Goal: Task Accomplishment & Management: Use online tool/utility

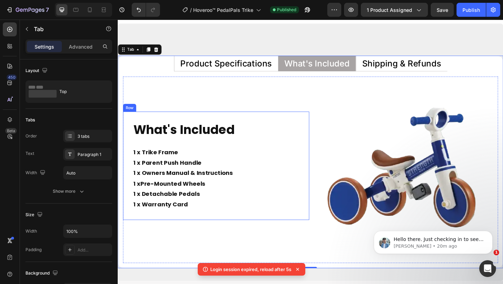
scroll to position [3335, 0]
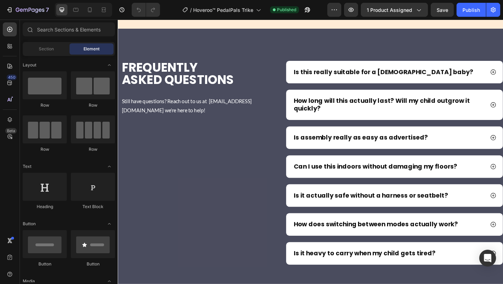
scroll to position [2973, 0]
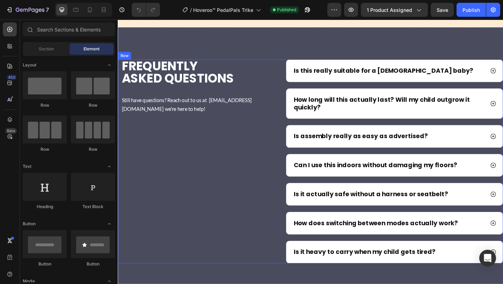
click at [243, 137] on div "frequently asked questions Heading Still have questions? Reach out to us at sup…" at bounding box center [202, 174] width 169 height 222
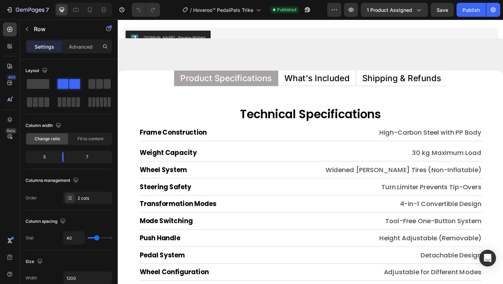
scroll to position [3277, 0]
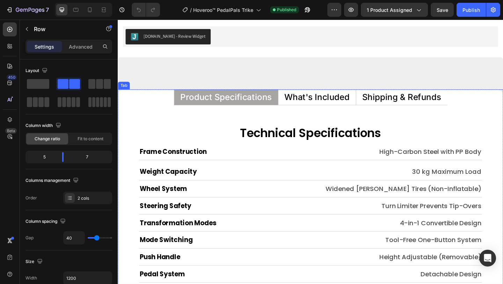
click at [339, 105] on p "What's Included" at bounding box center [334, 103] width 71 height 9
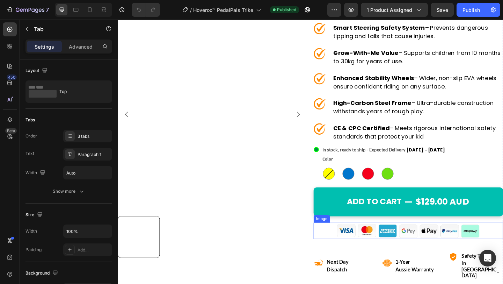
scroll to position [143, 0]
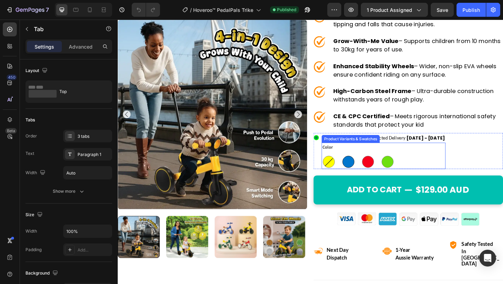
click at [374, 172] on div at bounding box center [368, 174] width 13 height 13
click at [361, 166] on input "Blue Blue" at bounding box center [361, 166] width 0 height 0
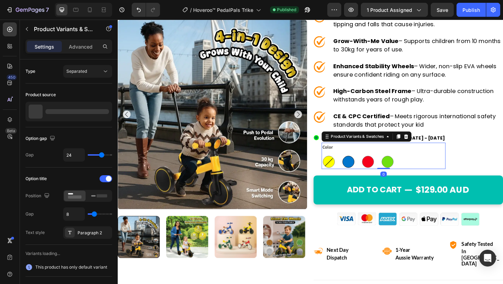
click at [374, 172] on div at bounding box center [368, 174] width 13 height 13
click at [361, 166] on input "Blue Blue" at bounding box center [361, 166] width 0 height 0
radio input "true"
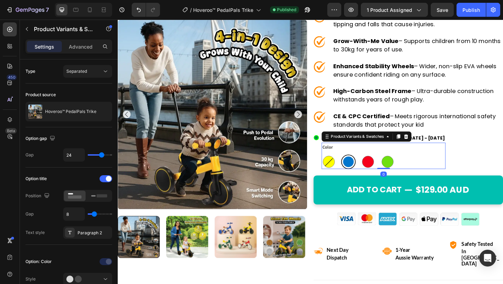
click at [369, 175] on div at bounding box center [369, 174] width 12 height 12
click at [361, 166] on input "Blue Blue" at bounding box center [361, 166] width 0 height 0
click at [387, 179] on div at bounding box center [390, 174] width 13 height 13
click at [382, 166] on input "Red Red" at bounding box center [382, 166] width 0 height 0
radio input "true"
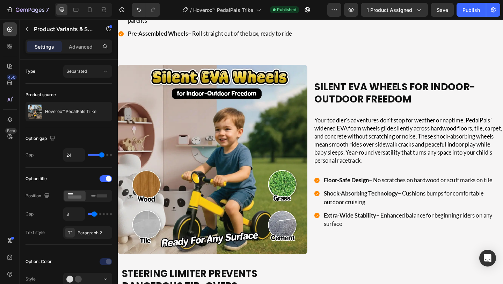
scroll to position [1088, 0]
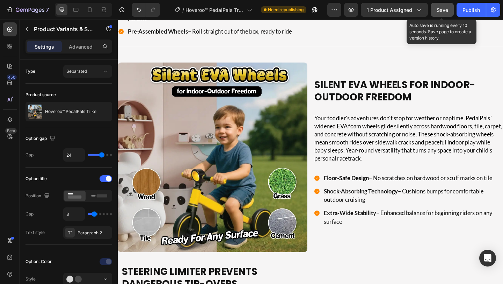
click at [441, 14] on button "Save" at bounding box center [442, 10] width 23 height 14
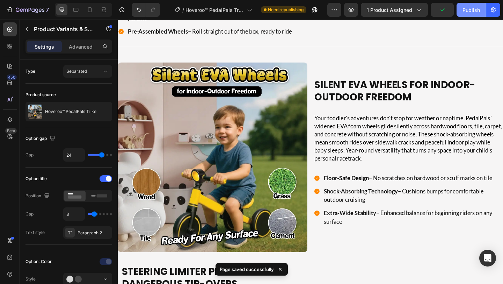
click at [474, 12] on div "Publish" at bounding box center [471, 9] width 17 height 7
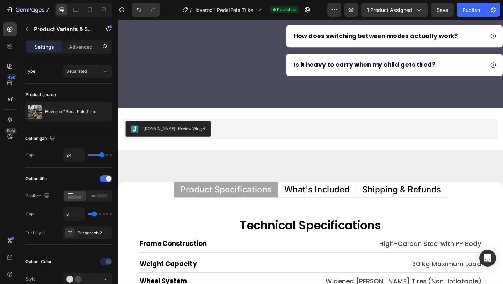
scroll to position [3188, 0]
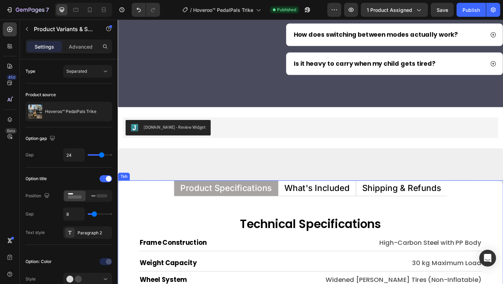
click at [334, 201] on p "What's Included" at bounding box center [334, 202] width 71 height 9
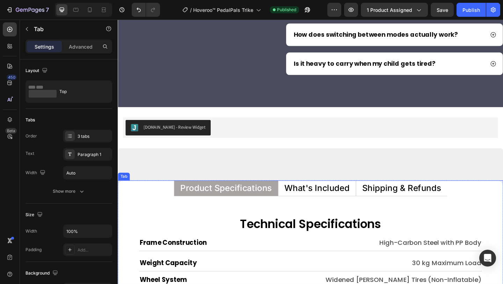
click at [334, 201] on p "What's Included" at bounding box center [334, 202] width 71 height 9
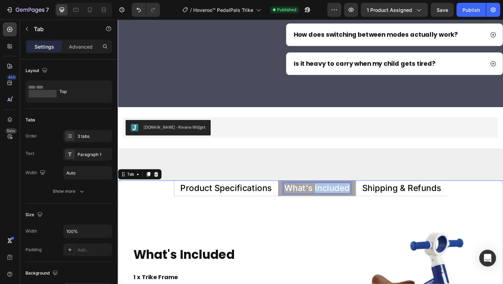
click at [334, 201] on p "What's Included" at bounding box center [334, 202] width 71 height 9
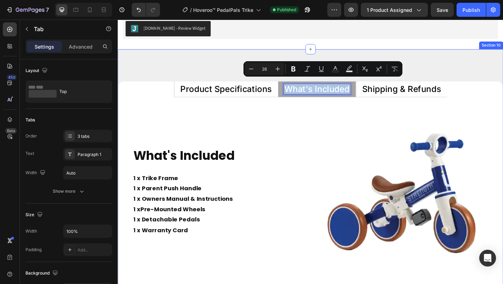
scroll to position [3300, 0]
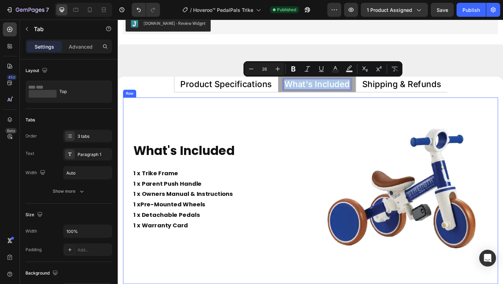
click at [277, 129] on div "What's Included Heading 1 x Trike Frame 1 x Parent Push Handle 1 x Owners Manua…" at bounding box center [224, 205] width 203 height 203
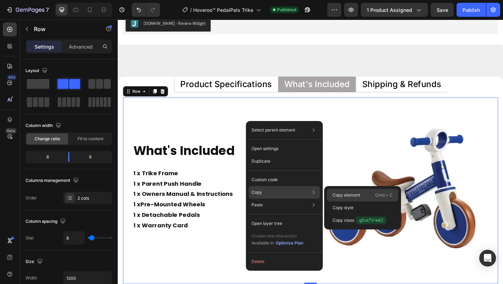
click at [339, 193] on p "Copy element" at bounding box center [347, 195] width 28 height 6
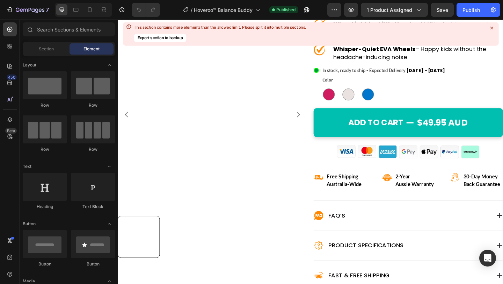
scroll to position [223, 0]
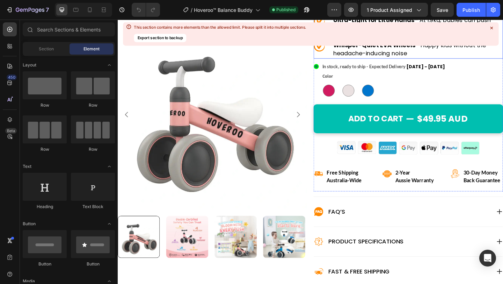
click at [491, 24] on div at bounding box center [491, 27] width 9 height 9
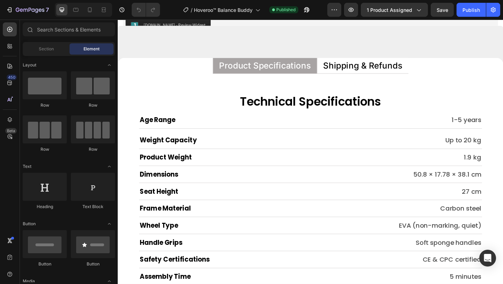
scroll to position [3273, 0]
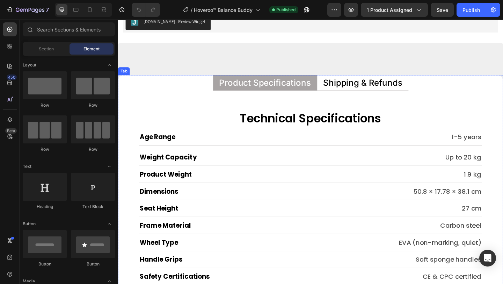
click at [354, 84] on p "Shipping & Refunds" at bounding box center [385, 88] width 86 height 9
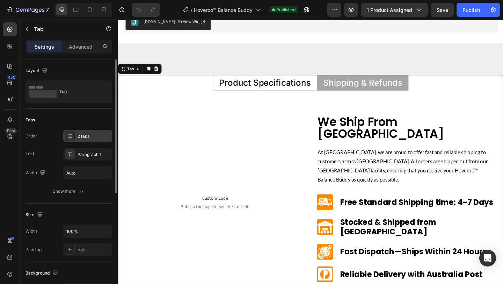
click at [92, 139] on div "2 tabs" at bounding box center [87, 136] width 49 height 13
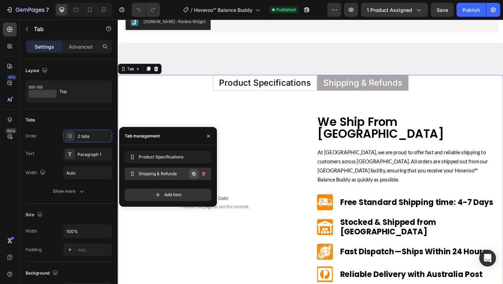
click at [193, 172] on icon "button" at bounding box center [194, 174] width 6 height 6
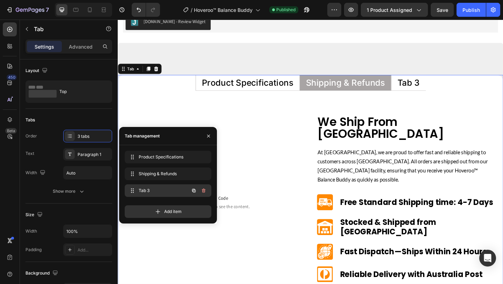
click at [162, 187] on span "Tab 3" at bounding box center [158, 190] width 39 height 6
drag, startPoint x: 135, startPoint y: 190, endPoint x: 135, endPoint y: 170, distance: 20.3
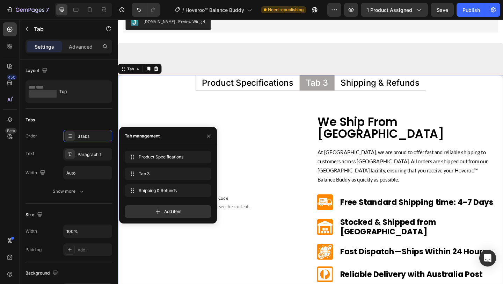
click at [341, 86] on div "Tab 3" at bounding box center [335, 87] width 26 height 11
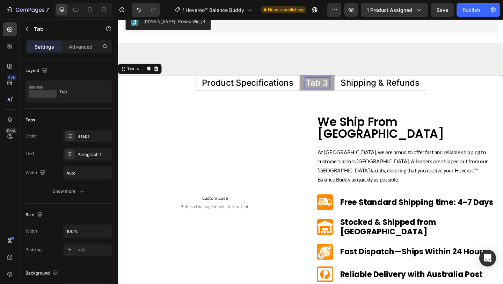
click at [341, 86] on p "Tab 3" at bounding box center [335, 88] width 24 height 9
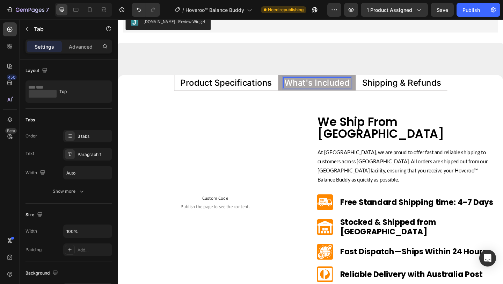
click at [341, 86] on p "What's Included" at bounding box center [334, 88] width 71 height 9
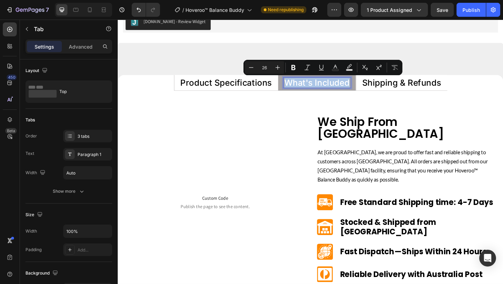
click at [341, 86] on p "What's Included" at bounding box center [334, 88] width 71 height 9
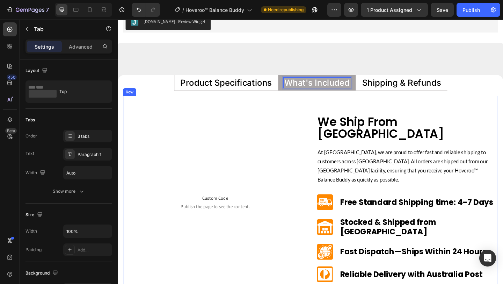
click at [326, 113] on div "Custom Code Publish the page to see the content. Custom Code Row We Ship From S…" at bounding box center [327, 217] width 408 height 231
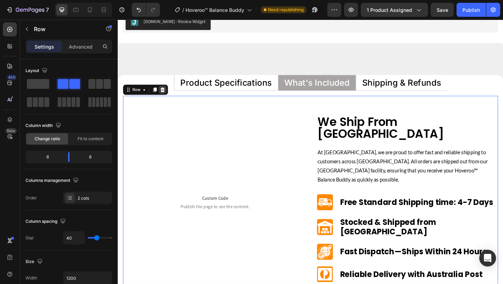
click at [166, 97] on icon at bounding box center [166, 95] width 5 height 5
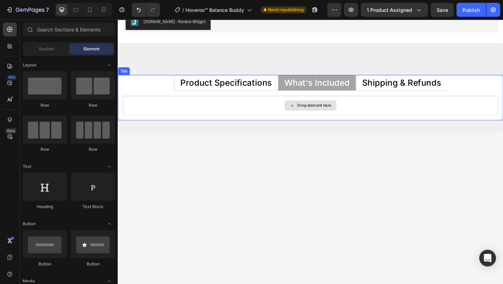
click at [256, 114] on div "Drop element here" at bounding box center [327, 112] width 408 height 21
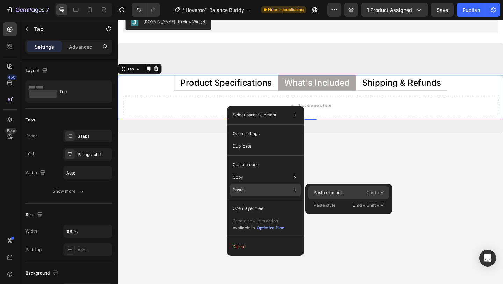
click at [329, 192] on p "Paste element" at bounding box center [328, 192] width 28 height 6
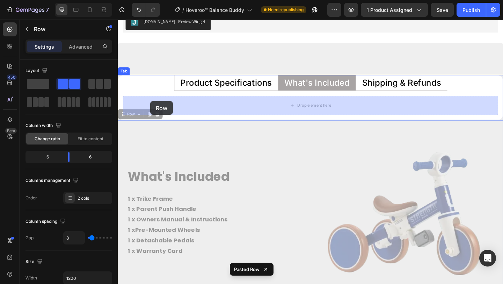
drag, startPoint x: 128, startPoint y: 122, endPoint x: 153, endPoint y: 108, distance: 27.8
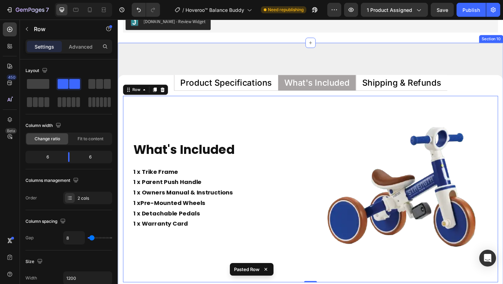
click at [179, 65] on div "Product Specifications What's Included Shipping & Refunds Technical Specificati…" at bounding box center [327, 185] width 419 height 280
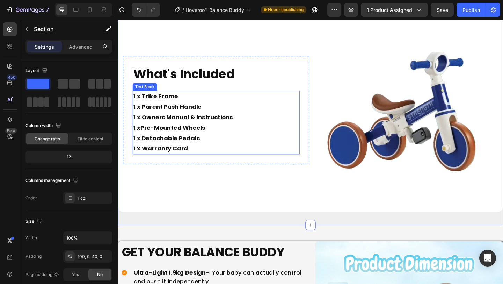
scroll to position [3320, 0]
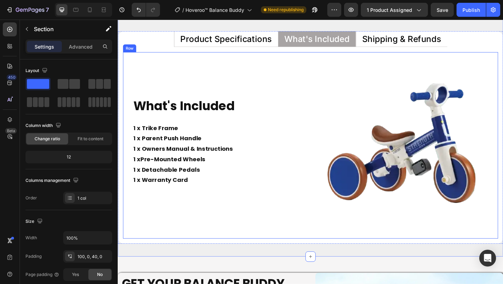
click at [275, 87] on div "What's Included Heading 1 x Trike Frame 1 x Parent Push Handle 1 x Owners Manua…" at bounding box center [224, 156] width 203 height 203
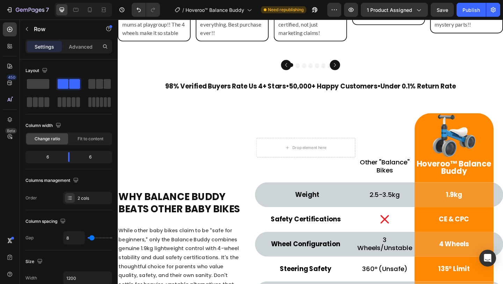
scroll to position [2348, 0]
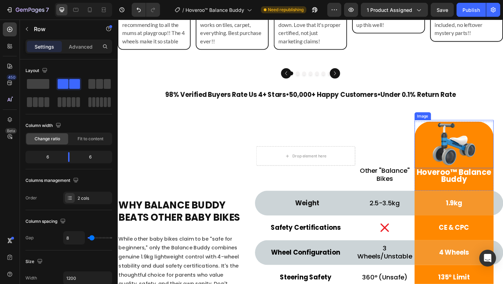
click at [481, 159] on img at bounding box center [484, 155] width 52 height 52
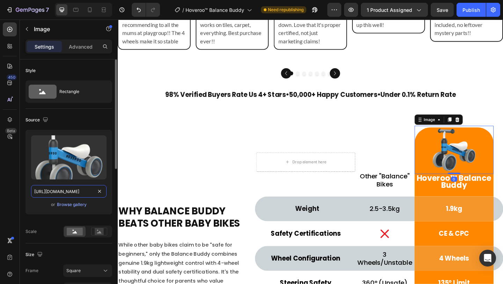
click at [77, 191] on input "[URL][DOMAIN_NAME]" at bounding box center [69, 191] width 76 height 13
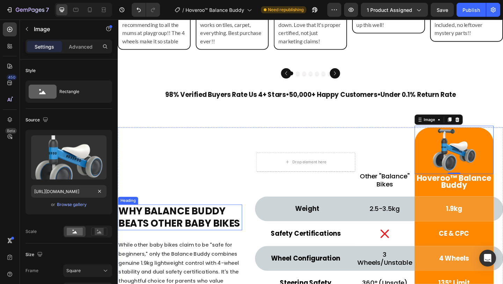
click at [249, 224] on h2 "Why Balance Buddy Beats Other Baby Bikes" at bounding box center [185, 235] width 135 height 28
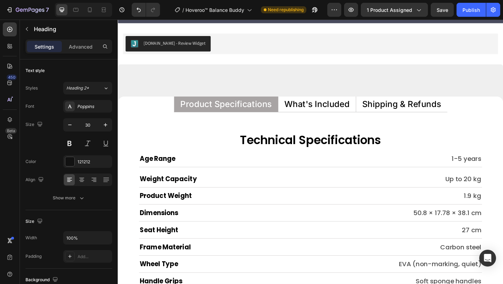
scroll to position [3257, 0]
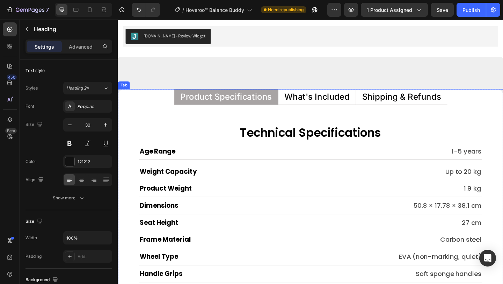
click at [335, 101] on p "What's Included" at bounding box center [334, 103] width 71 height 9
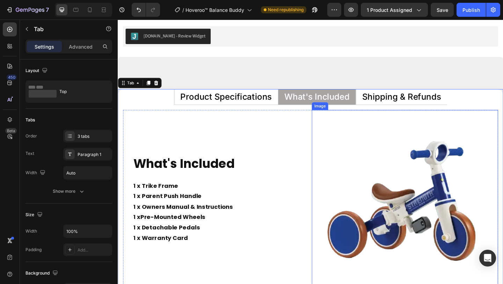
click at [401, 208] on img at bounding box center [430, 219] width 203 height 203
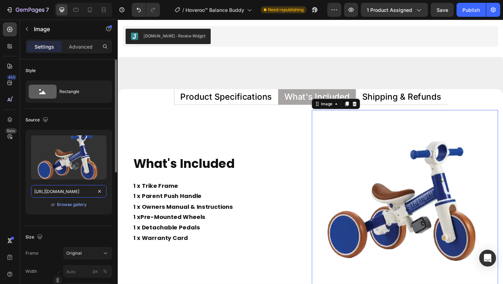
click at [71, 191] on input "https://cdn.shopify.com/s/files/1/0550/3100/5374/files/gempages_492219557428069…" at bounding box center [69, 191] width 76 height 13
paste input "01809a87-7123-46bc-92f8-81c1a92fbeb4"
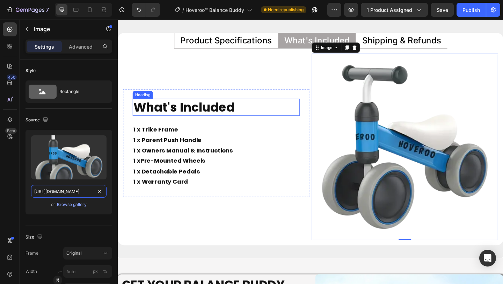
scroll to position [3320, 0]
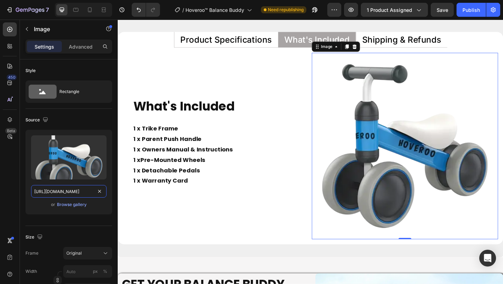
type input "[URL][DOMAIN_NAME]"
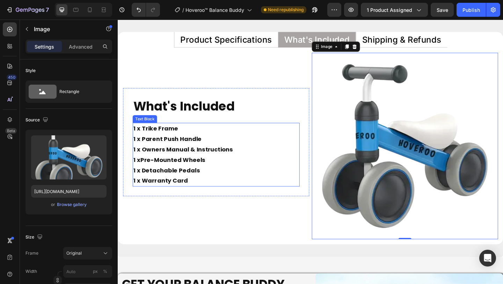
click at [143, 143] on p "1 x Trike Frame 1 x Parent Push Handle 1 x Owners Manual & Instructions 1 x Pre…" at bounding box center [225, 166] width 180 height 68
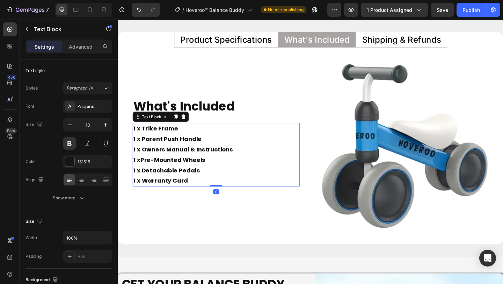
click at [146, 139] on p "1 x Trike Frame 1 x Parent Push Handle 1 x Owners Manual & Instructions 1 x Pre…" at bounding box center [225, 166] width 180 height 68
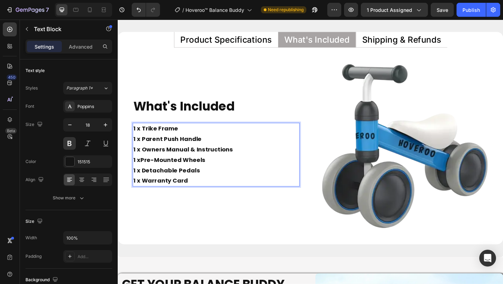
click at [144, 139] on p "1 x Trike Frame 1 x Parent Push Handle 1 x Owners Manual & Instructions 1 x Pre…" at bounding box center [225, 166] width 180 height 68
drag, startPoint x: 144, startPoint y: 139, endPoint x: 159, endPoint y: 140, distance: 15.1
click at [159, 140] on p "1 x Trike Frame 1 x Parent Push Handle 1 x Owners Manual & Instructions 1 x Pre…" at bounding box center [225, 166] width 180 height 68
click at [189, 138] on p "1 x Balance Buddy Frame 1 x Parent Push Handle 1 x Owners Manual & Instructions…" at bounding box center [225, 166] width 180 height 68
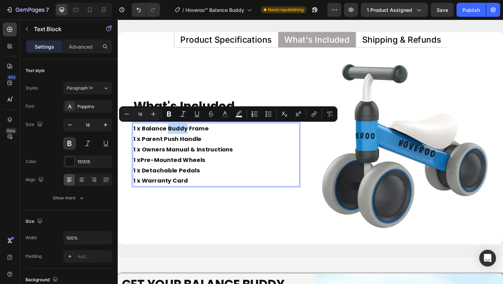
click at [189, 138] on p "1 x Balance Buddy Frame 1 x Parent Push Handle 1 x Owners Manual & Instructions…" at bounding box center [225, 166] width 180 height 68
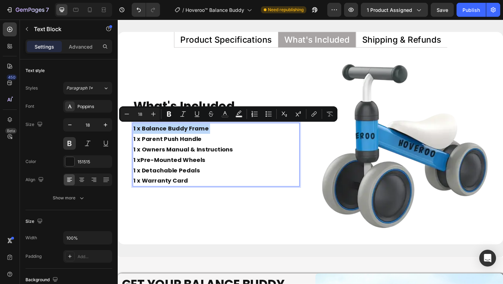
click at [208, 141] on p "1 x Balance Buddy Frame 1 x Parent Push Handle 1 x Owners Manual & Instructions…" at bounding box center [225, 166] width 180 height 68
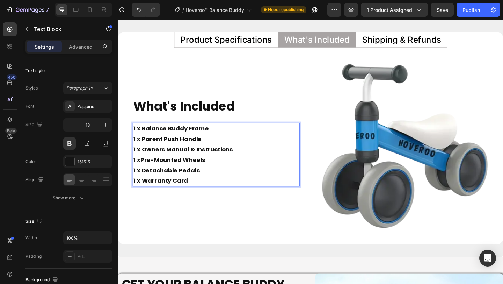
click at [197, 134] on p "1 x Balance Buddy Frame 1 x Parent Push Handle 1 x Owners Manual & Instructions…" at bounding box center [225, 166] width 180 height 68
click at [195, 143] on p "1 x Balance Buddy Frame 1 x Parent Push Handle 1 x Owners Manual & Instructions…" at bounding box center [225, 166] width 180 height 68
click at [231, 143] on p "1 x Balance Buddy Frame 1 x Parent Push Handle 1 x Owners Manual & Instructions…" at bounding box center [225, 166] width 180 height 68
click at [160, 151] on p "1 x Balance Buddy Frame 1 x Parent Push Handle 1 x Owners Manual & Instructions…" at bounding box center [225, 166] width 180 height 68
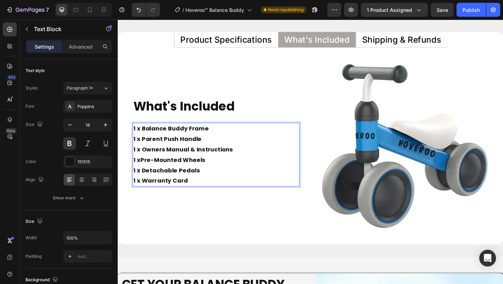
click at [160, 151] on p "1 x Balance Buddy Frame 1 x Parent Push Handle 1 x Owners Manual & Instructions…" at bounding box center [225, 166] width 180 height 68
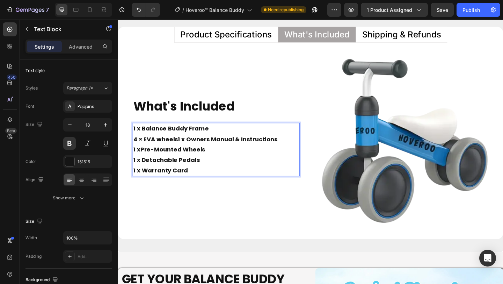
scroll to position [3320, 0]
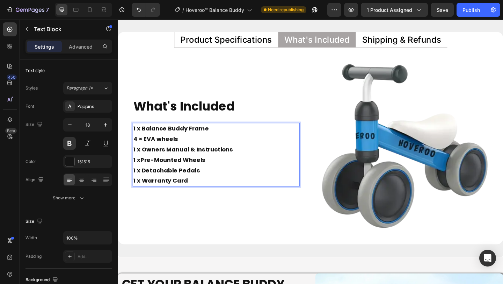
click at [181, 170] on strong "Pre-Mounted Wheels" at bounding box center [177, 171] width 71 height 9
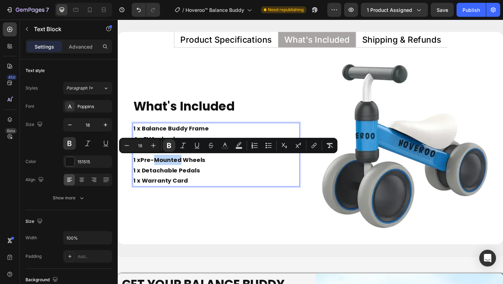
click at [181, 170] on strong "Pre-Mounted Wheels" at bounding box center [177, 171] width 71 height 9
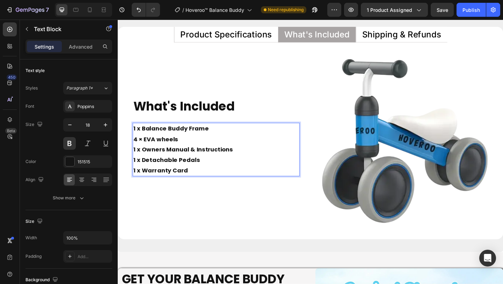
click at [174, 172] on p "1 x Owners Manual & Instructions 1 x Detachable Pedals 1 x Warranty Card" at bounding box center [225, 172] width 180 height 34
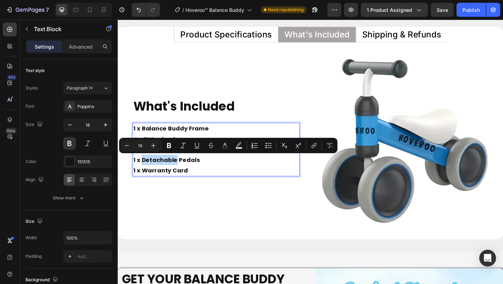
click at [174, 172] on p "1 x Owners Manual & Instructions 1 x Detachable Pedals 1 x Warranty Card" at bounding box center [225, 172] width 180 height 34
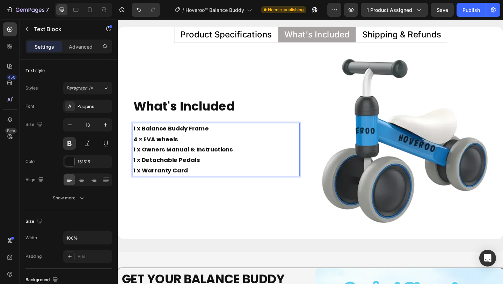
click at [174, 172] on p "1 x Owners Manual & Instructions 1 x Detachable Pedals 1 x Warranty Card" at bounding box center [225, 172] width 180 height 34
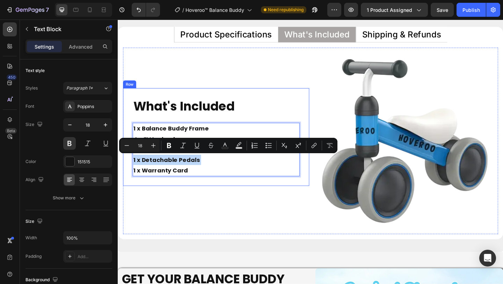
click at [195, 100] on div "What's Included Heading 1 x Balance Buddy Frame 4 × EVA wheels 1 x Owners Manua…" at bounding box center [224, 147] width 203 height 106
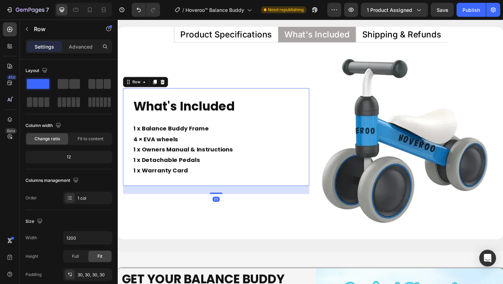
click at [195, 100] on div "What's Included Heading 1 x Balance Buddy Frame 4 × EVA wheels 1 x Owners Manua…" at bounding box center [224, 147] width 203 height 106
click at [201, 129] on div "What's Included Heading 1 x Balance Buddy Frame 4 × EVA wheels 1 x Owners Manua…" at bounding box center [225, 147] width 182 height 85
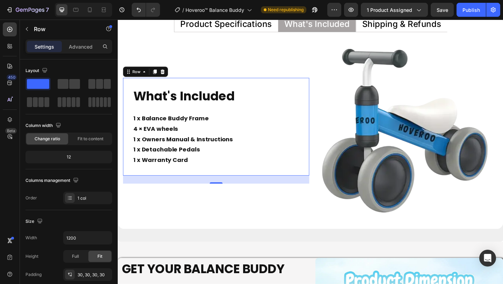
scroll to position [3337, 0]
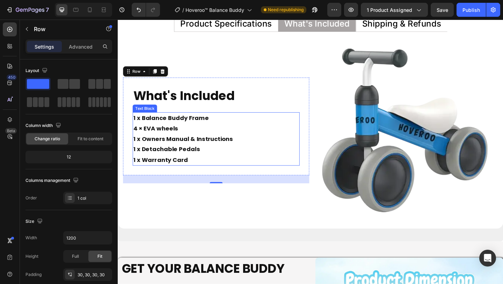
click at [199, 170] on p "1 x Owners Manual & Instructions 1 x Detachable Pedals 1 x Warranty Card" at bounding box center [225, 161] width 180 height 34
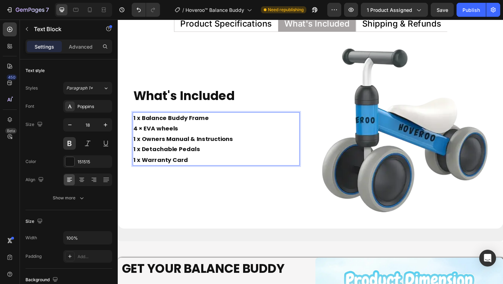
click at [199, 170] on p "1 x Owners Manual & Instructions 1 x Detachable Pedals 1 x Warranty Card" at bounding box center [225, 161] width 180 height 34
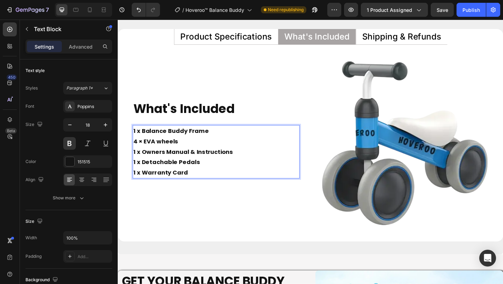
scroll to position [3320, 0]
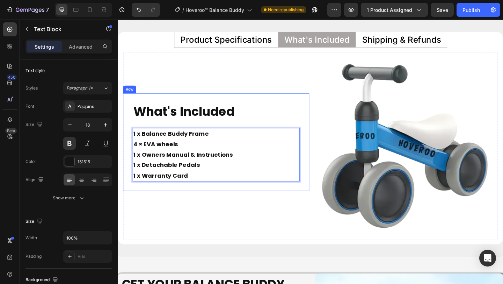
click at [218, 102] on div "What's Included Heading 1 x Balance Buddy Frame 4 × EVA wheels 1 x Owners Manua…" at bounding box center [224, 153] width 203 height 106
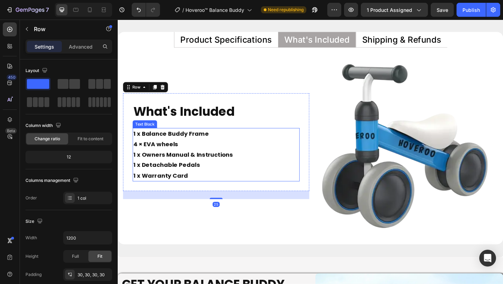
click at [225, 167] on p "1 x Owners Manual & Instructions 1 x Detachable Pedals 1 x Warranty Card" at bounding box center [225, 178] width 180 height 34
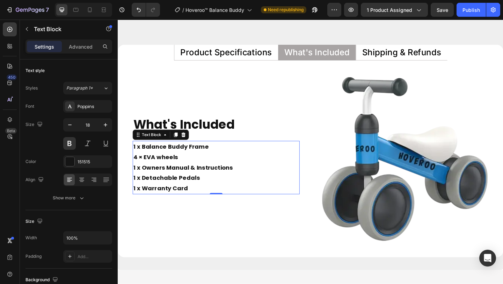
scroll to position [3304, 0]
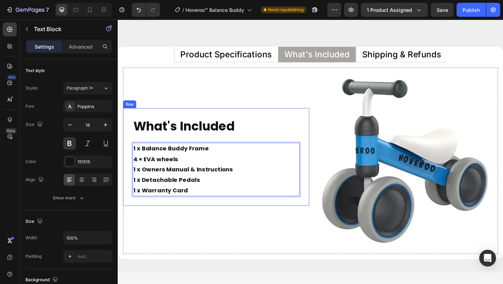
click at [242, 121] on div "What's Included Heading 1 x Balance Buddy Frame 4 × EVA wheels 1 x Owners Manua…" at bounding box center [224, 169] width 203 height 106
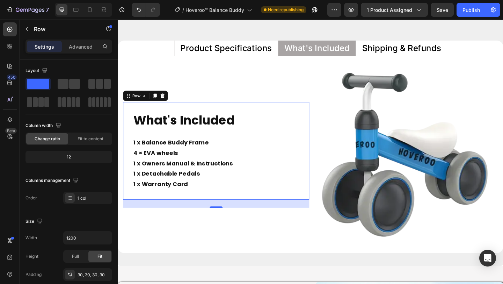
scroll to position [3311, 0]
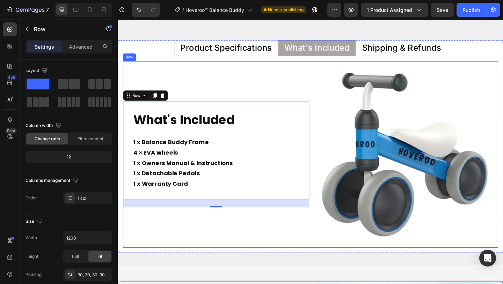
click at [253, 90] on div "What's Included Heading 1 x Balance Buddy Frame 4 × EVA wheels 1 x Owners Manua…" at bounding box center [224, 166] width 203 height 203
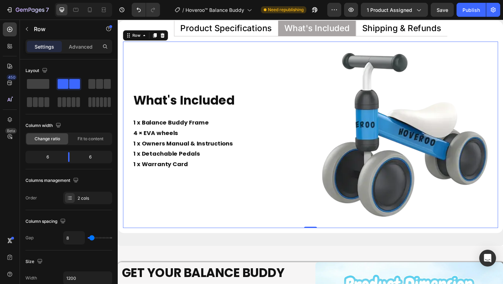
scroll to position [3316, 0]
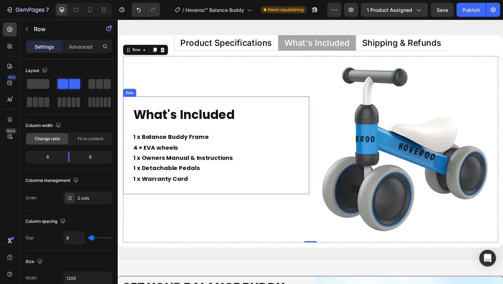
click at [256, 134] on div "What's Included Heading 1 x Balance Buddy Frame 4 × EVA wheels 1 x Owners Manua…" at bounding box center [225, 156] width 182 height 85
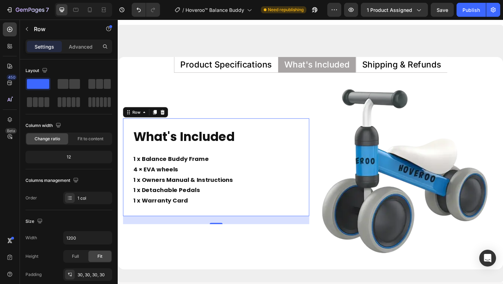
scroll to position [3294, 0]
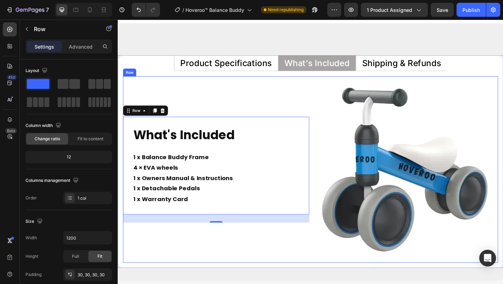
click at [259, 112] on div "What's Included Heading 1 x Balance Buddy Frame 4 × EVA wheels 1 x Owners Manua…" at bounding box center [224, 182] width 203 height 203
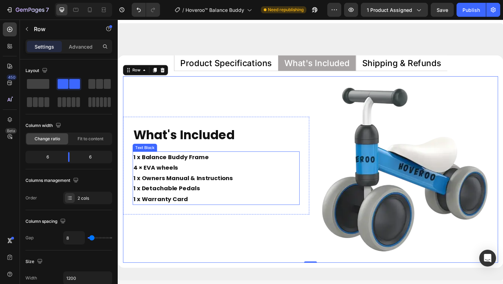
click at [259, 165] on p "1 x Balance Buddy Frame 4 × EVA wheels" at bounding box center [225, 175] width 180 height 23
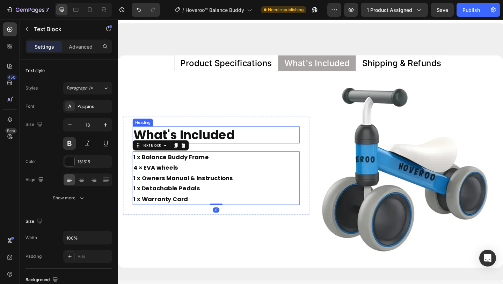
click at [259, 153] on h2 "What's Included" at bounding box center [225, 145] width 182 height 19
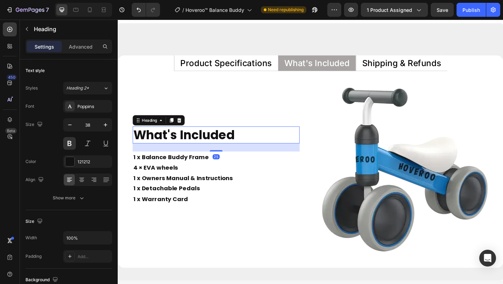
click at [260, 157] on div "25" at bounding box center [225, 158] width 182 height 9
click at [261, 165] on p "1 x Balance Buddy Frame 4 × EVA wheels" at bounding box center [225, 175] width 180 height 23
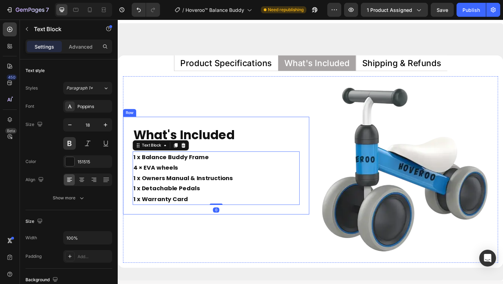
click at [319, 154] on div "What's Included Heading 1 x Balance Buddy Frame 4 × EVA wheels 1 x Owners Manua…" at bounding box center [224, 178] width 203 height 106
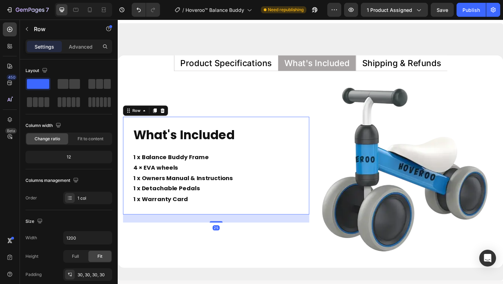
click at [293, 132] on div "What's Included Heading 1 x Balance Buddy Frame 4 × EVA wheels 1 x Owners Manua…" at bounding box center [224, 178] width 203 height 106
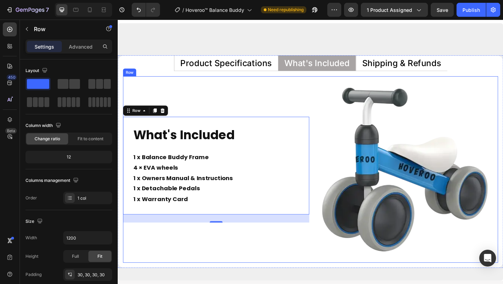
click at [276, 115] on div "What's Included Heading 1 x Balance Buddy Frame 4 × EVA wheels 1 x Owners Manua…" at bounding box center [224, 182] width 203 height 203
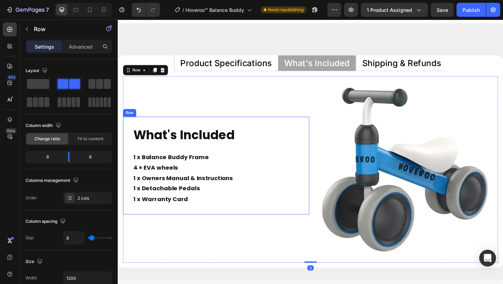
click at [274, 157] on div "What's Included Heading 1 x Balance Buddy Frame 4 × EVA wheels 1 x Owners Manua…" at bounding box center [225, 178] width 182 height 85
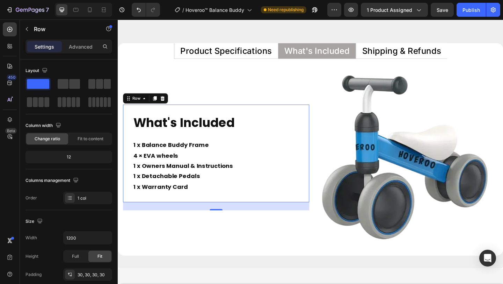
scroll to position [3307, 0]
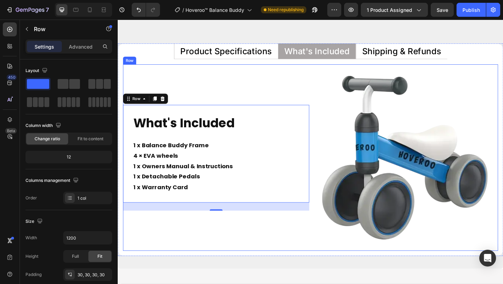
click at [277, 99] on div "What's Included Heading 1 x Balance Buddy Frame 4 × EVA wheels 1 x Owners Manua…" at bounding box center [224, 169] width 203 height 203
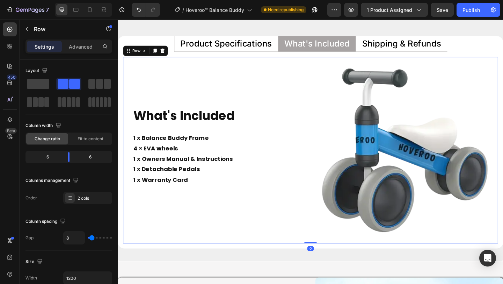
scroll to position [3316, 0]
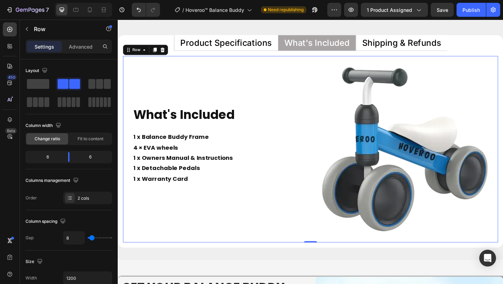
click at [270, 99] on div "What's Included Heading 1 x Balance Buddy Frame 4 × EVA wheels 1 x Owners Manua…" at bounding box center [224, 160] width 203 height 203
click at [193, 181] on p "1 x Owners Manual & Instructions 1 x Detachable Pedals 1 x Warranty Card" at bounding box center [225, 181] width 180 height 34
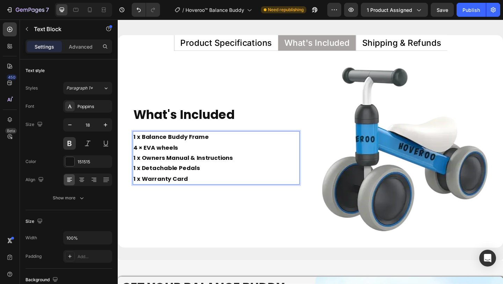
click at [193, 181] on p "1 x Owners Manual & Instructions 1 x Detachable Pedals 1 x Warranty Card" at bounding box center [225, 181] width 180 height 34
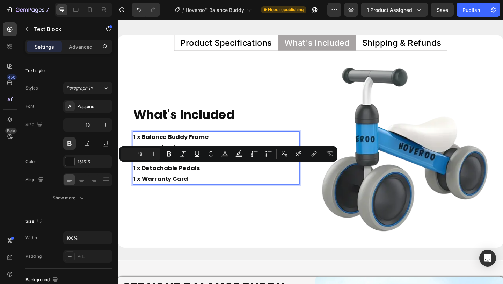
scroll to position [3322, 0]
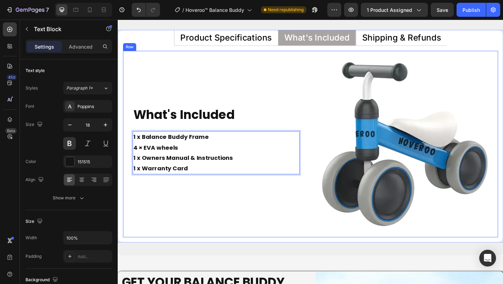
click at [175, 214] on div "What's Included Heading 1 x Balance Buddy Frame 4 × EVA wheels 1 x Owners Manua…" at bounding box center [224, 154] width 203 height 203
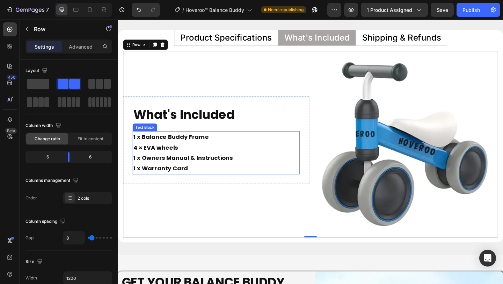
click at [241, 170] on p "1 x Owners Manual & Instructions 1 x Warranty Card" at bounding box center [225, 175] width 180 height 23
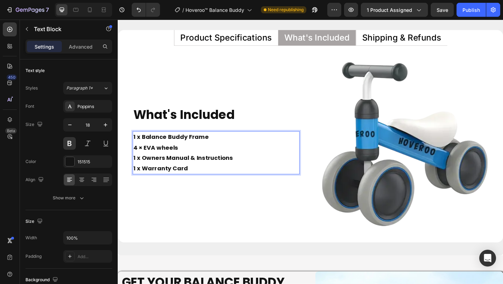
click at [243, 174] on p "1 x Owners Manual & Instructions" at bounding box center [225, 169] width 180 height 11
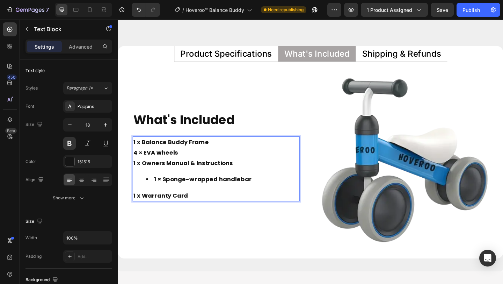
scroll to position [3310, 0]
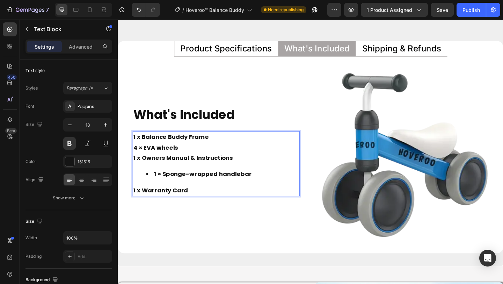
click at [157, 189] on li "1 × Sponge-wrapped handlebar" at bounding box center [232, 187] width 166 height 11
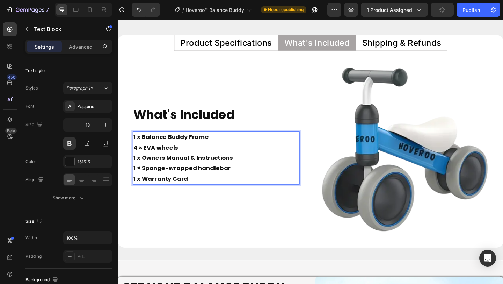
click at [231, 198] on p "1 x Warranty Card" at bounding box center [225, 192] width 180 height 11
click at [435, 107] on img at bounding box center [430, 160] width 203 height 203
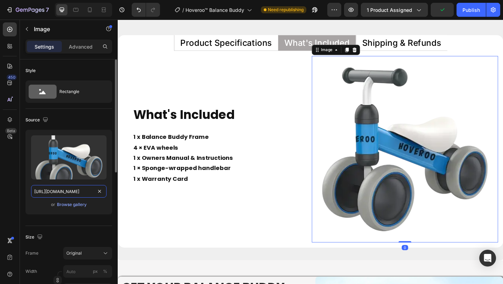
click at [71, 191] on input "https://cdn.shopify.com/s/files/1/0550/3100/5374/files/gempages_492219557428069…" at bounding box center [69, 191] width 76 height 13
click at [49, 117] on button "button" at bounding box center [45, 119] width 8 height 8
click at [48, 157] on icon "button" at bounding box center [47, 155] width 4 height 5
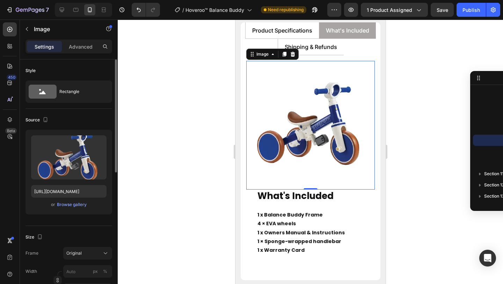
scroll to position [3333, 0]
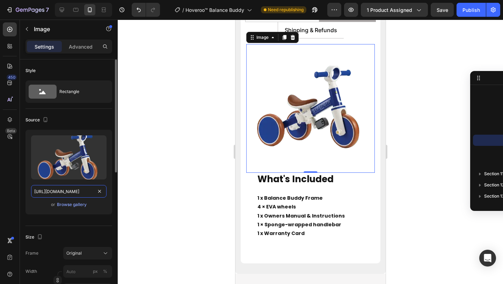
click at [72, 189] on input "https://cdn.shopify.com/s/files/1/0550/3100/5374/files/gempages_492219557428069…" at bounding box center [69, 191] width 76 height 13
paste input "01809a87-7123-46bc-92f8-81c1a92fbeb4"
type input "https://cdn.shopify.com/s/files/1/0550/3100/5374/files/gempages_492219557428069…"
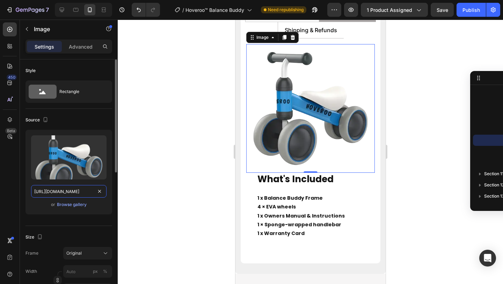
scroll to position [0, 217]
click at [209, 143] on div at bounding box center [311, 152] width 386 height 264
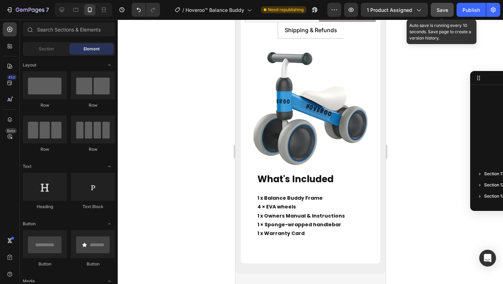
click at [440, 12] on span "Save" at bounding box center [443, 10] width 12 height 6
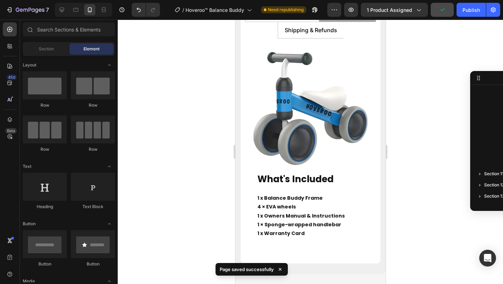
click at [415, 73] on div at bounding box center [311, 152] width 386 height 264
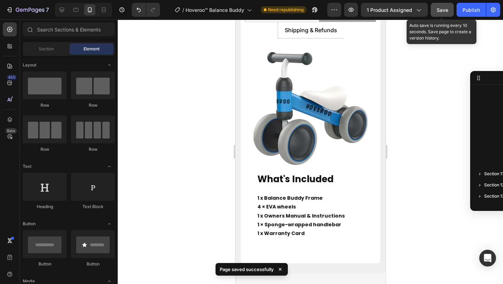
click at [445, 12] on span "Save" at bounding box center [443, 10] width 12 height 6
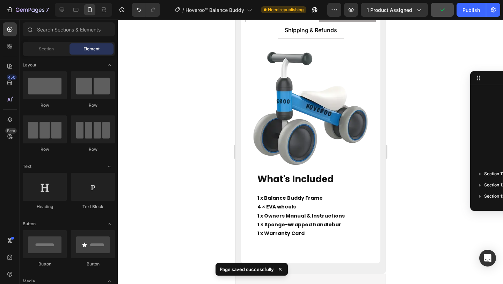
click at [425, 56] on div at bounding box center [311, 152] width 386 height 264
click at [464, 12] on div "Publish" at bounding box center [471, 9] width 17 height 7
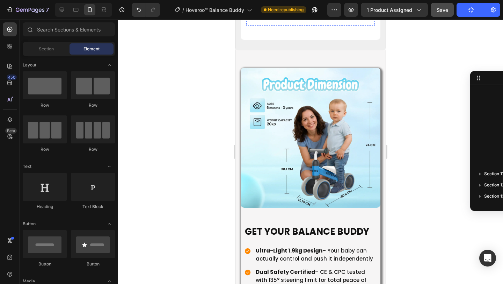
scroll to position [3556, 0]
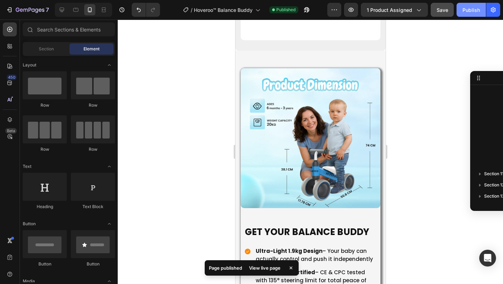
click at [469, 16] on button "Publish" at bounding box center [471, 10] width 29 height 14
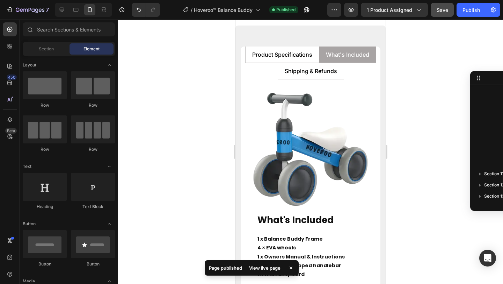
scroll to position [3304, 0]
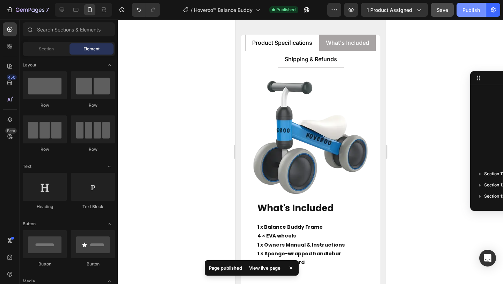
click at [469, 11] on div "Publish" at bounding box center [471, 9] width 17 height 7
click at [408, 74] on div at bounding box center [311, 152] width 386 height 264
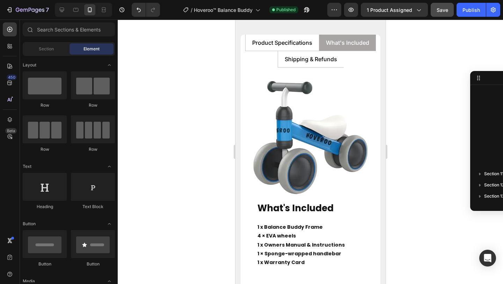
click at [202, 101] on div at bounding box center [311, 152] width 386 height 264
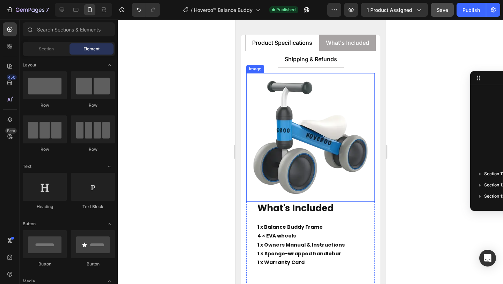
click at [252, 110] on img at bounding box center [310, 137] width 129 height 129
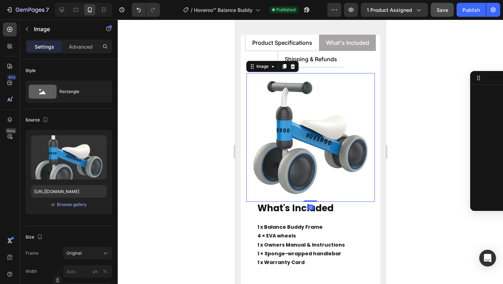
scroll to position [423, 0]
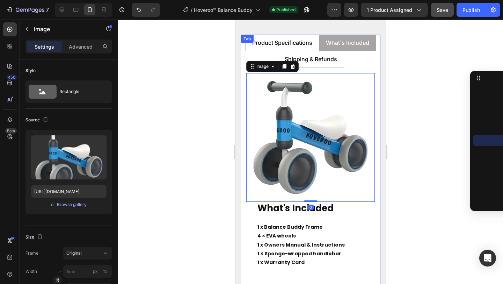
click at [244, 108] on div "Technical Specifications Heading Age Range Heading 1-5 years Text Block Row Wei…" at bounding box center [310, 179] width 140 height 225
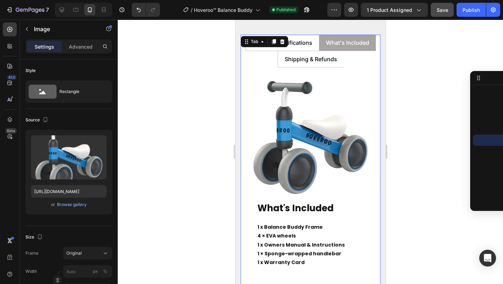
scroll to position [99, 0]
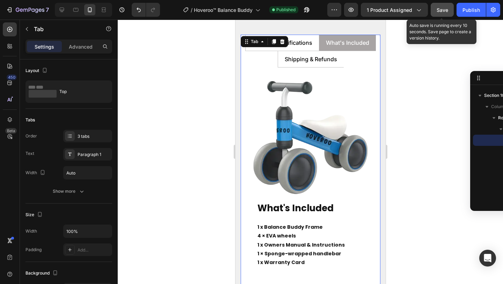
click at [440, 9] on span "Save" at bounding box center [443, 10] width 12 height 6
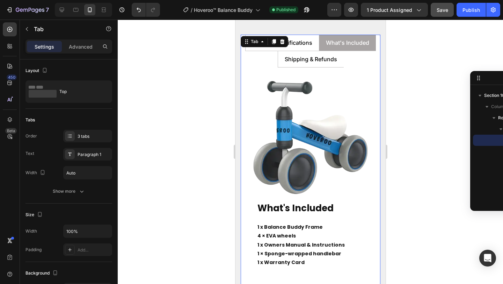
click at [433, 115] on div at bounding box center [311, 152] width 386 height 264
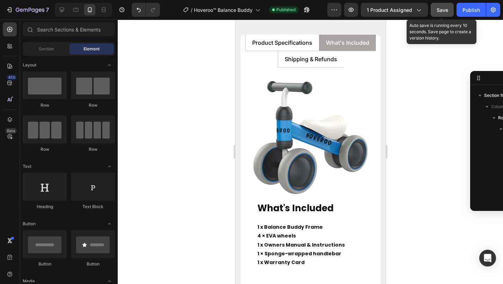
click at [442, 16] on button "Save" at bounding box center [442, 10] width 23 height 14
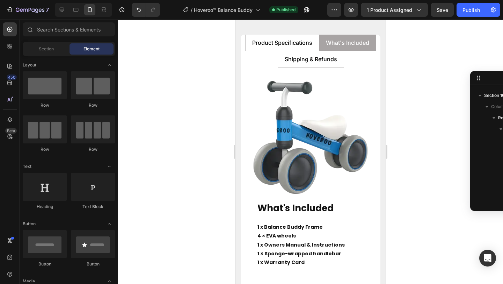
click at [221, 112] on div at bounding box center [311, 152] width 386 height 264
click at [407, 88] on div at bounding box center [311, 152] width 386 height 264
click at [394, 100] on div at bounding box center [311, 152] width 386 height 264
click at [209, 95] on div at bounding box center [311, 152] width 386 height 264
click at [400, 83] on div at bounding box center [311, 152] width 386 height 264
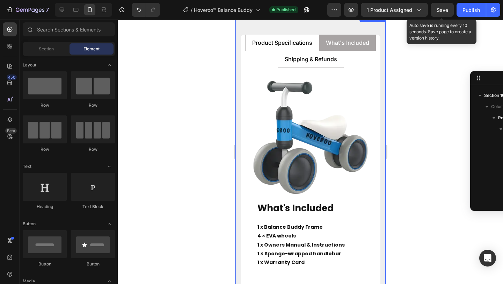
click at [443, 12] on span "Save" at bounding box center [443, 10] width 12 height 6
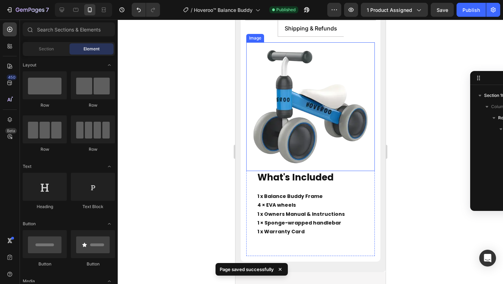
scroll to position [3336, 0]
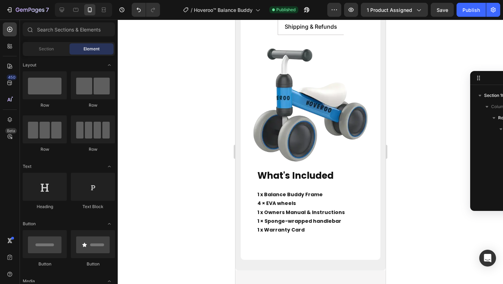
click at [199, 117] on div at bounding box center [311, 152] width 386 height 264
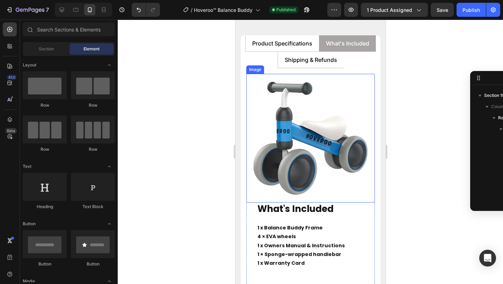
scroll to position [3310, 0]
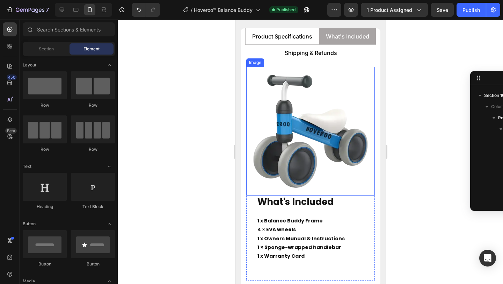
click at [275, 153] on img at bounding box center [310, 131] width 129 height 129
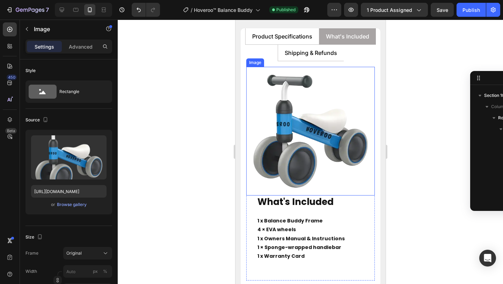
scroll to position [1139, 0]
click at [224, 143] on div at bounding box center [311, 152] width 386 height 264
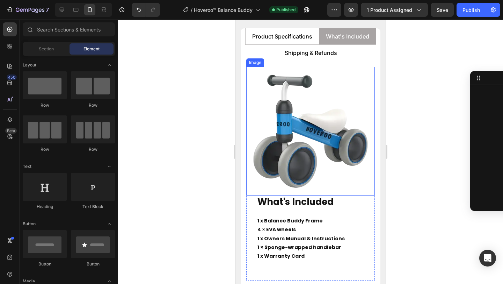
click at [277, 141] on img at bounding box center [310, 131] width 129 height 129
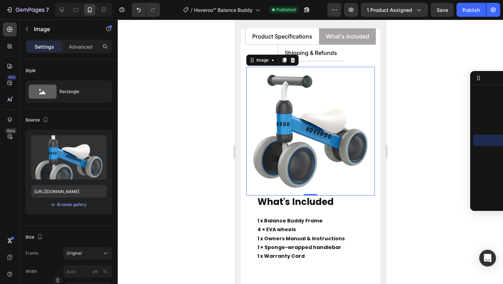
click at [229, 194] on div at bounding box center [311, 152] width 386 height 264
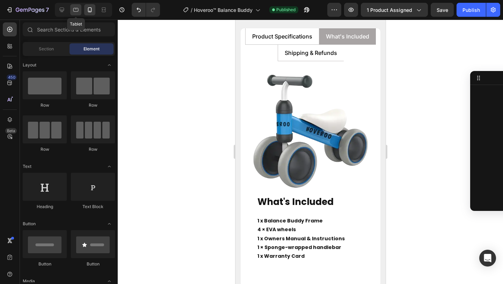
click at [75, 10] on icon at bounding box center [75, 9] width 7 height 7
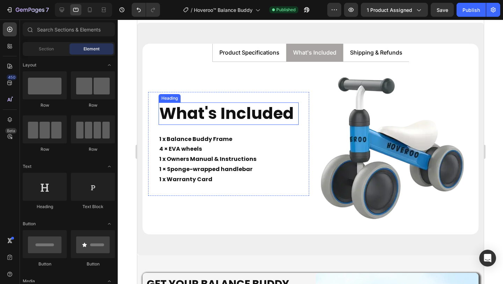
scroll to position [3292, 0]
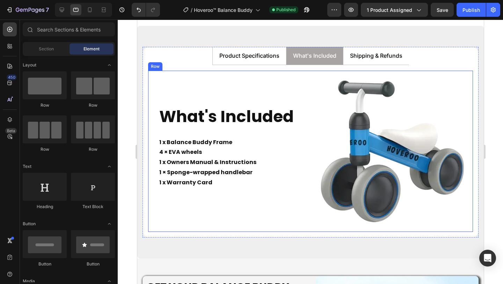
click at [311, 145] on div "What's Included Heading 1 x Balance Buddy Frame 4 × EVA wheels 1 x Owners Manua…" at bounding box center [310, 151] width 325 height 161
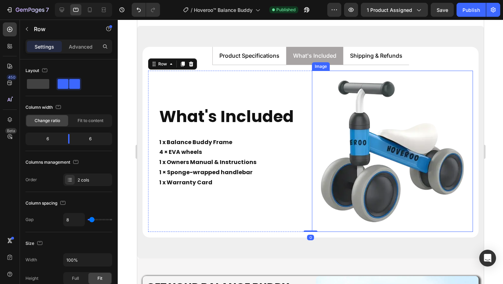
click at [353, 144] on img at bounding box center [392, 151] width 161 height 161
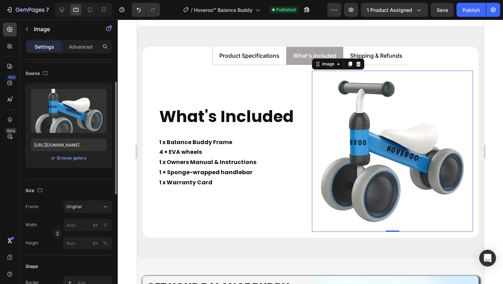
scroll to position [47, 0]
click at [105, 224] on div "%" at bounding box center [105, 224] width 4 height 6
click at [78, 230] on input "px %" at bounding box center [87, 224] width 49 height 13
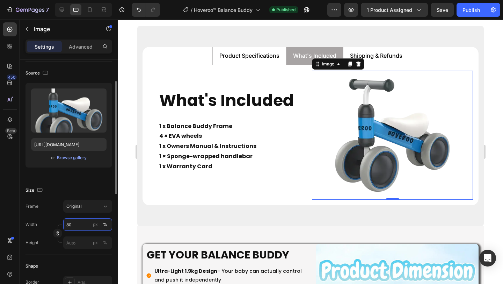
type input "8"
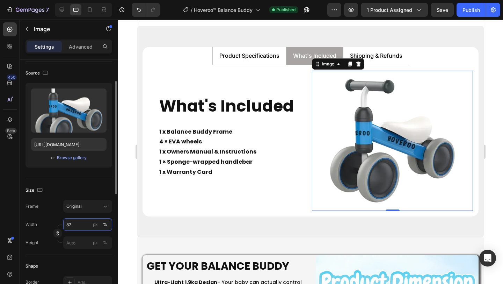
type input "8"
click at [70, 225] on input "87" at bounding box center [87, 224] width 49 height 13
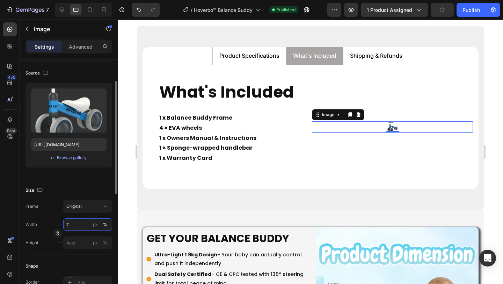
click at [75, 225] on input "7" at bounding box center [87, 224] width 49 height 13
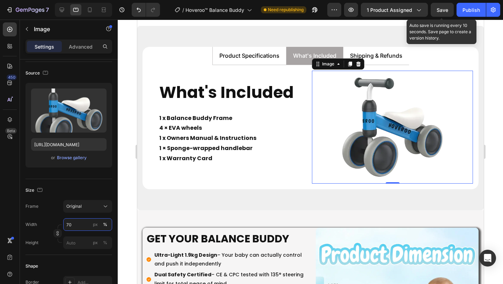
type input "70"
click at [443, 8] on span "Save" at bounding box center [443, 10] width 12 height 6
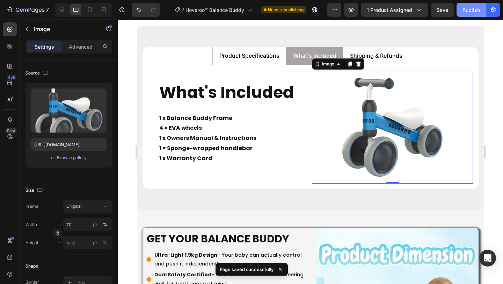
click at [465, 16] on button "Publish" at bounding box center [471, 10] width 29 height 14
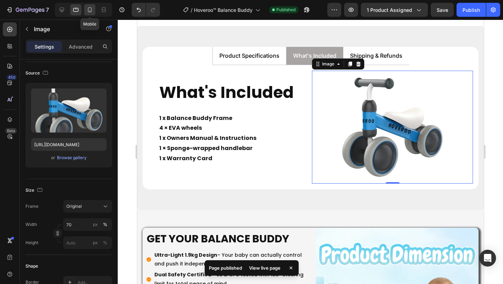
click at [88, 11] on icon at bounding box center [89, 9] width 7 height 7
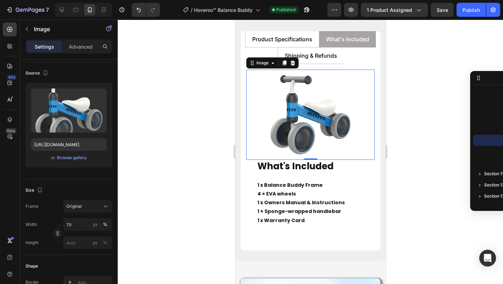
scroll to position [3301, 0]
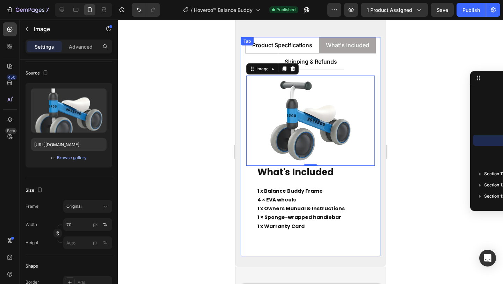
click at [214, 105] on div at bounding box center [311, 152] width 386 height 264
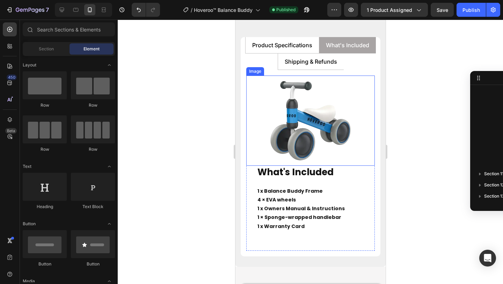
click at [292, 122] on img at bounding box center [310, 121] width 90 height 90
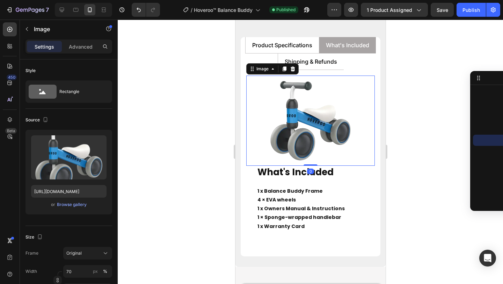
click at [195, 154] on div at bounding box center [311, 152] width 386 height 264
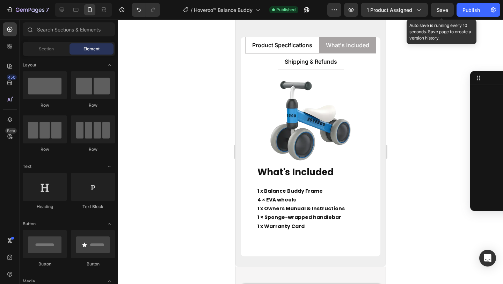
click at [440, 12] on span "Save" at bounding box center [443, 10] width 12 height 6
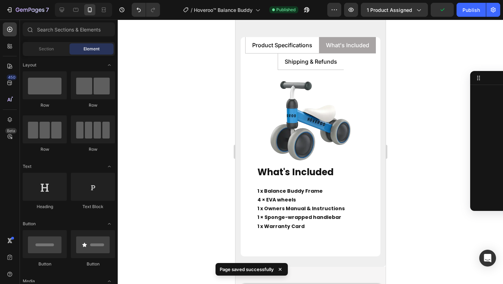
click at [408, 99] on div at bounding box center [311, 152] width 386 height 264
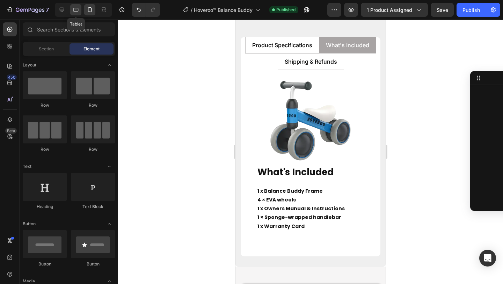
click at [72, 10] on icon at bounding box center [75, 9] width 7 height 7
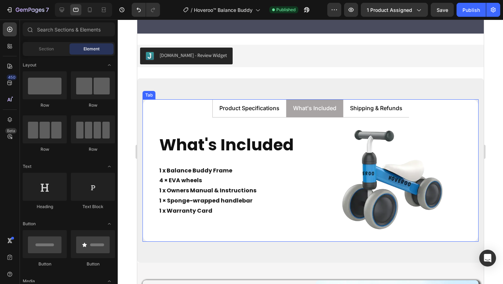
scroll to position [3235, 0]
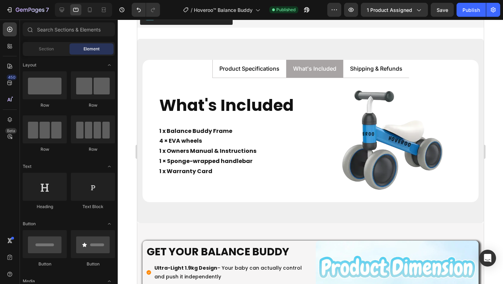
click at [132, 137] on div at bounding box center [311, 152] width 386 height 264
click at [245, 156] on p "1 x Owners Manual & Instructions" at bounding box center [228, 151] width 139 height 10
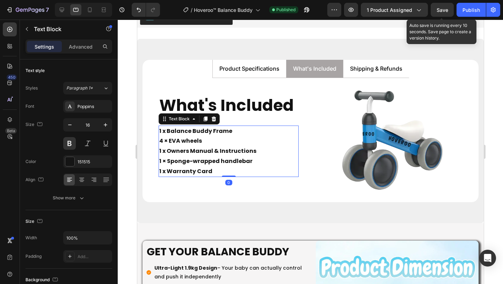
click at [439, 10] on span "Save" at bounding box center [443, 10] width 12 height 6
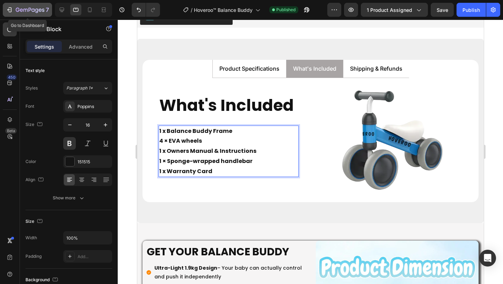
click at [12, 10] on icon "button" at bounding box center [9, 9] width 7 height 7
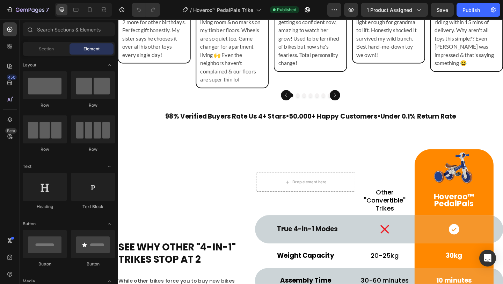
click at [254, 41] on p "Finally a trike that works inside!! Rainy days sorted. My [DEMOGRAPHIC_DATA] ri…" at bounding box center [243, 31] width 70 height 116
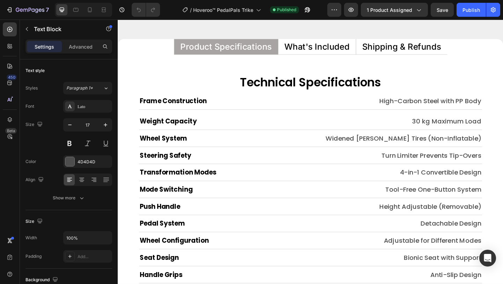
scroll to position [3056, 0]
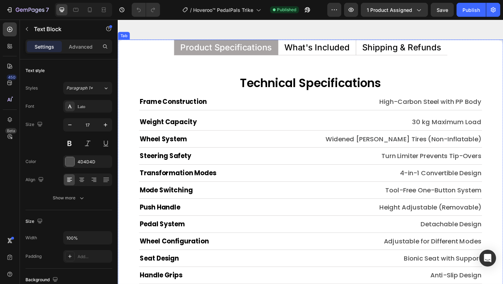
click at [346, 47] on p "What's Included" at bounding box center [334, 49] width 71 height 9
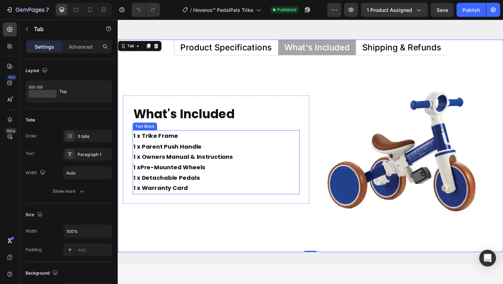
click at [138, 181] on p "1 x Trike Frame 1 x Parent Push Handle 1 x Owners Manual & Instructions 1 x Pre…" at bounding box center [225, 175] width 180 height 68
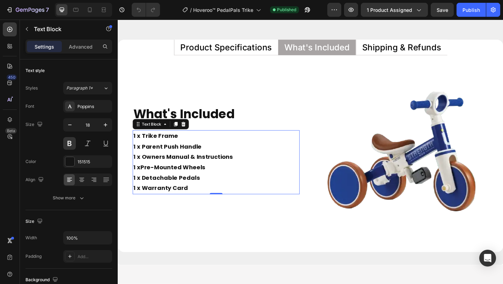
click at [136, 183] on p "1 x Trike Frame 1 x Parent Push Handle 1 x Owners Manual & Instructions 1 x Pre…" at bounding box center [225, 175] width 180 height 68
click at [238, 179] on p "1 x Trike Frame 1 x Parent Push Handle 1 x Owners Manual & Instructions 3 x Pre…" at bounding box center [225, 175] width 180 height 68
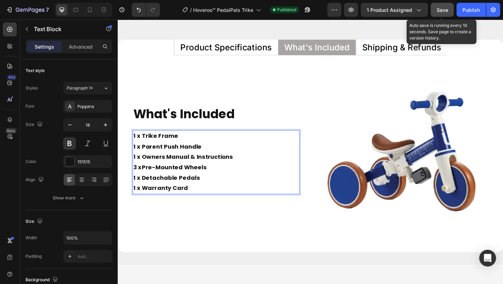
click at [440, 12] on span "Save" at bounding box center [443, 10] width 12 height 6
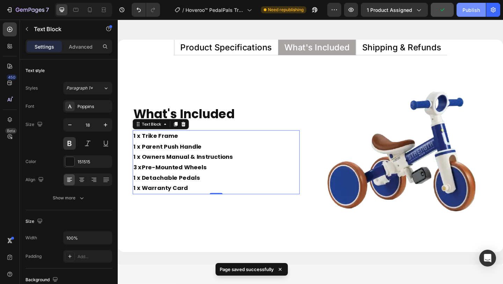
click at [469, 9] on div "Publish" at bounding box center [471, 9] width 17 height 7
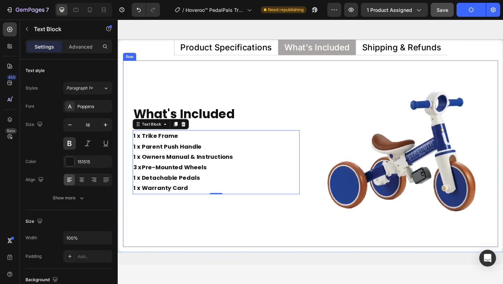
click at [323, 84] on div "What's Included Heading 1 x Trike Frame 1 x Parent Push Handle 1 x Owners Manua…" at bounding box center [224, 165] width 203 height 203
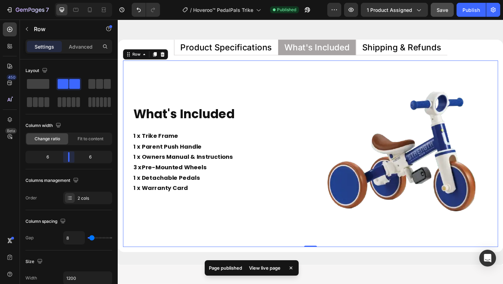
click at [66, 0] on body "7 Version history / Hoveroo™ PedalPals Trike Published Preview 1 product assign…" at bounding box center [251, 0] width 503 height 0
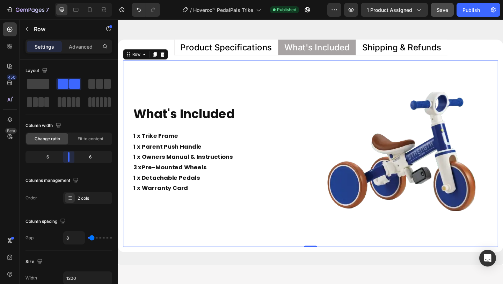
click at [67, 0] on body "7 Version history / Hoveroo™ PedalPals Trike Published Preview 1 product assign…" at bounding box center [251, 0] width 503 height 0
click at [368, 146] on img at bounding box center [430, 165] width 203 height 203
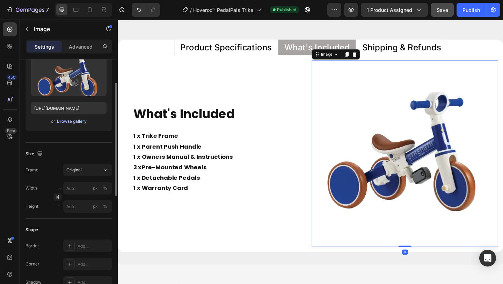
scroll to position [86, 0]
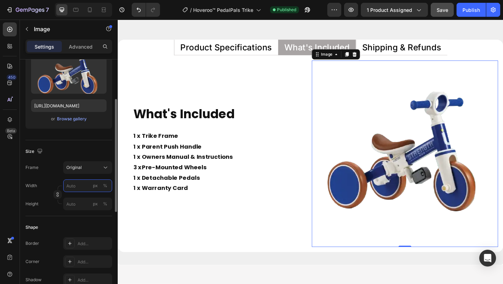
click at [74, 184] on input "px %" at bounding box center [87, 185] width 49 height 13
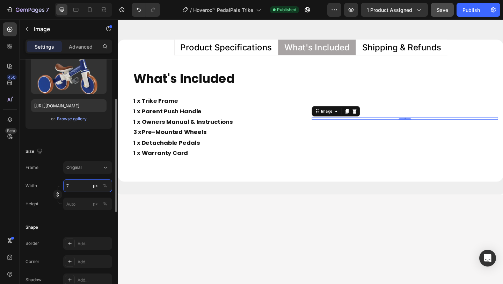
type input "70"
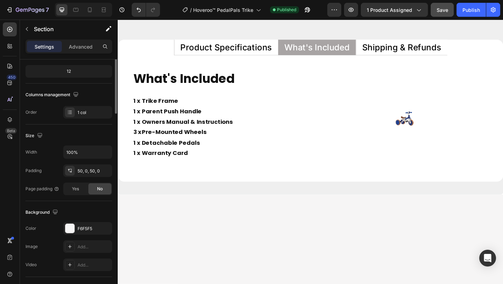
scroll to position [0, 0]
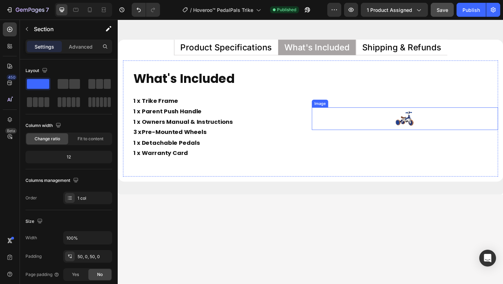
click at [426, 127] on img at bounding box center [430, 127] width 24 height 24
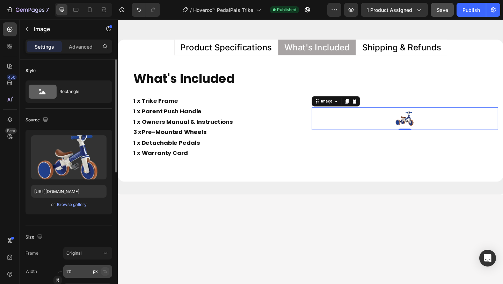
click at [106, 271] on div "%" at bounding box center [105, 271] width 4 height 6
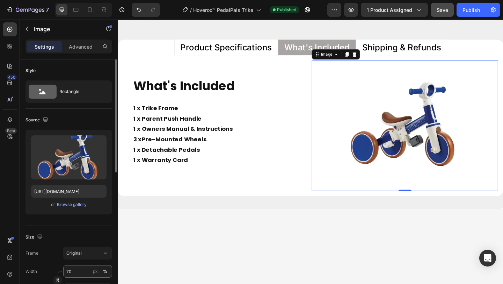
click at [86, 271] on input "70" at bounding box center [87, 271] width 49 height 13
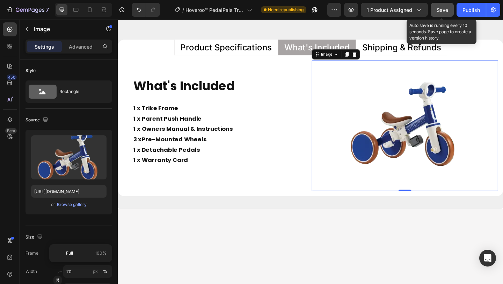
click at [441, 14] on button "Save" at bounding box center [442, 10] width 23 height 14
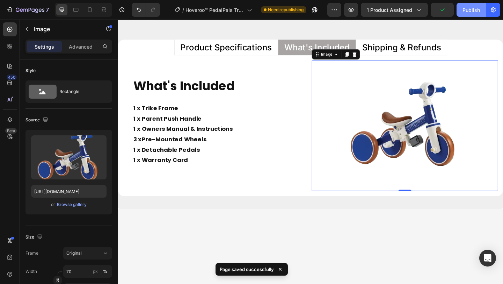
click at [470, 7] on div "Publish" at bounding box center [471, 9] width 17 height 7
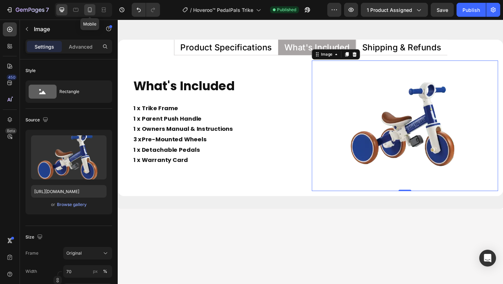
click at [94, 11] on div at bounding box center [89, 9] width 11 height 11
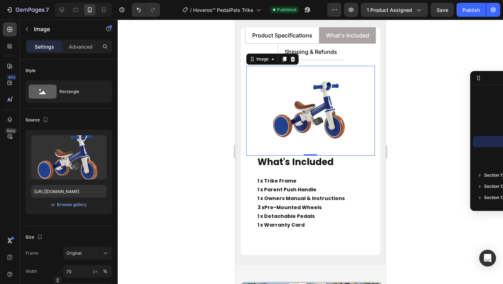
scroll to position [3077, 0]
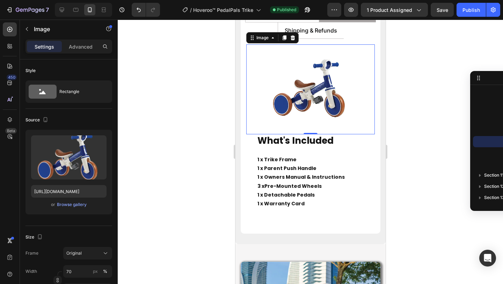
click at [280, 95] on img at bounding box center [310, 89] width 90 height 90
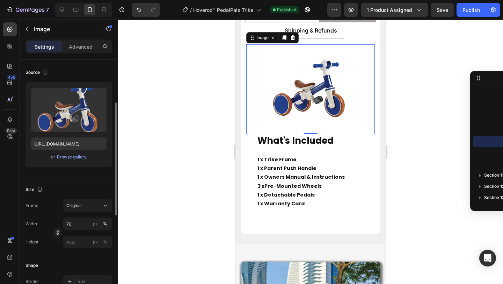
scroll to position [62, 0]
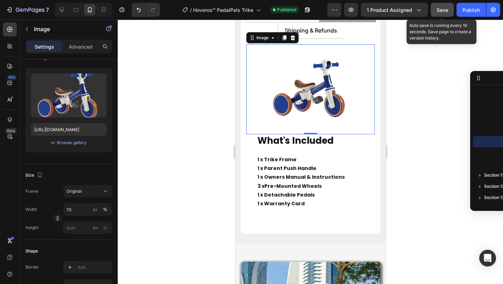
click at [439, 4] on button "Save" at bounding box center [442, 10] width 23 height 14
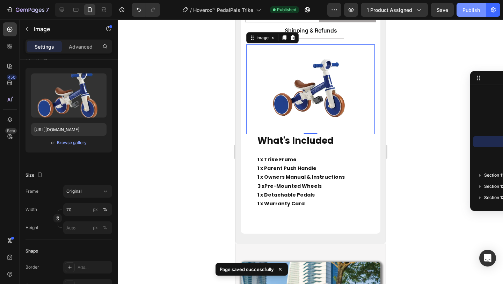
click at [469, 10] on div "Publish" at bounding box center [471, 9] width 17 height 7
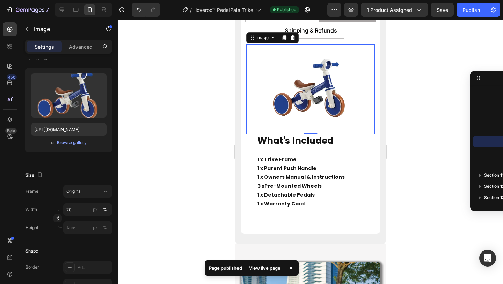
click at [205, 123] on div at bounding box center [311, 152] width 386 height 264
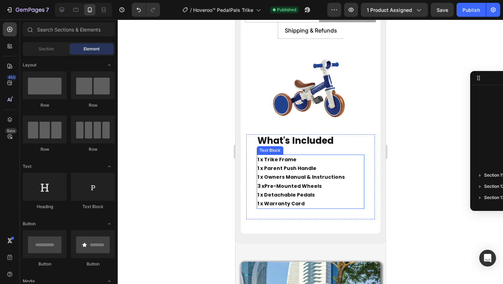
click at [298, 186] on strong "Pre-Mounted Wheels" at bounding box center [292, 185] width 57 height 7
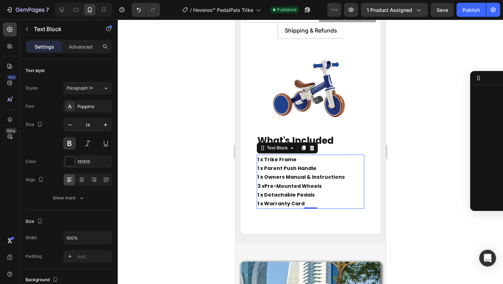
scroll to position [434, 0]
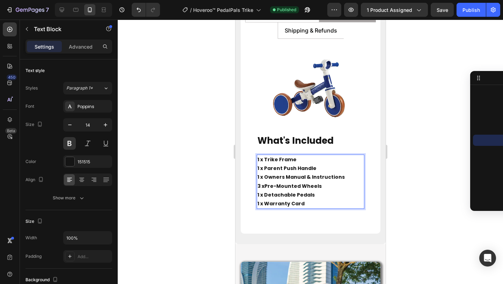
click at [298, 186] on strong "Pre-Mounted Wheels" at bounding box center [292, 185] width 57 height 7
click at [279, 187] on strong "Wheels" at bounding box center [285, 185] width 20 height 7
click at [330, 187] on p "1 x Trike Frame 1 x Parent Push Handle 1 x Owners Manual & Instructions 3 x EVA…" at bounding box center [310, 181] width 106 height 53
click at [261, 187] on p "1 x Trike Frame 1 x Parent Push Handle 1 x Owners Manual & Instructions 3 x EVA…" at bounding box center [310, 181] width 106 height 53
click at [296, 183] on p "1 x Trike Frame 1 x Parent Push Handle 1 x Owners Manual & Instructions 3x EVA …" at bounding box center [310, 181] width 106 height 53
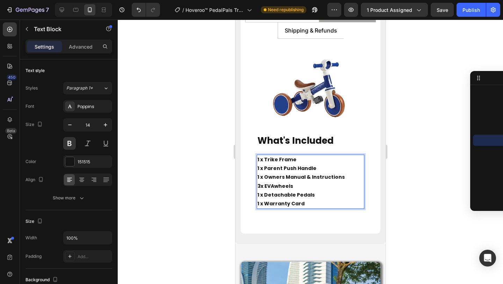
click at [260, 186] on p "1 x Trike Frame 1 x Parent Push Handle 1 x Owners Manual & Instructions 3x EVA …" at bounding box center [310, 181] width 106 height 53
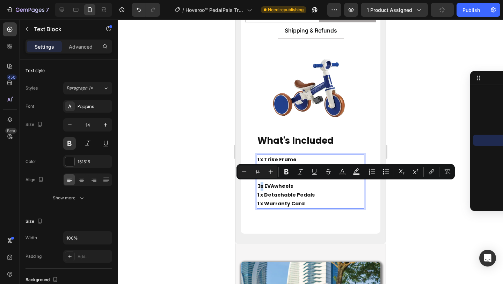
click at [263, 186] on p "1 x Trike Frame 1 x Parent Push Handle 1 x Owners Manual & Instructions 3x EVA …" at bounding box center [310, 181] width 106 height 53
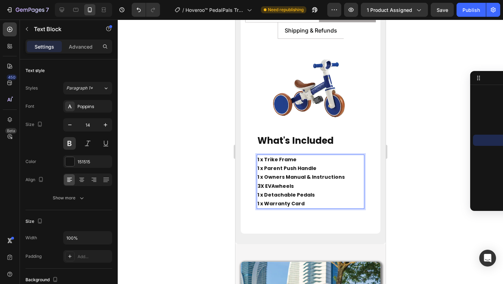
click at [317, 185] on p "1 x Trike Frame 1 x Parent Push Handle 1 x Owners Manual & Instructions 3X EVA …" at bounding box center [310, 181] width 106 height 53
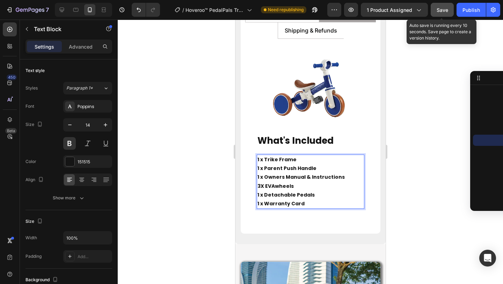
click at [440, 6] on button "Save" at bounding box center [442, 10] width 23 height 14
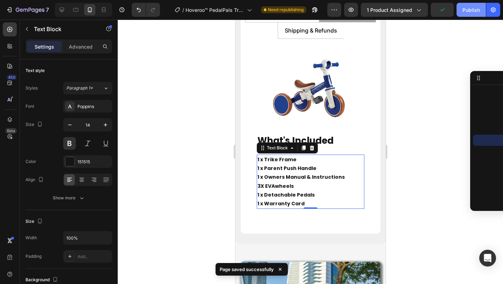
click at [472, 7] on div "Publish" at bounding box center [471, 9] width 17 height 7
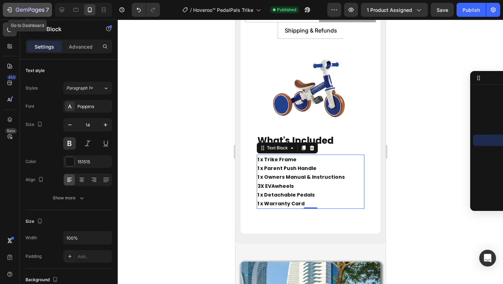
click at [3, 12] on button "7" at bounding box center [27, 10] width 49 height 14
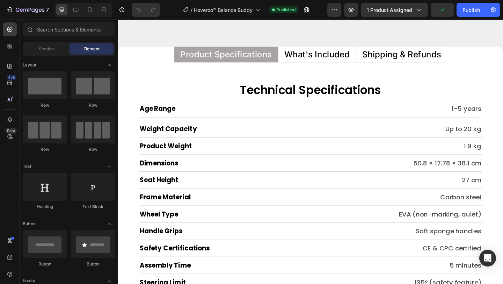
scroll to position [2965, 0]
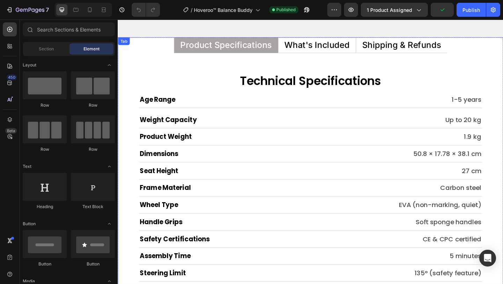
click at [324, 48] on p "What's Included" at bounding box center [334, 47] width 71 height 9
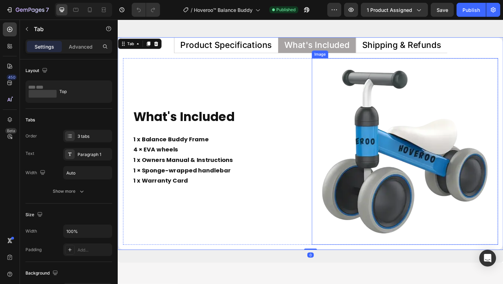
click at [371, 143] on img at bounding box center [430, 163] width 203 height 203
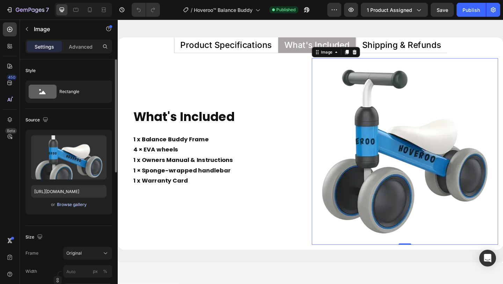
click at [71, 207] on div "Browse gallery" at bounding box center [72, 204] width 30 height 6
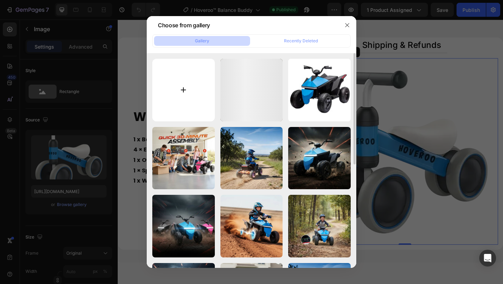
click at [175, 93] on input "file" at bounding box center [183, 90] width 63 height 63
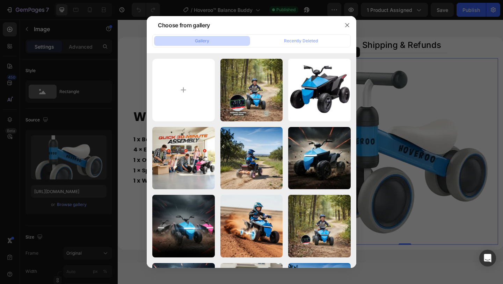
click at [417, 132] on div at bounding box center [251, 142] width 503 height 284
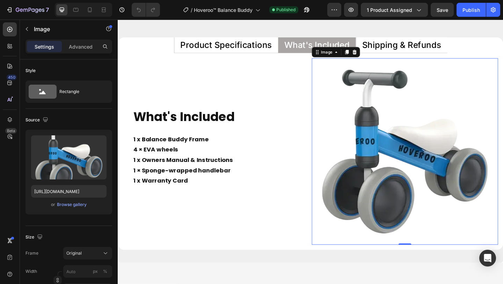
click at [401, 160] on img at bounding box center [430, 163] width 203 height 203
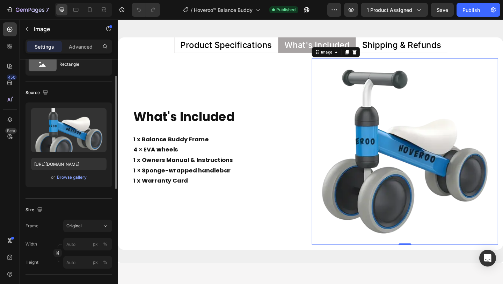
scroll to position [34, 0]
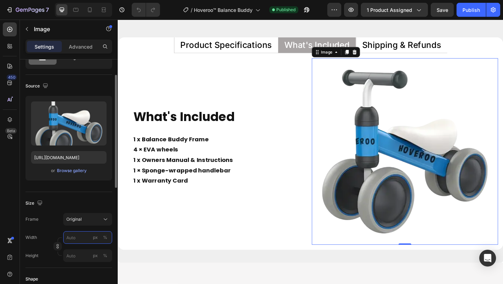
click at [78, 242] on input "px %" at bounding box center [87, 237] width 49 height 13
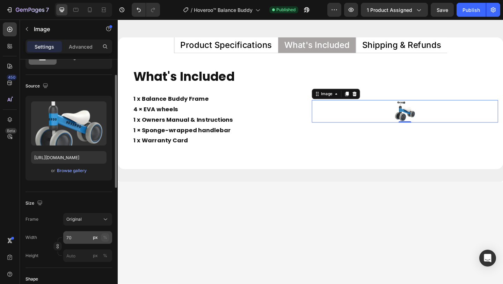
click at [105, 235] on div "%" at bounding box center [105, 237] width 4 height 6
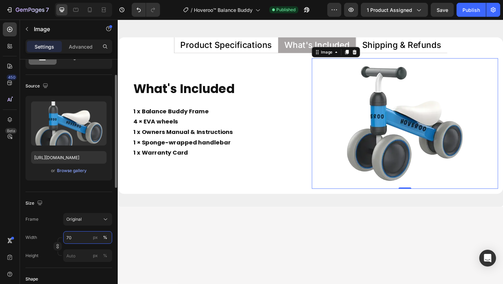
click at [77, 239] on input "70" at bounding box center [87, 237] width 49 height 13
type input "7"
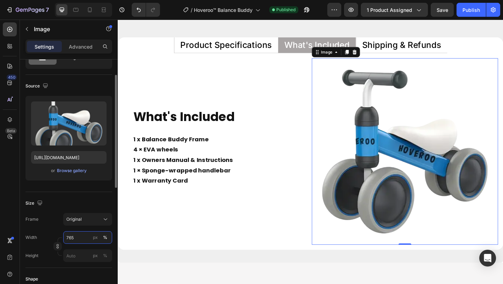
click at [68, 240] on input "765" at bounding box center [87, 237] width 49 height 13
click at [69, 238] on input "765" at bounding box center [87, 237] width 49 height 13
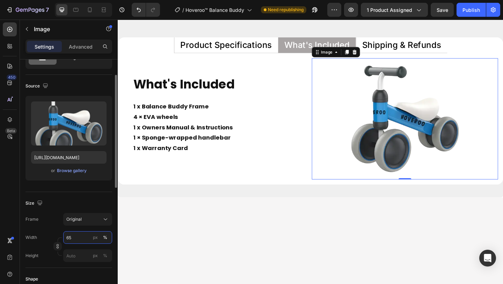
click at [79, 239] on input "65" at bounding box center [87, 237] width 49 height 13
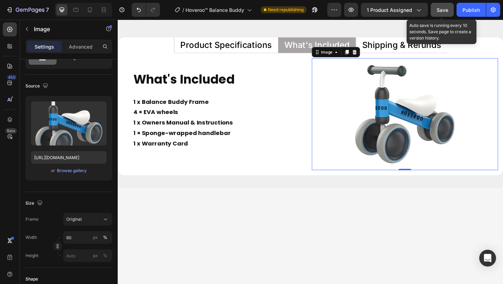
click at [441, 9] on span "Save" at bounding box center [443, 10] width 12 height 6
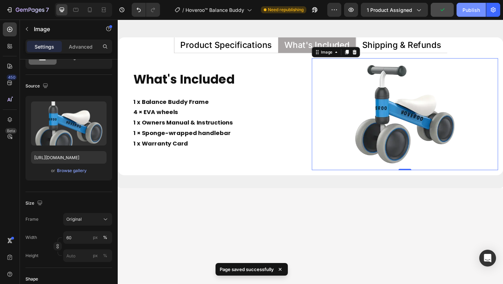
click at [465, 10] on div "Publish" at bounding box center [471, 9] width 17 height 7
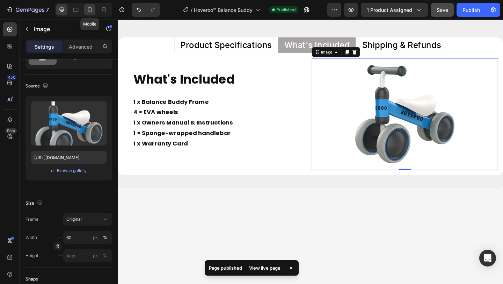
click at [91, 14] on div at bounding box center [89, 9] width 11 height 11
type input "70"
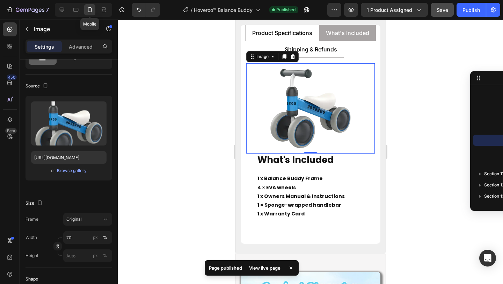
scroll to position [2984, 0]
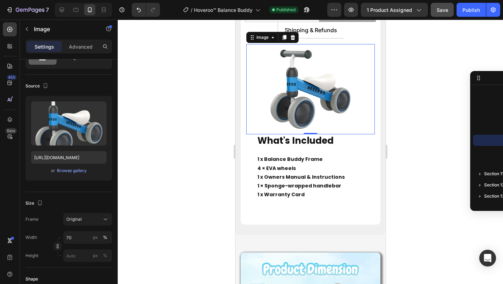
click at [174, 141] on div at bounding box center [311, 152] width 386 height 264
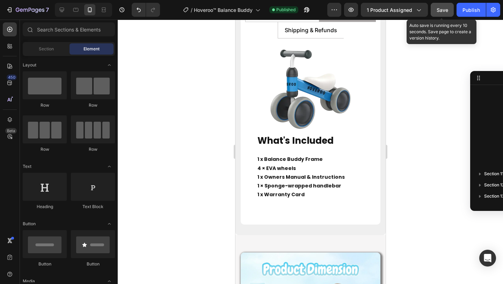
click at [440, 8] on span "Save" at bounding box center [443, 10] width 12 height 6
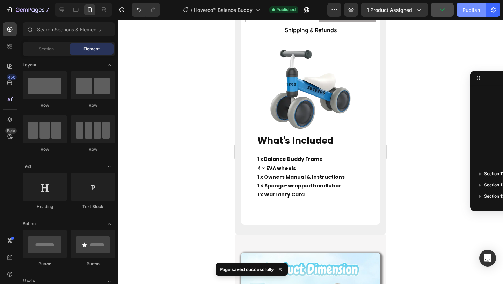
click at [468, 7] on div "Publish" at bounding box center [471, 9] width 17 height 7
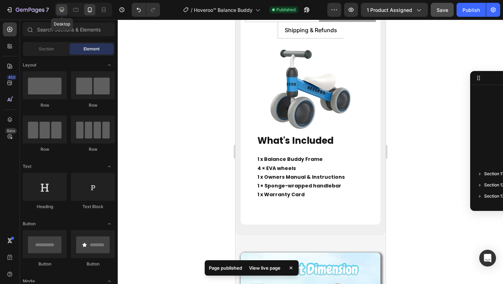
click at [60, 8] on icon at bounding box center [62, 10] width 5 height 5
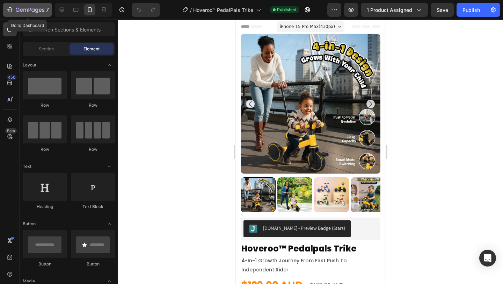
click at [10, 10] on icon "button" at bounding box center [9, 9] width 7 height 7
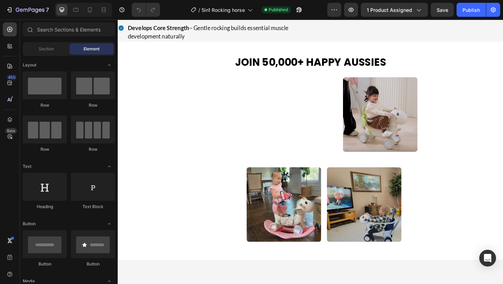
scroll to position [1177, 0]
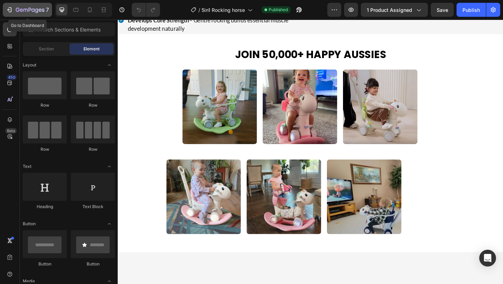
click at [14, 9] on div "7" at bounding box center [27, 10] width 43 height 8
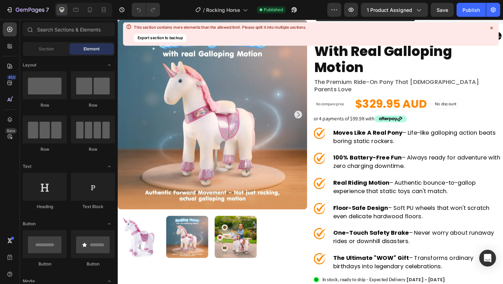
scroll to position [33, 0]
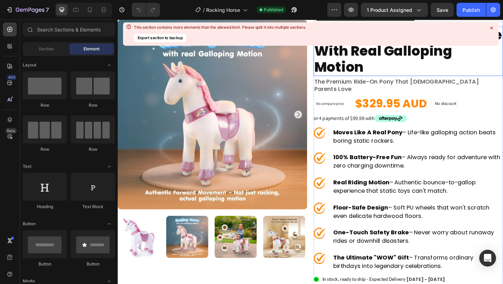
click at [493, 24] on div at bounding box center [491, 27] width 9 height 9
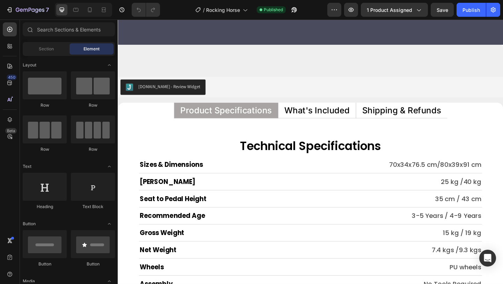
scroll to position [3158, 0]
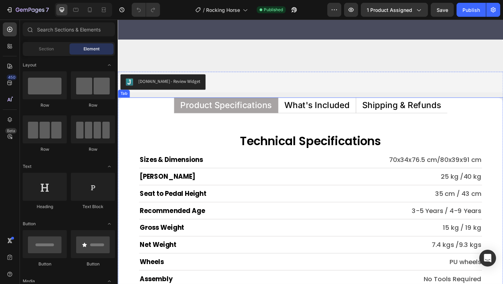
click at [365, 109] on p "What's Included" at bounding box center [334, 112] width 71 height 9
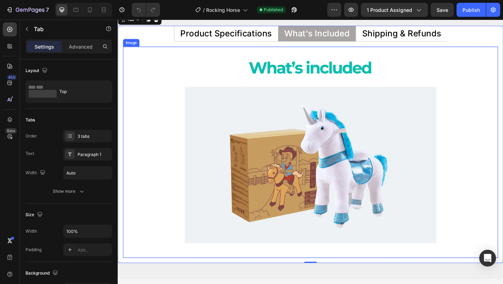
scroll to position [3226, 0]
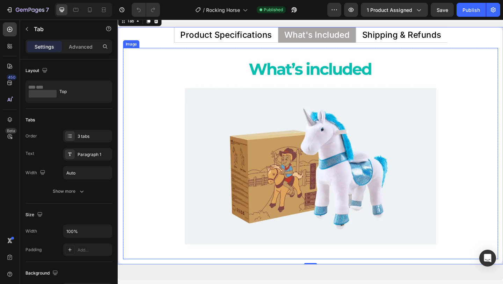
click at [282, 90] on img at bounding box center [327, 165] width 408 height 230
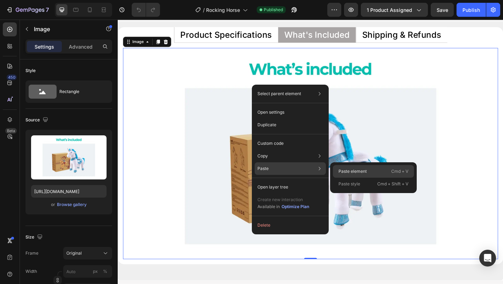
click at [353, 173] on p "Paste element" at bounding box center [353, 171] width 28 height 6
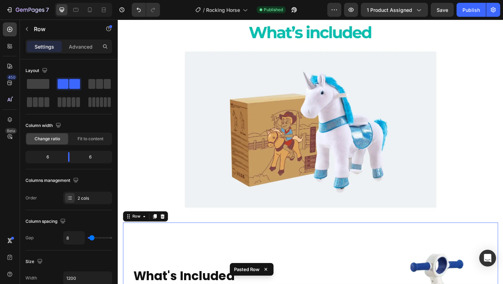
scroll to position [3252, 0]
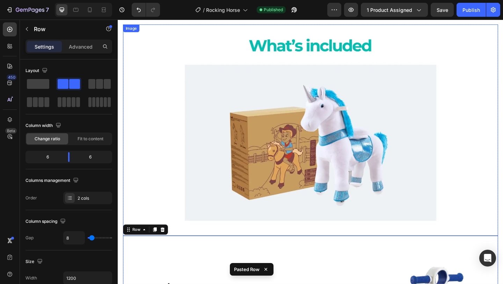
click at [337, 62] on img at bounding box center [327, 140] width 408 height 230
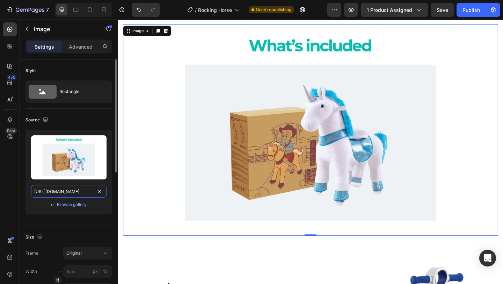
click at [71, 194] on input "https://cdn.shopify.com/s/files/1/0550/3100/5374/files/gempages_492219557428069…" at bounding box center [69, 191] width 76 height 13
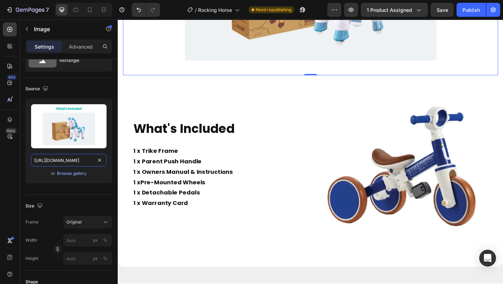
scroll to position [3418, 0]
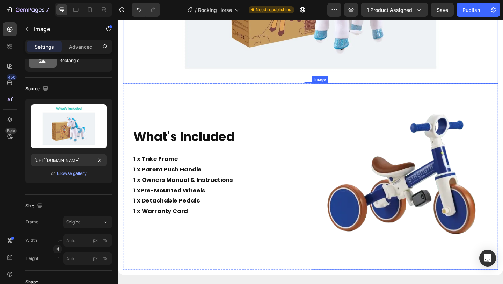
click at [426, 174] on img at bounding box center [430, 190] width 203 height 203
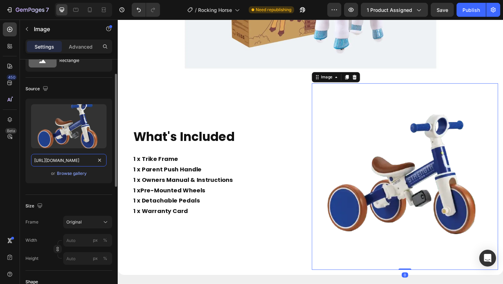
click at [77, 157] on input "https://cdn.shopify.com/s/files/1/0550/3100/5374/files/gempages_492219557428069…" at bounding box center [69, 160] width 76 height 13
click at [77, 157] on input "[URL][DOMAIN_NAME]" at bounding box center [69, 160] width 76 height 13
paste input "986c09c5-0ef1-48b7-a485-45ab42130fd6"
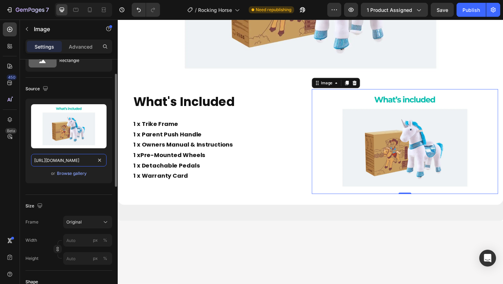
scroll to position [0, 219]
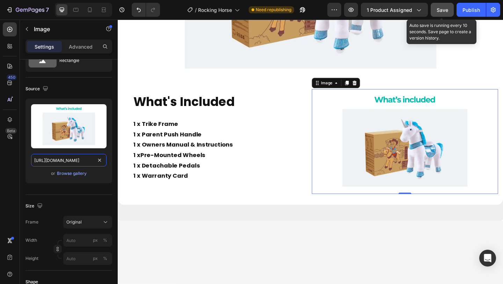
type input "https://cdn.shopify.com/s/files/1/0550/3100/5374/files/gempages_492219557428069…"
click at [438, 9] on span "Save" at bounding box center [443, 10] width 12 height 6
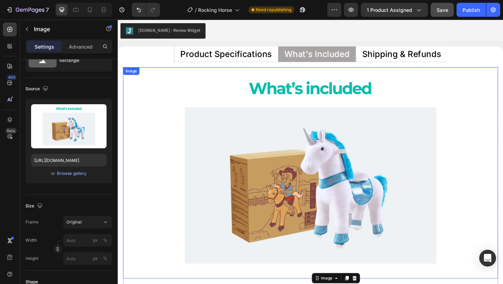
scroll to position [3204, 0]
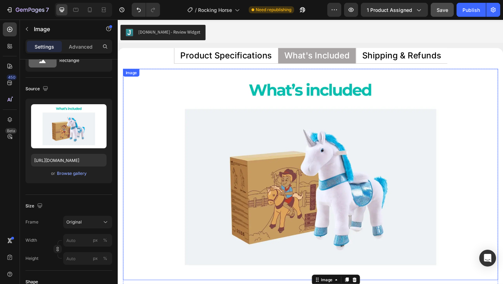
click at [190, 81] on img at bounding box center [327, 188] width 408 height 230
click at [173, 65] on div at bounding box center [170, 66] width 8 height 8
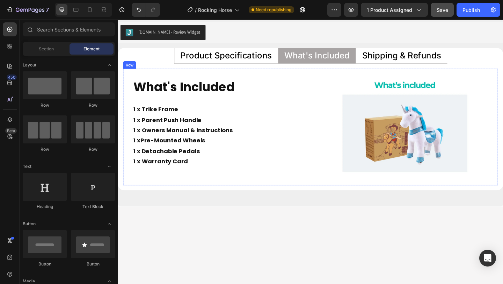
click at [327, 182] on div "What's Included Heading 1 x Trike Frame 1 x Parent Push Handle 1 x Owners Manua…" at bounding box center [327, 136] width 408 height 127
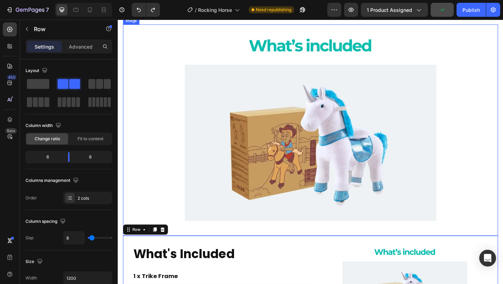
scroll to position [3250, 0]
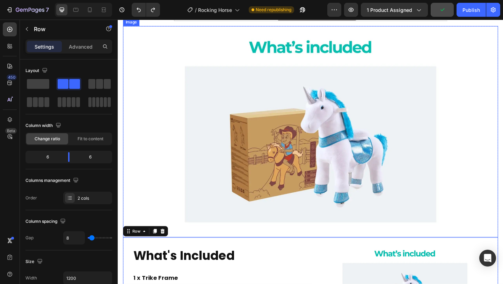
click at [266, 51] on img at bounding box center [327, 142] width 408 height 230
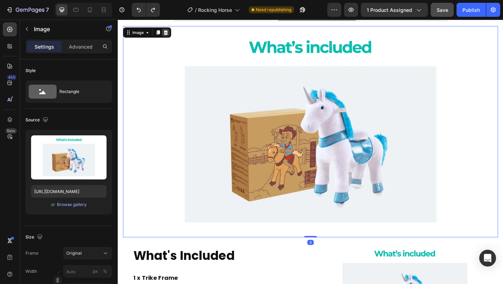
click at [173, 34] on div at bounding box center [170, 33] width 8 height 8
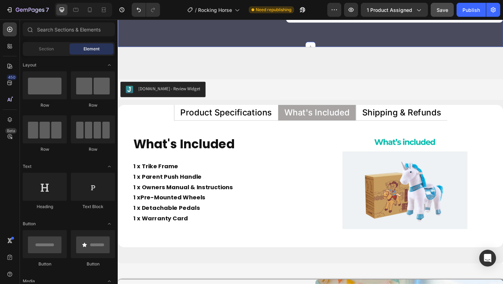
scroll to position [3146, 0]
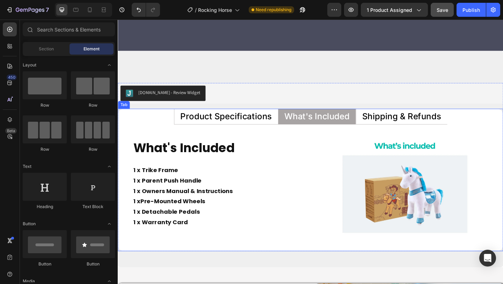
click at [247, 120] on p "Product Specifications" at bounding box center [236, 124] width 100 height 9
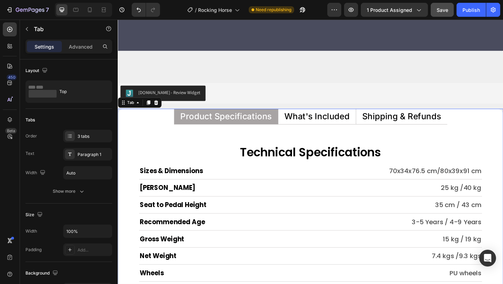
click at [303, 120] on p "What's Included" at bounding box center [334, 124] width 71 height 9
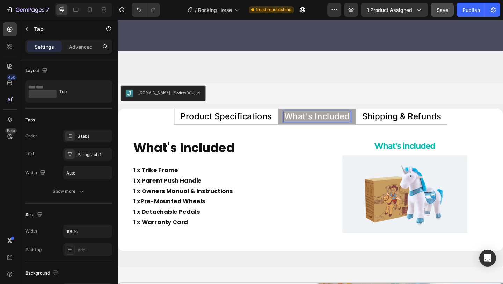
click at [398, 116] on li "Shipping & Refunds" at bounding box center [427, 124] width 100 height 17
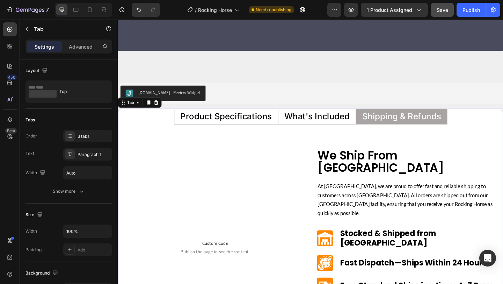
click at [341, 121] on p "What's Included" at bounding box center [334, 124] width 71 height 9
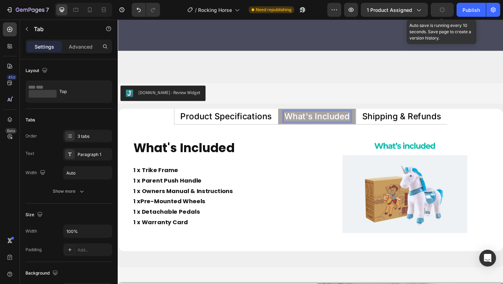
click at [436, 9] on button "button" at bounding box center [442, 10] width 23 height 14
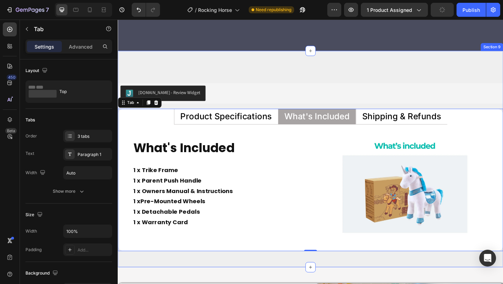
click at [413, 65] on div "Judge.me - Review Widget Judge.me Product Specifications What's Included Shippi…" at bounding box center [327, 170] width 419 height 235
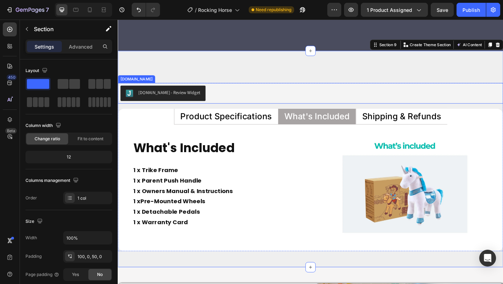
click at [361, 91] on div "Judge.me - Review Widget" at bounding box center [328, 99] width 414 height 17
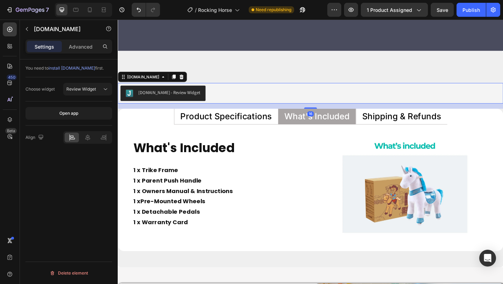
click at [362, 91] on div "Judge.me - Review Widget" at bounding box center [328, 99] width 414 height 17
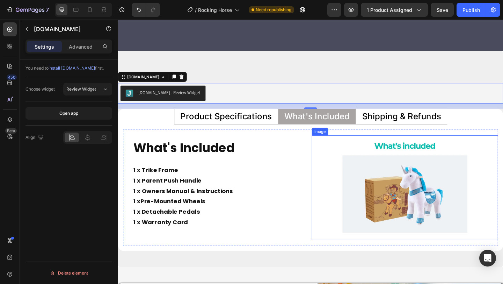
click at [337, 161] on img at bounding box center [430, 202] width 203 height 114
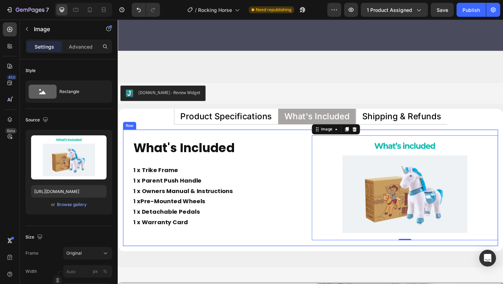
click at [258, 252] on div "What's Included Heading 1 x Trike Frame 1 x Parent Push Handle 1 x Owners Manua…" at bounding box center [224, 202] width 203 height 127
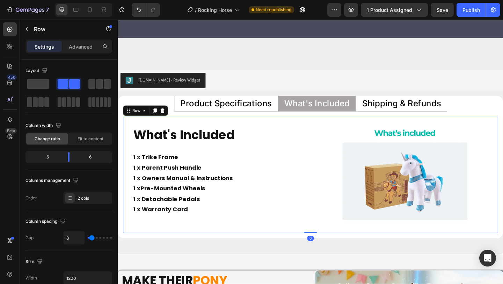
scroll to position [3161, 0]
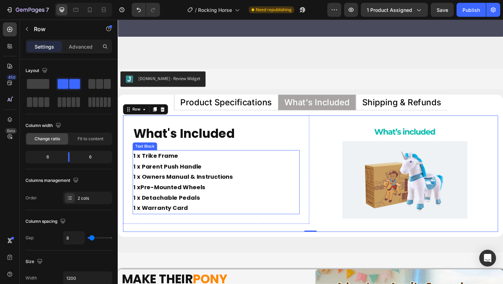
click at [188, 162] on p "1 x Trike Frame 1 x Parent Push Handle 1 x Owners Manual & Instructions 1 x Pre…" at bounding box center [225, 196] width 180 height 68
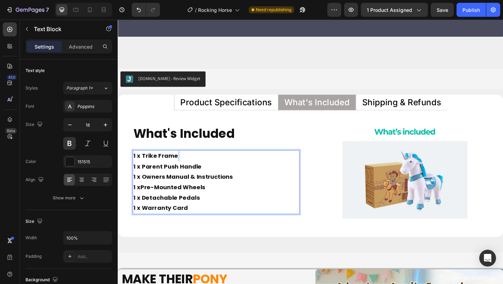
click at [188, 162] on p "1 x Trike Frame 1 x Parent Push Handle 1 x Owners Manual & Instructions 1 x Pre…" at bounding box center [225, 196] width 180 height 68
click at [192, 174] on p "1 x Parent Push Handle 1 x Owners Manual & Instructions 1 x Pre-Mounted Wheels …" at bounding box center [225, 202] width 180 height 57
click at [165, 185] on p "1 x Owners Manual & Instructions 1 x Pre-Mounted Wheels 1 x Detachable Pedals 1…" at bounding box center [225, 207] width 180 height 45
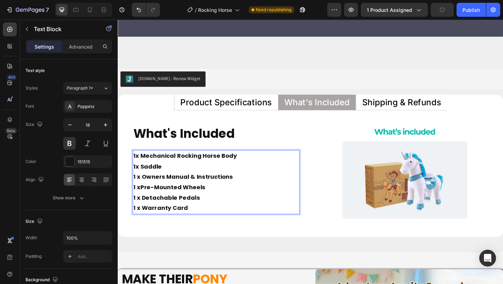
click at [165, 185] on p "1 x Owners Manual & Instructions 1 x Pre-Mounted Wheels 1 x Detachable Pedals 1…" at bounding box center [225, 207] width 180 height 45
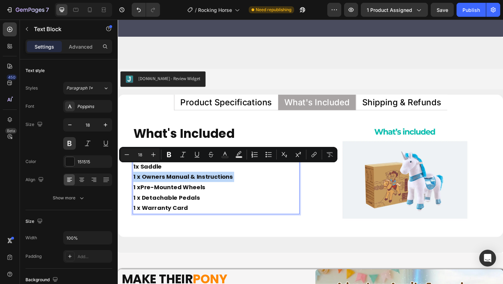
click at [261, 186] on p "1 x Owners Manual & Instructions 1 x Pre-Mounted Wheels 1 x Detachable Pedals 1…" at bounding box center [225, 207] width 180 height 45
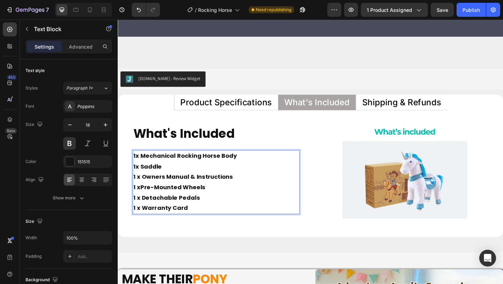
click at [177, 174] on p "1x Saddle" at bounding box center [225, 179] width 180 height 11
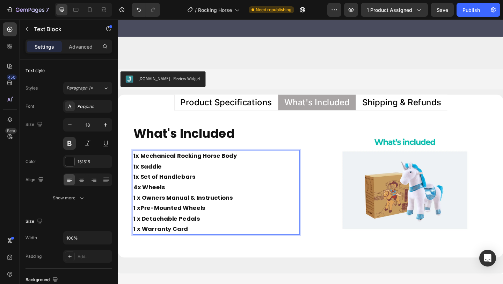
click at [144, 196] on p "4x Wheels" at bounding box center [225, 201] width 180 height 11
click at [164, 196] on p "4x EVA Wheels" at bounding box center [225, 201] width 180 height 11
click at [192, 208] on p "1 x Owners Manual & Instructions 1 x Pre-Mounted Wheels 1 x Detachable Pedals 1…" at bounding box center [225, 230] width 180 height 45
click at [199, 196] on p "4x EVA wheels" at bounding box center [225, 201] width 180 height 11
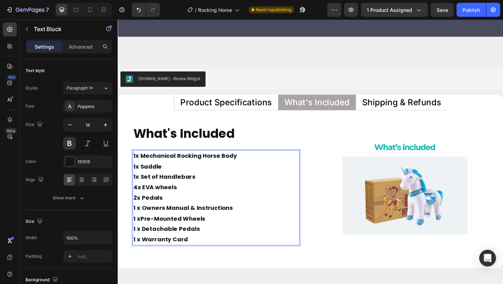
click at [154, 239] on p "1 x Owners Manual & Instructions 1 x Pre-Mounted Wheels 1 x Detachable Pedals 1…" at bounding box center [225, 241] width 180 height 45
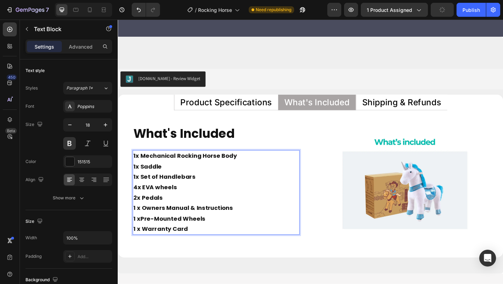
click at [174, 231] on strong "Pre-Mounted Wheels" at bounding box center [177, 235] width 71 height 9
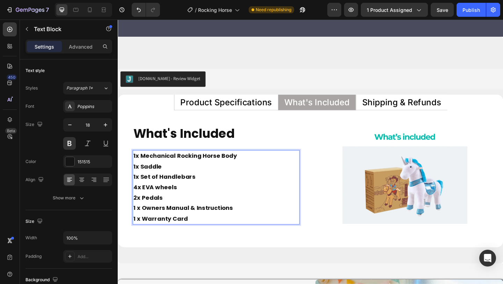
click at [179, 219] on p "1 x Owners Manual & Instructions 1 x Warranty Card" at bounding box center [225, 230] width 180 height 23
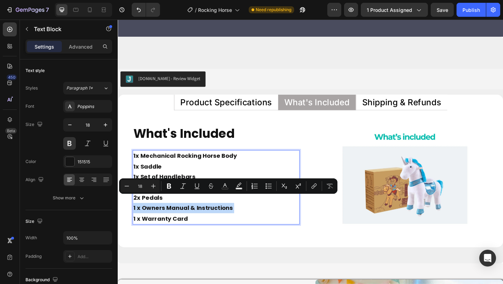
click at [224, 228] on p "1 x Owners Manual & Instructions 1 x Warranty Card" at bounding box center [225, 230] width 180 height 23
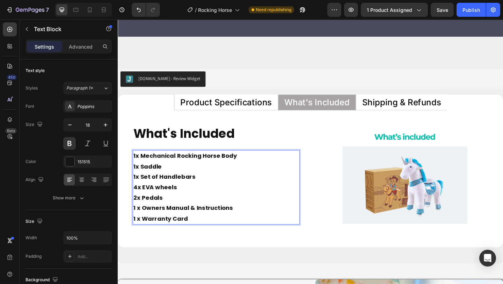
click at [180, 208] on p "2x Pedals" at bounding box center [225, 213] width 180 height 11
click at [230, 185] on p "1x Set of Handlebars" at bounding box center [225, 190] width 180 height 11
click at [136, 185] on p "1x Set of Handlebars" at bounding box center [225, 190] width 180 height 11
click at [137, 185] on p "1x Set of Handlebars" at bounding box center [225, 190] width 180 height 11
click at [146, 185] on p "2x Set of Handlebars" at bounding box center [225, 190] width 180 height 11
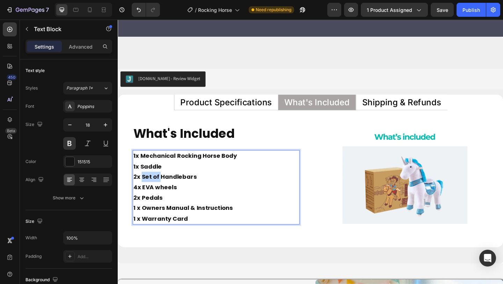
drag, startPoint x: 144, startPoint y: 183, endPoint x: 163, endPoint y: 184, distance: 18.5
click at [163, 185] on p "2x Set of Handlebars" at bounding box center [225, 190] width 180 height 11
click at [186, 196] on p "4x EVA wheels" at bounding box center [225, 201] width 180 height 11
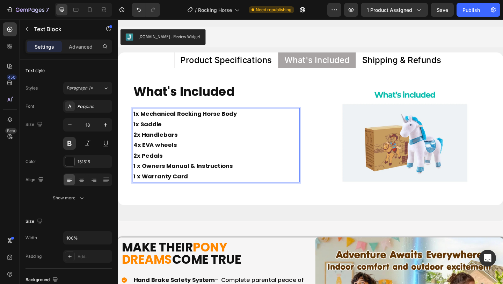
scroll to position [3203, 0]
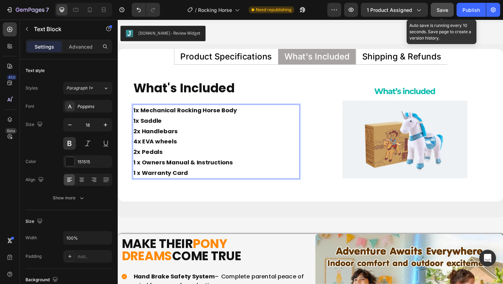
click at [441, 5] on button "Save" at bounding box center [442, 10] width 23 height 14
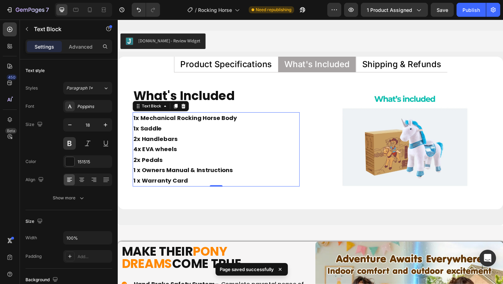
scroll to position [3193, 0]
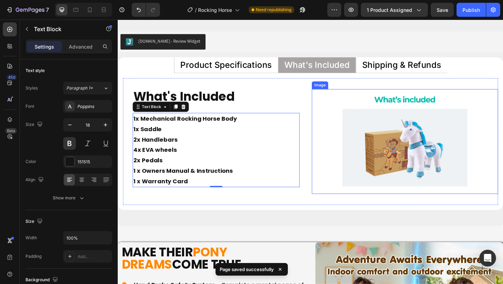
click at [374, 151] on img at bounding box center [430, 152] width 203 height 114
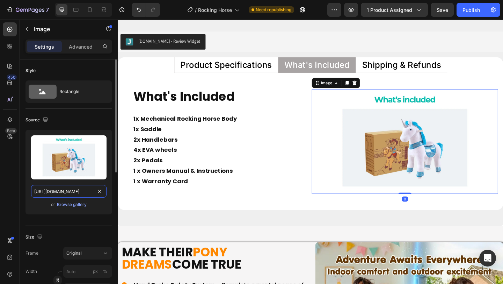
click at [79, 194] on input "https://cdn.shopify.com/s/files/1/0550/3100/5374/files/gempages_492219557428069…" at bounding box center [69, 191] width 76 height 13
click at [46, 117] on icon "button" at bounding box center [45, 119] width 7 height 7
click at [48, 150] on button "button" at bounding box center [46, 155] width 11 height 11
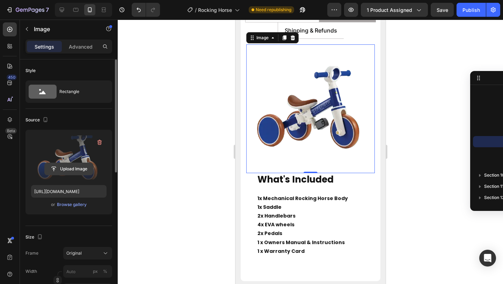
scroll to position [3234, 0]
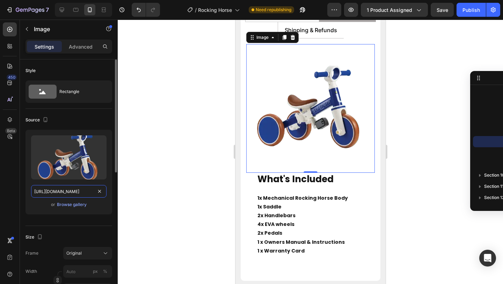
click at [60, 189] on input "https://cdn.shopify.com/s/files/1/0550/3100/5374/files/gempages_492219557428069…" at bounding box center [69, 191] width 76 height 13
paste input "986c09c5-0ef1-48b7-a485-45ab42130fd6"
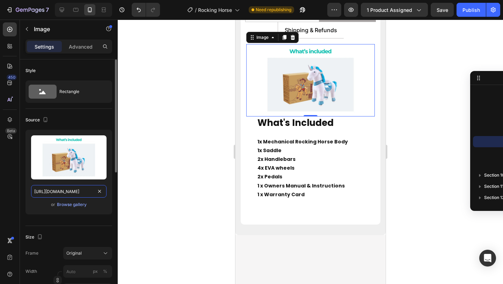
scroll to position [0, 219]
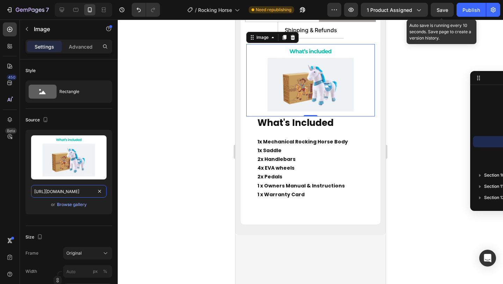
type input "https://cdn.shopify.com/s/files/1/0550/3100/5374/files/gempages_492219557428069…"
click at [437, 10] on span "Save" at bounding box center [443, 10] width 12 height 6
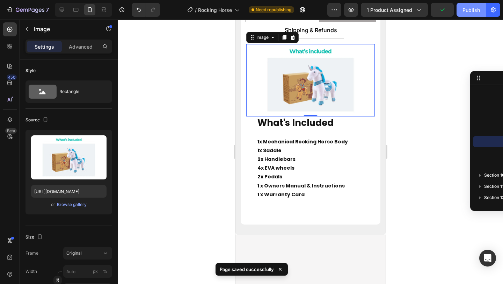
click at [473, 15] on button "Publish" at bounding box center [471, 10] width 29 height 14
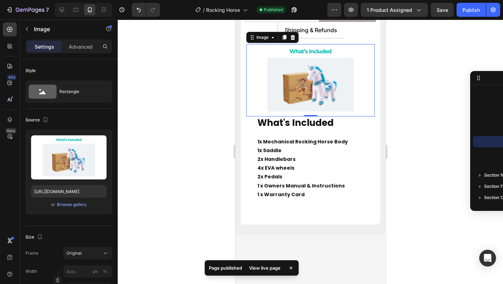
click at [225, 116] on div at bounding box center [311, 152] width 386 height 264
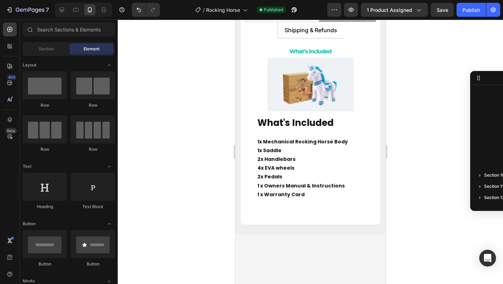
click at [202, 178] on div at bounding box center [311, 152] width 386 height 264
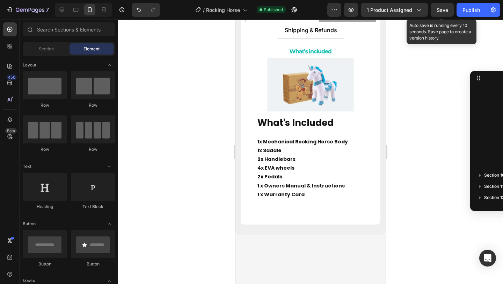
click at [437, 11] on span "Save" at bounding box center [443, 10] width 12 height 6
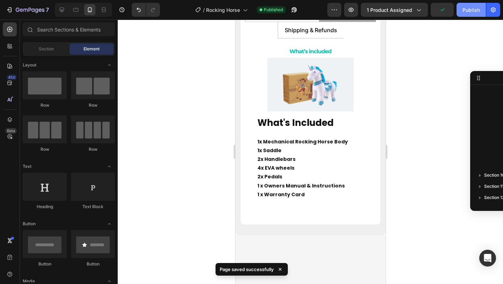
click at [467, 9] on div "Publish" at bounding box center [471, 9] width 17 height 7
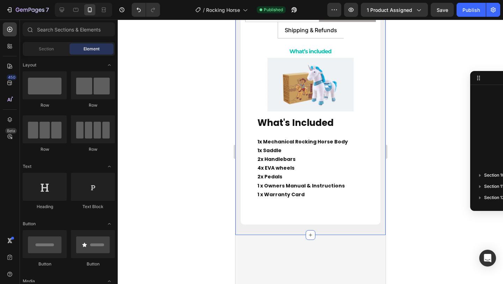
click at [180, 133] on div at bounding box center [311, 152] width 386 height 264
click at [224, 66] on div at bounding box center [311, 152] width 386 height 264
click at [16, 11] on icon "button" at bounding box center [30, 10] width 29 height 6
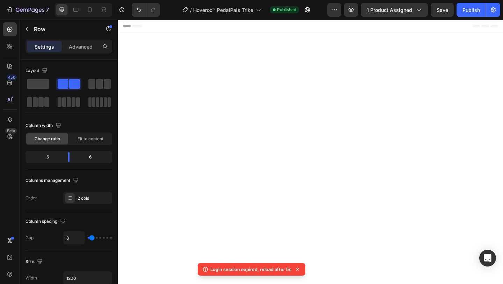
scroll to position [3300, 0]
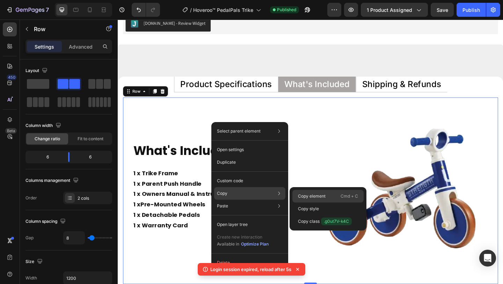
click at [317, 193] on p "Copy element" at bounding box center [312, 196] width 28 height 6
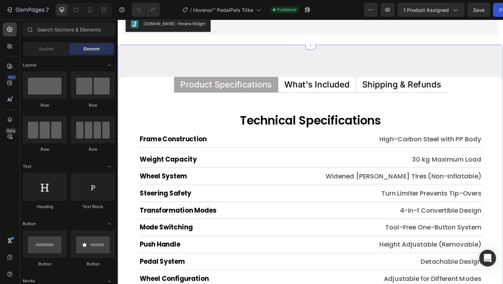
scroll to position [3303, 0]
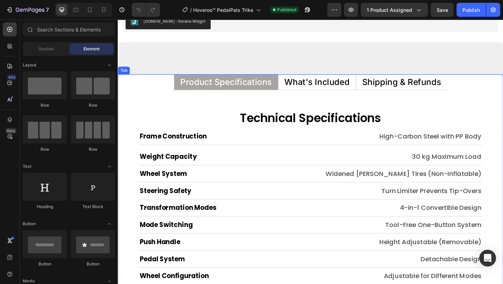
click at [321, 85] on p "What's Included" at bounding box center [334, 87] width 71 height 9
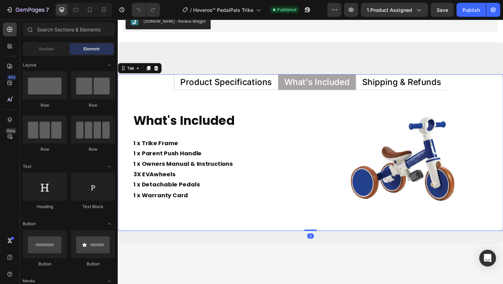
click at [321, 85] on p "What's Included" at bounding box center [334, 87] width 71 height 9
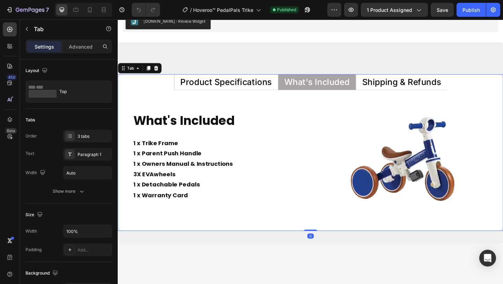
click at [321, 85] on p "What's Included" at bounding box center [334, 87] width 71 height 9
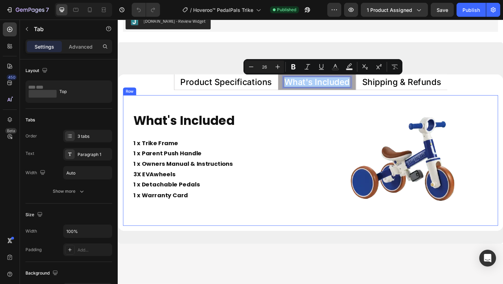
click at [272, 102] on div "What's Included Heading 1 x Trike Frame 1 x Parent Push Handle 1 x Owners Manua…" at bounding box center [224, 173] width 203 height 142
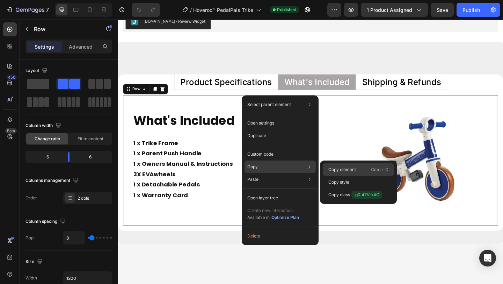
click at [338, 168] on p "Copy element" at bounding box center [343, 169] width 28 height 6
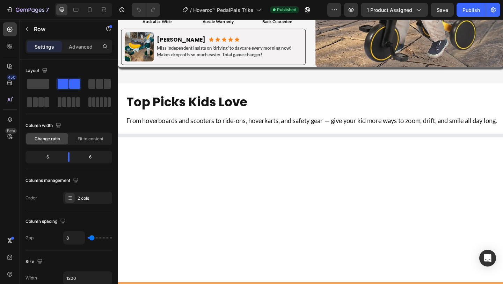
scroll to position [3716, 0]
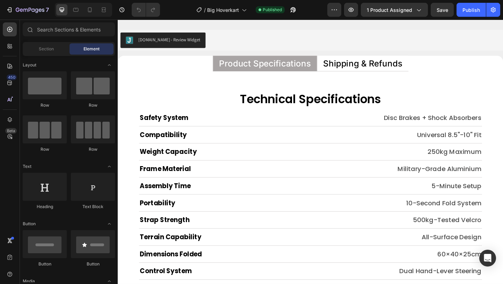
scroll to position [3235, 0]
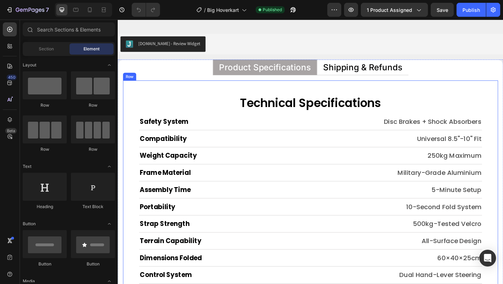
click at [361, 96] on div "Technical Specifications Heading Safety System Heading Disc Brakes + Shock Abso…" at bounding box center [327, 214] width 408 height 257
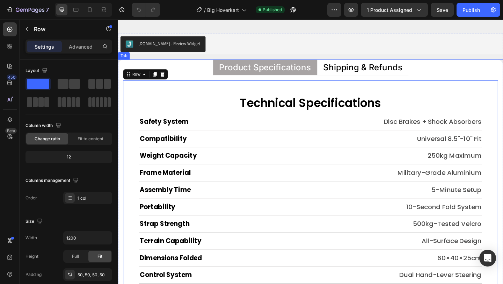
click at [374, 69] on p "Shipping & Refunds" at bounding box center [385, 71] width 86 height 9
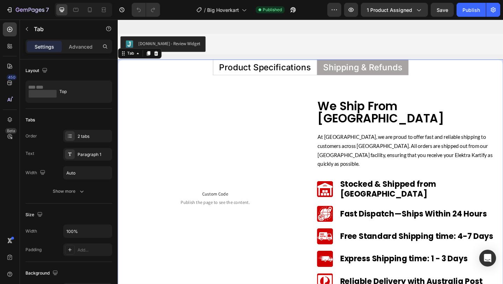
click at [323, 80] on div "Technical Specifications Heading Safety System Heading Disc Brakes + Shock Abso…" at bounding box center [327, 213] width 419 height 266
click at [321, 76] on p "Product Specifications" at bounding box center [278, 71] width 100 height 9
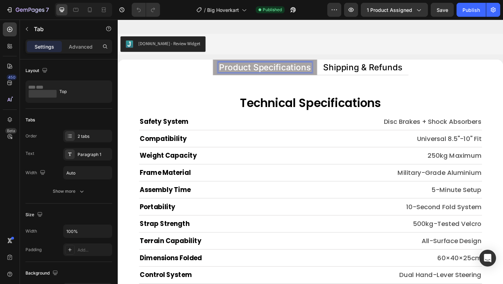
click at [335, 76] on li "Shipping & Refunds" at bounding box center [385, 71] width 100 height 17
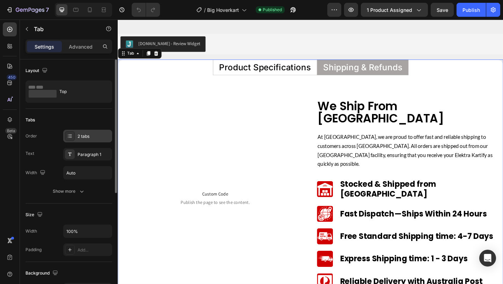
click at [87, 133] on div "2 tabs" at bounding box center [94, 136] width 33 height 6
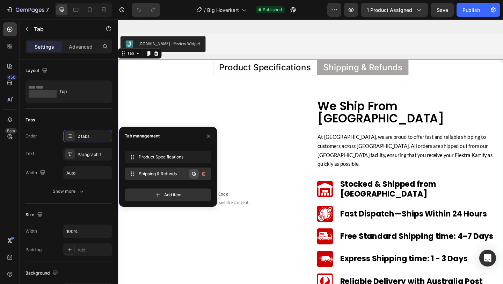
click at [195, 173] on icon "button" at bounding box center [194, 174] width 6 height 6
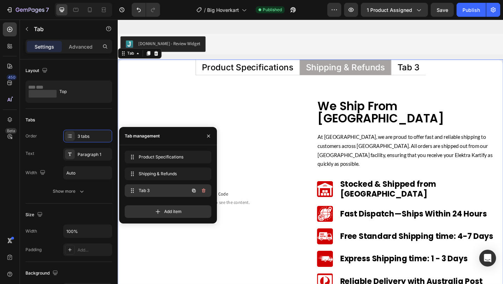
click at [156, 186] on div "Tab 3 Tab 3" at bounding box center [159, 191] width 62 height 10
click at [437, 76] on div "Tab 3" at bounding box center [434, 71] width 26 height 11
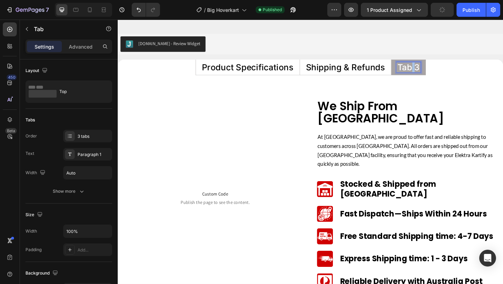
click at [437, 76] on p "Tab 3" at bounding box center [434, 71] width 24 height 9
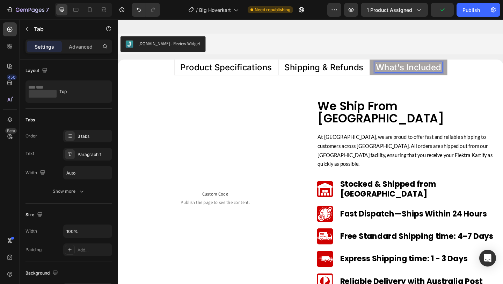
click at [434, 72] on p "What's Included" at bounding box center [434, 71] width 71 height 9
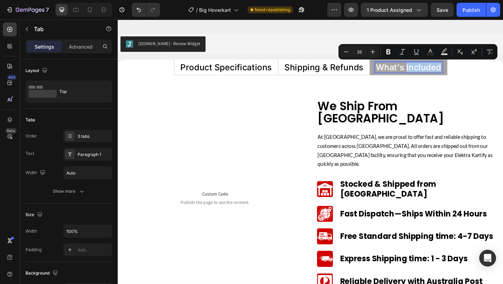
click at [434, 72] on p "What's Included" at bounding box center [434, 71] width 71 height 9
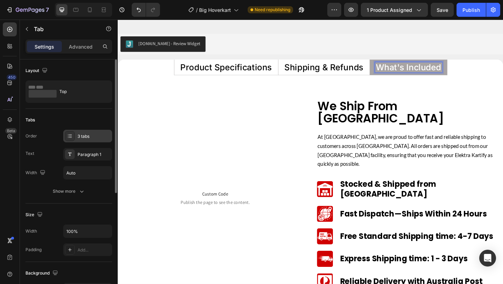
click at [93, 133] on div "3 tabs" at bounding box center [94, 136] width 33 height 6
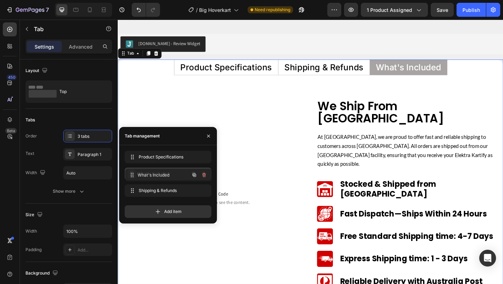
drag, startPoint x: 135, startPoint y: 191, endPoint x: 135, endPoint y: 176, distance: 15.0
click at [260, 136] on div "Custom Code Publish the page to see the content. Custom Code Row" at bounding box center [224, 213] width 194 height 213
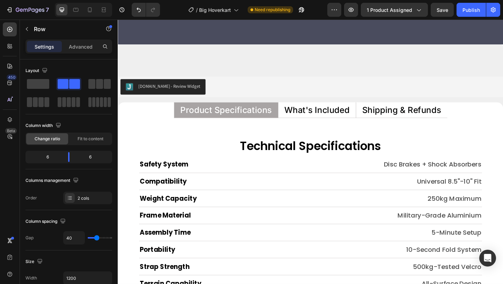
scroll to position [3190, 0]
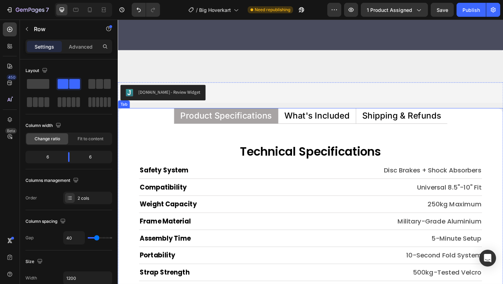
click at [321, 120] on p "What's Included" at bounding box center [334, 124] width 71 height 9
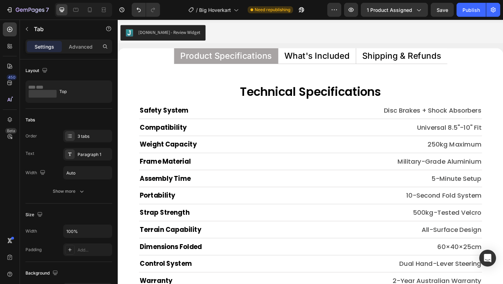
scroll to position [3254, 0]
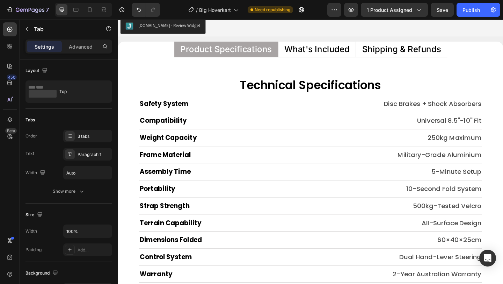
click at [337, 47] on p "What's Included" at bounding box center [334, 51] width 71 height 9
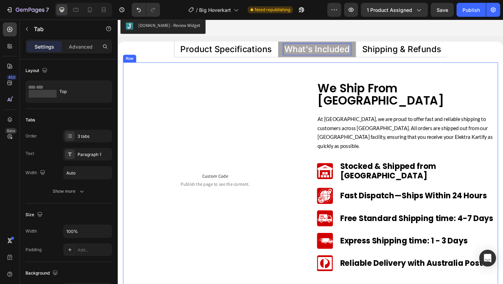
click at [307, 127] on div "Custom Code Publish the page to see the content. Custom Code Row" at bounding box center [224, 193] width 194 height 213
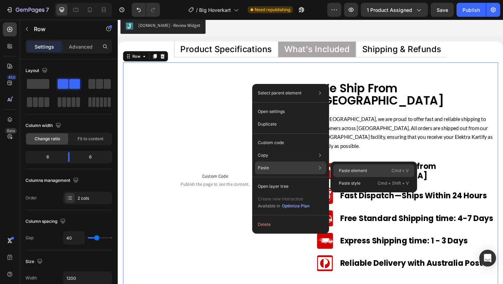
click at [350, 171] on p "Paste element" at bounding box center [353, 170] width 28 height 6
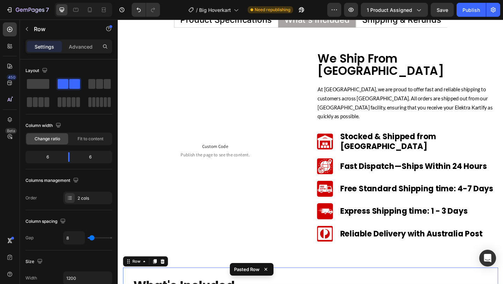
scroll to position [3285, 0]
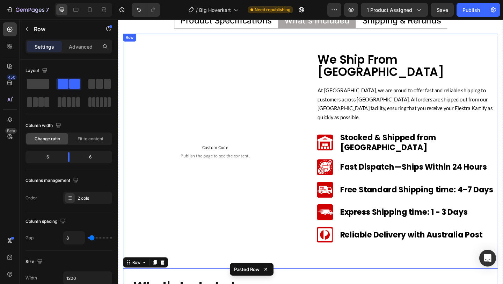
click at [304, 101] on div "Custom Code Publish the page to see the content. Custom Code Row" at bounding box center [224, 162] width 194 height 213
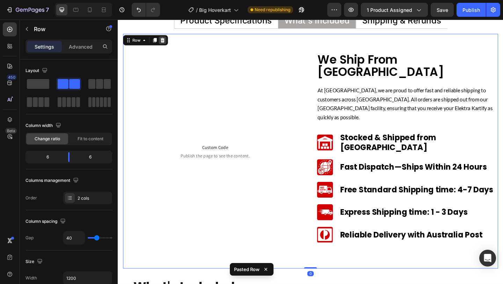
click at [166, 44] on icon at bounding box center [166, 41] width 5 height 5
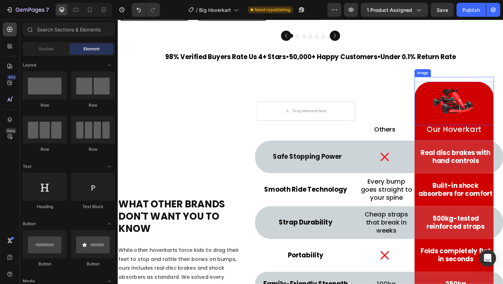
scroll to position [2250, 0]
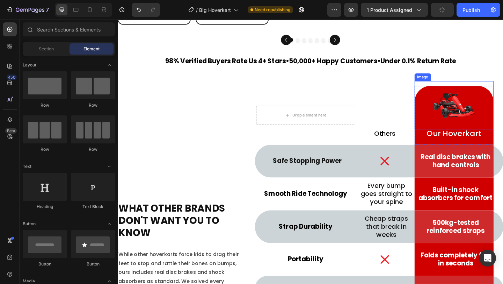
click at [499, 113] on img at bounding box center [484, 112] width 52 height 52
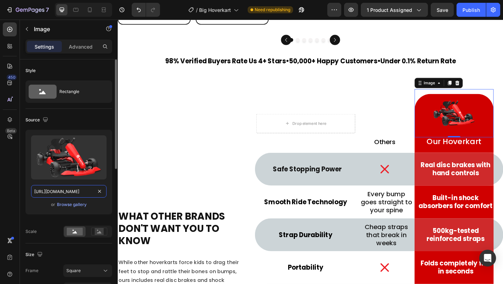
click at [92, 196] on input "https://cdn.shopify.com/s/files/1/0550/3100/5374/files/gempages_492219557428069…" at bounding box center [69, 191] width 76 height 13
click at [81, 195] on input "https://cdn.shopify.com/s/files/1/0550/3100/5374/files/gempages_492219557428069…" at bounding box center [69, 191] width 76 height 13
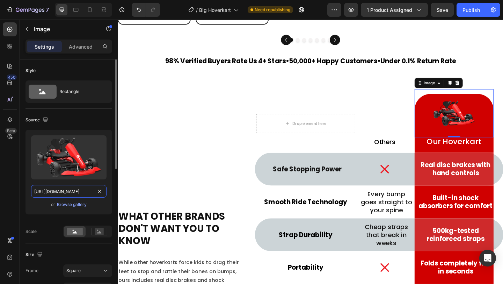
click at [81, 195] on input "https://cdn.shopify.com/s/files/1/0550/3100/5374/files/gempages_492219557428069…" at bounding box center [69, 191] width 76 height 13
click at [84, 191] on input "https://cdn.shopify.com/s/files/1/0550/3100/5374/files/gempages_492219557428069…" at bounding box center [69, 191] width 76 height 13
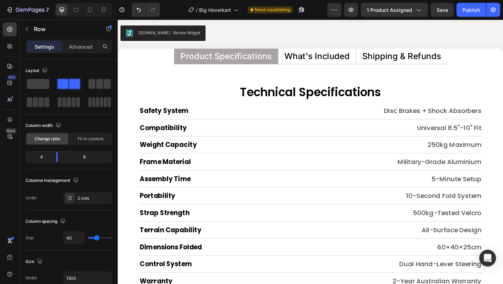
scroll to position [3240, 0]
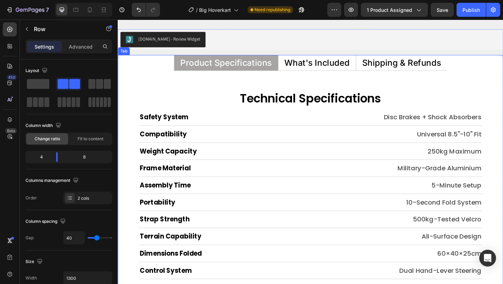
click at [422, 73] on li "Shipping & Refunds" at bounding box center [427, 66] width 100 height 17
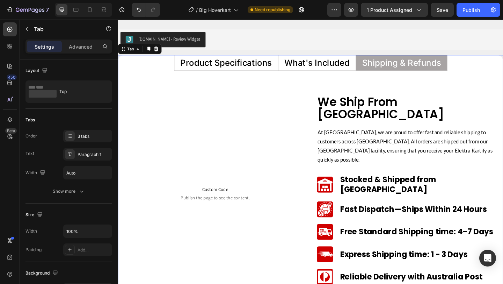
click at [358, 66] on p "What's Included" at bounding box center [334, 66] width 71 height 9
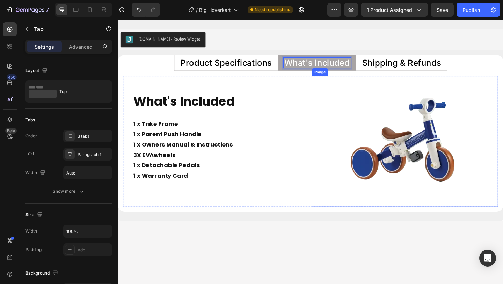
click at [401, 149] on img at bounding box center [430, 152] width 142 height 142
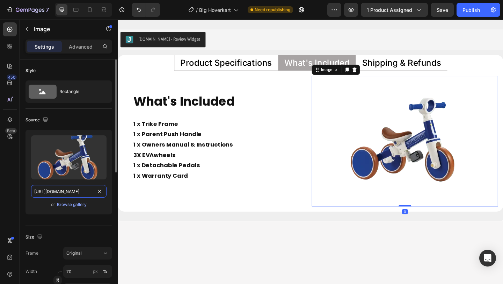
click at [80, 191] on input "https://cdn.shopify.com/s/files/1/0550/3100/5374/files/gempages_492219557428069…" at bounding box center [69, 191] width 76 height 13
paste input "134f891e-b6c3-4312-9ad6-29669c09ca2a.png"
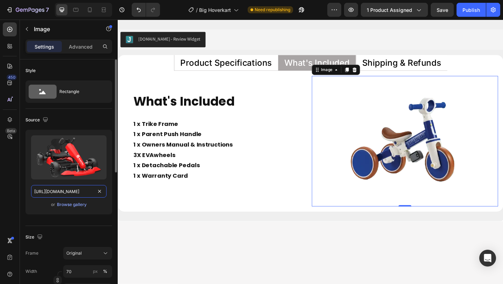
scroll to position [0, 216]
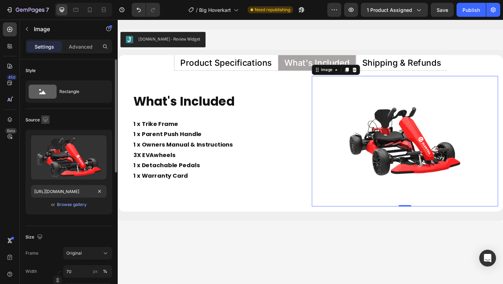
click at [46, 118] on icon "button" at bounding box center [45, 119] width 7 height 7
click at [48, 155] on icon "button" at bounding box center [47, 155] width 4 height 5
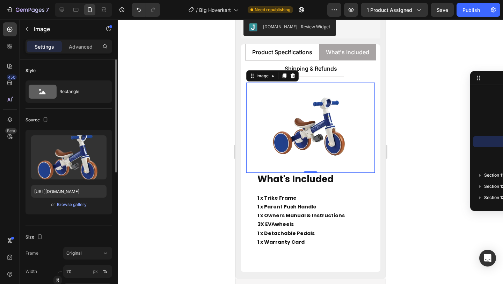
scroll to position [3278, 0]
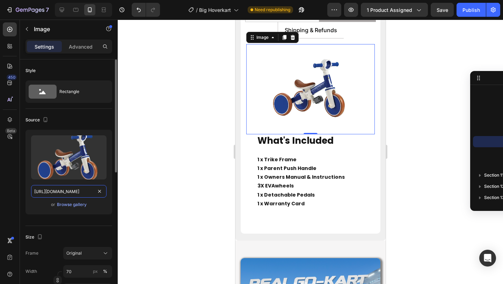
click at [66, 195] on input "https://cdn.shopify.com/s/files/1/0550/3100/5374/files/gempages_492219557428069…" at bounding box center [69, 191] width 76 height 13
paste input "134f891e-b6c3-4312-9ad6-29669c09ca2a.png"
type input "https://cdn.shopify.com/s/files/1/0550/3100/5374/files/gempages_492219557428069…"
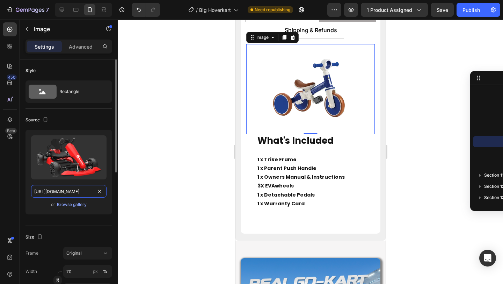
scroll to position [0, 216]
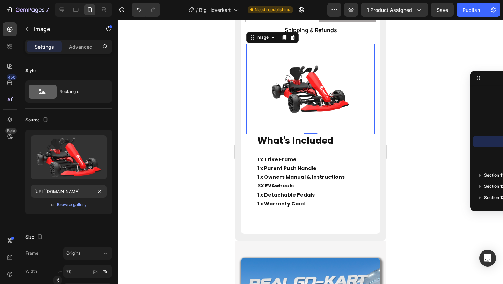
click at [156, 159] on div at bounding box center [311, 152] width 386 height 264
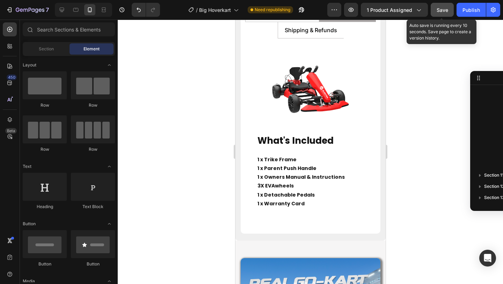
click at [444, 6] on div "Save" at bounding box center [443, 9] width 12 height 7
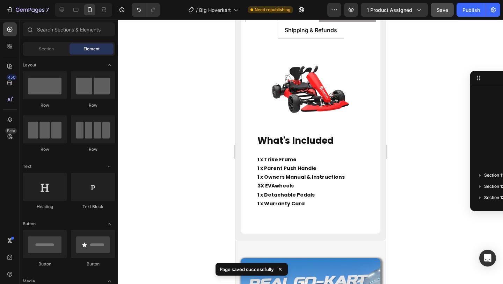
click at [195, 175] on div at bounding box center [311, 152] width 386 height 264
click at [432, 34] on div at bounding box center [311, 152] width 386 height 264
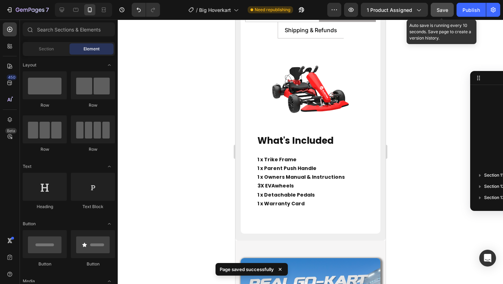
click at [444, 7] on span "Save" at bounding box center [443, 10] width 12 height 6
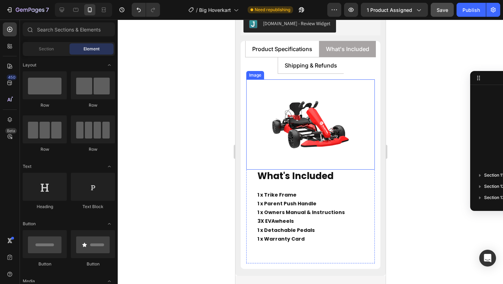
scroll to position [3238, 0]
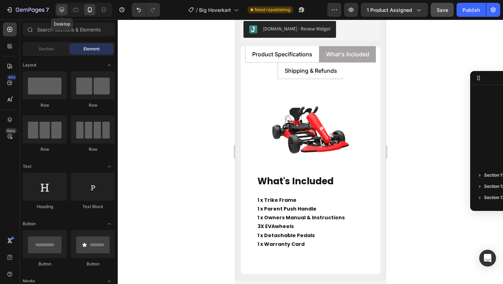
click at [60, 9] on icon at bounding box center [62, 10] width 5 height 5
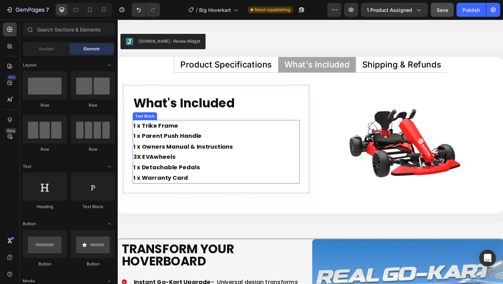
click at [229, 148] on p "1 x Trike Frame 1 x Parent Push Handle 1 x Owners Manual & Instructions 3X EVA …" at bounding box center [225, 163] width 180 height 68
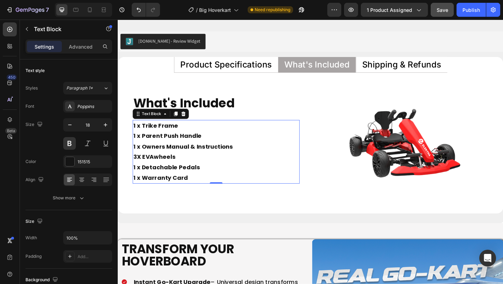
click at [148, 138] on p "1 x Trike Frame 1 x Parent Push Handle 1 x Owners Manual & Instructions 3X EVA …" at bounding box center [225, 163] width 180 height 68
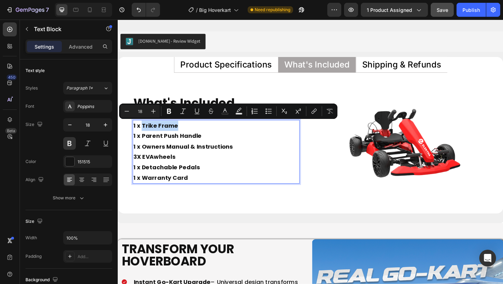
drag, startPoint x: 144, startPoint y: 135, endPoint x: 182, endPoint y: 131, distance: 38.3
click at [182, 131] on p "1 x Trike Frame 1 x Parent Push Handle 1 x Owners Manual & Instructions 3X EVA …" at bounding box center [225, 163] width 180 height 68
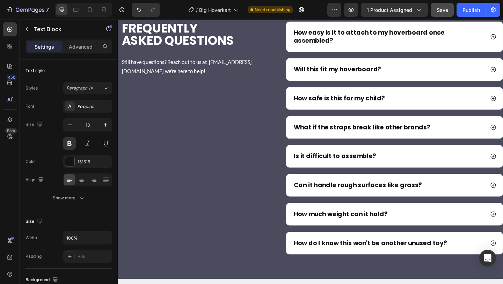
type input "16"
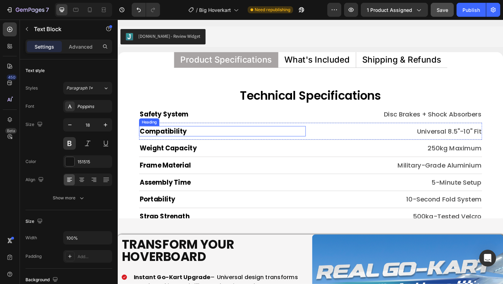
scroll to position [3250, 0]
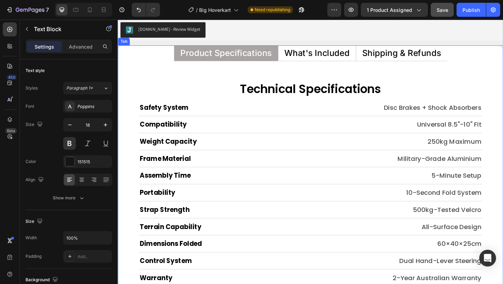
click at [316, 52] on p "What's Included" at bounding box center [334, 55] width 71 height 9
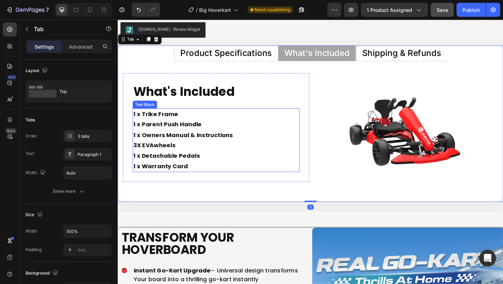
click at [151, 124] on p "1 x Trike Frame 1 x Parent Push Handle 1 x Owners Manual & Instructions 3X EVA …" at bounding box center [225, 151] width 180 height 68
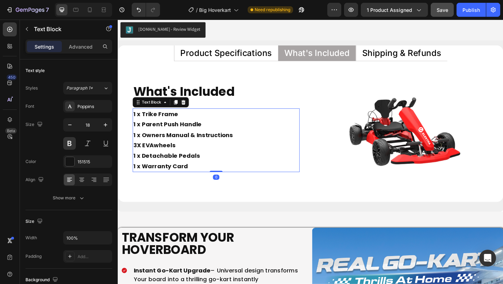
click at [144, 123] on p "1 x Trike Frame 1 x Parent Push Handle 1 x Owners Manual & Instructions 3X EVA …" at bounding box center [225, 151] width 180 height 68
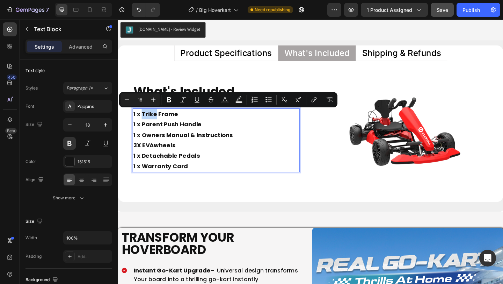
drag, startPoint x: 144, startPoint y: 123, endPoint x: 158, endPoint y: 123, distance: 14.0
click at [158, 123] on p "1 x Trike Frame 1 x Parent Push Handle 1 x Owners Manual & Instructions 3X EVA …" at bounding box center [225, 151] width 180 height 68
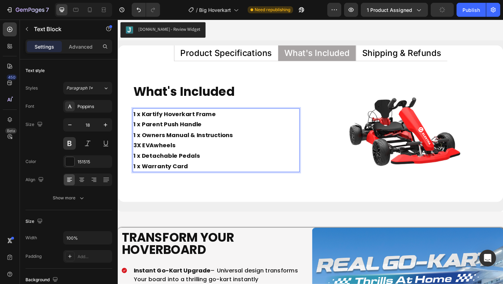
click at [235, 135] on p "1 x Kartify Hoverkart Frame 1 x Parent Push Handle 1 x Owners Manual & Instruct…" at bounding box center [225, 151] width 180 height 68
click at [144, 135] on p "1 x Kartify Hoverkart Frame 1 x Parent Push Handle 1 x Owners Manual & Instruct…" at bounding box center [225, 151] width 180 height 68
drag, startPoint x: 144, startPoint y: 135, endPoint x: 209, endPoint y: 134, distance: 65.0
click at [209, 134] on p "1 x Kartify Hoverkart Frame 1 x Parent Push Handle 1 x Owners Manual & Instruct…" at bounding box center [225, 151] width 180 height 68
click at [178, 133] on p "1 x Kartify Hoverkart Frame 1 x Reinforced Stra 1 x Owners Manual & Instruction…" at bounding box center [225, 151] width 180 height 68
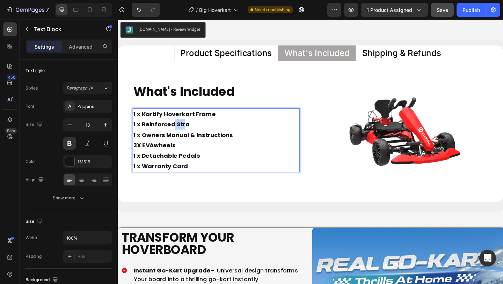
drag, startPoint x: 178, startPoint y: 133, endPoint x: 196, endPoint y: 138, distance: 18.7
click at [195, 138] on p "1 x Kartify Hoverkart Frame 1 x Reinforced Stra 1 x Owners Manual & Instruction…" at bounding box center [225, 151] width 180 height 68
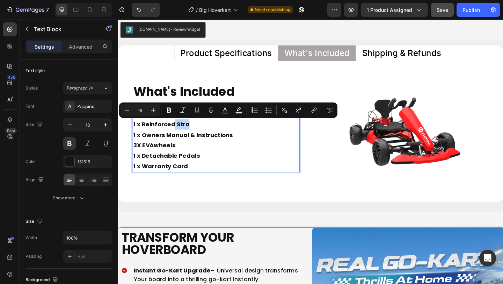
click at [196, 138] on p "1 x Kartify Hoverkart Frame 1 x Reinforced Stra 1 x Owners Manual & Instruction…" at bounding box center [225, 151] width 180 height 68
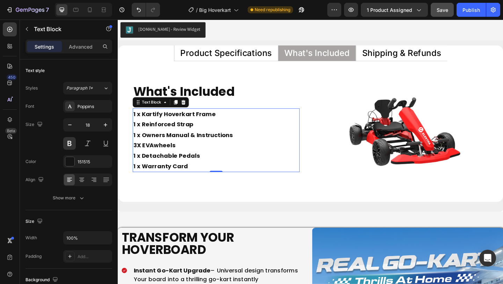
click at [228, 158] on p "1 x Kartify Hoverkart Frame 1 x Reinforced Strap 1 x Owners Manual & Instructio…" at bounding box center [225, 151] width 180 height 68
click at [201, 170] on p "1 x Kartify Hoverkart Frame 1 x Reinforced Strap 1 x Owners Manual & Instructio…" at bounding box center [225, 151] width 180 height 68
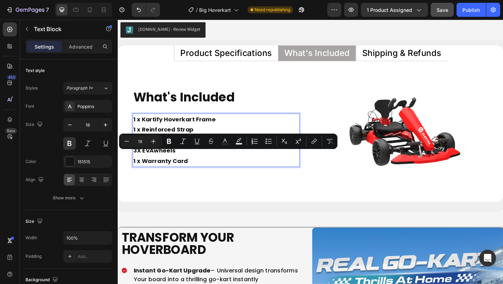
scroll to position [3256, 0]
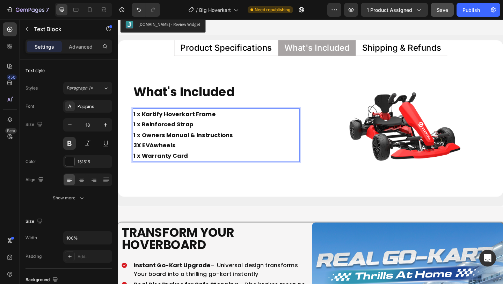
click at [191, 159] on p "1 x Kartify Hoverkart Frame 1 x Reinforced Strap 1 x Owners Manual & Instructio…" at bounding box center [225, 145] width 180 height 57
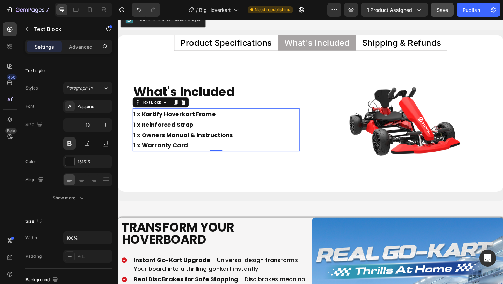
click at [205, 133] on p "1 x Kartify Hoverkart Frame 1 x Reinforced Strap 1 x Owners Manual & Instructio…" at bounding box center [225, 139] width 180 height 45
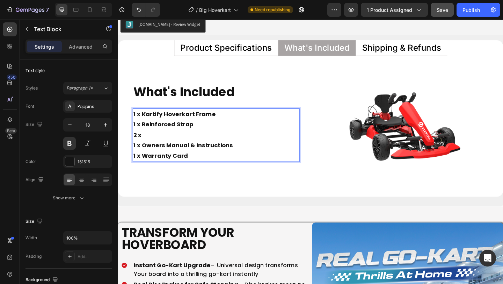
click at [193, 143] on p "⁠⁠⁠⁠⁠⁠⁠2 x 1 x Owners Manual & Instructions 1 x Warranty Card" at bounding box center [225, 156] width 180 height 34
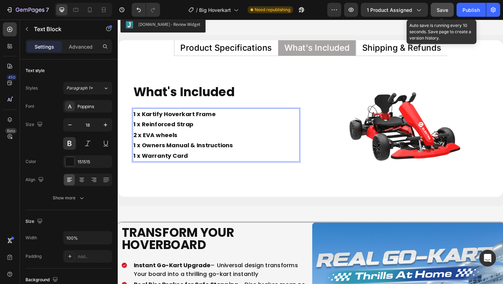
click at [443, 10] on span "Save" at bounding box center [443, 10] width 12 height 6
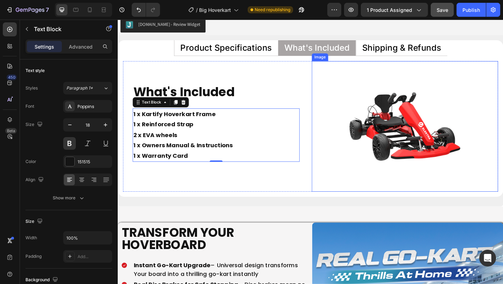
click at [389, 142] on img at bounding box center [430, 136] width 142 height 142
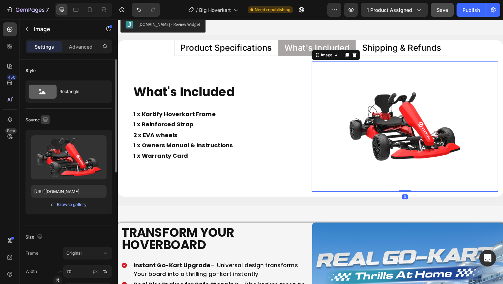
click at [47, 116] on icon "button" at bounding box center [45, 119] width 7 height 7
click at [47, 154] on icon "button" at bounding box center [46, 155] width 7 height 7
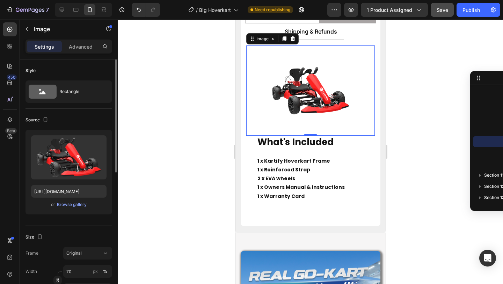
scroll to position [3278, 0]
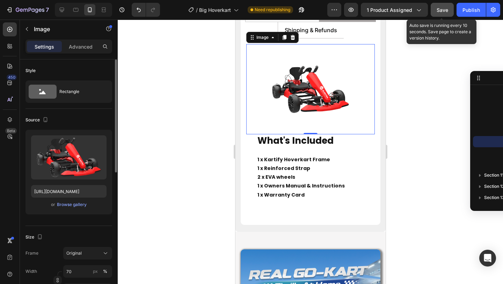
click at [442, 10] on span "Save" at bounding box center [443, 10] width 12 height 6
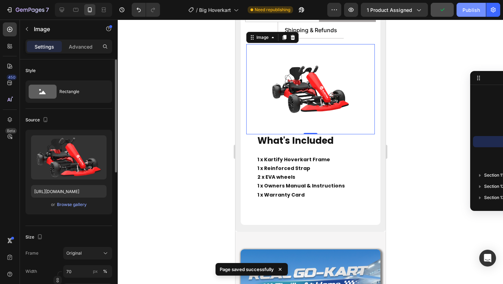
click at [470, 11] on div "Publish" at bounding box center [471, 9] width 17 height 7
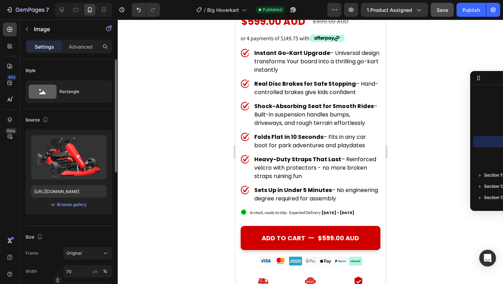
scroll to position [0, 0]
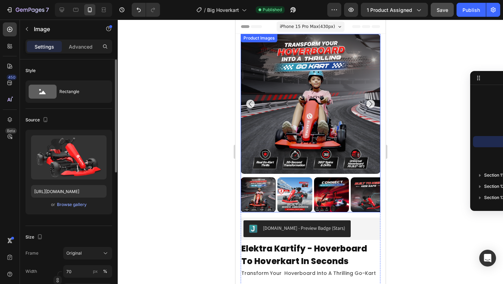
click at [295, 197] on img at bounding box center [294, 194] width 35 height 35
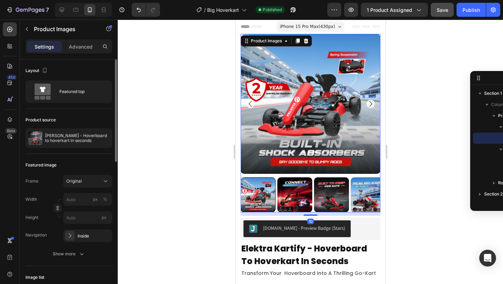
click at [302, 196] on img at bounding box center [294, 194] width 35 height 35
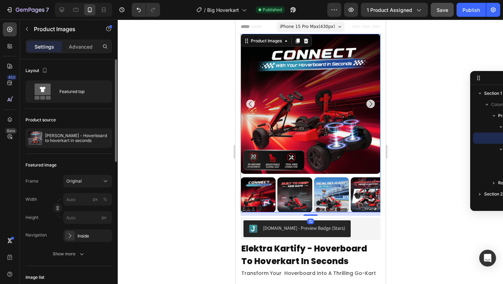
click at [307, 194] on img at bounding box center [294, 194] width 35 height 35
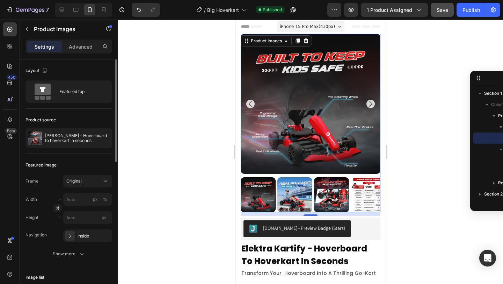
click at [315, 193] on img at bounding box center [331, 194] width 35 height 35
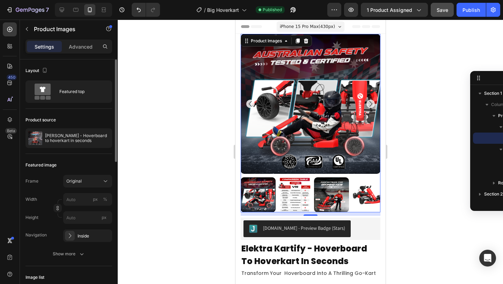
click at [327, 193] on img at bounding box center [331, 194] width 35 height 35
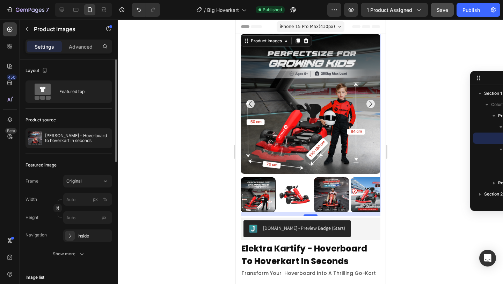
click at [296, 203] on img at bounding box center [294, 194] width 35 height 35
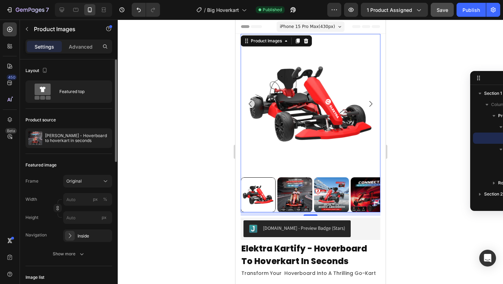
click at [334, 183] on img at bounding box center [331, 194] width 35 height 35
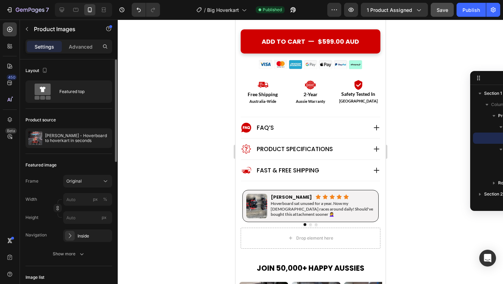
scroll to position [465, 0]
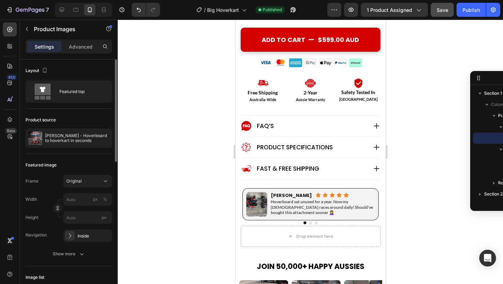
click at [212, 140] on div at bounding box center [311, 152] width 386 height 264
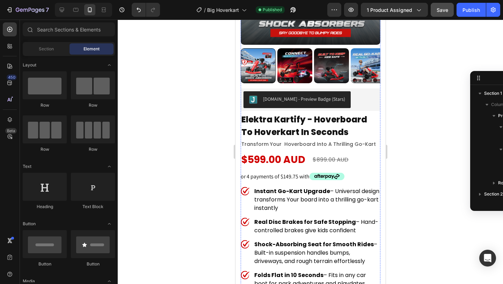
scroll to position [128, 0]
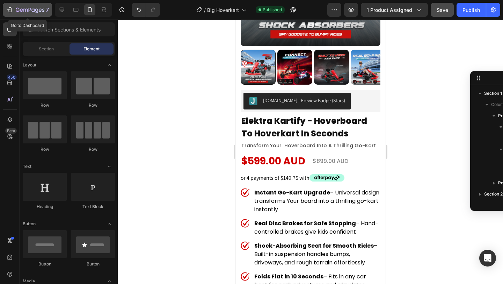
click at [11, 15] on button "7" at bounding box center [27, 10] width 49 height 14
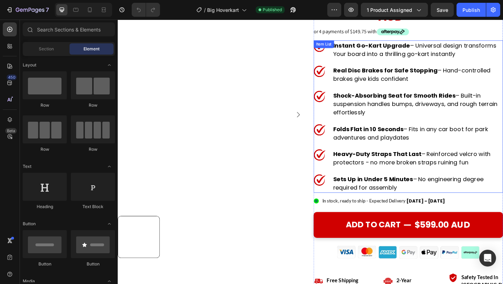
scroll to position [175, 0]
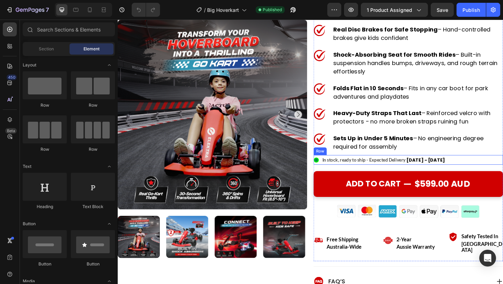
click at [478, 167] on div ".id550458245588714486 .st0{display:none;fill:#00FF00;} .id550458245588714486 .s…" at bounding box center [434, 172] width 206 height 10
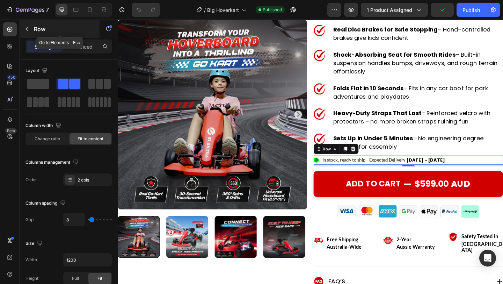
click at [30, 28] on button "button" at bounding box center [26, 28] width 11 height 11
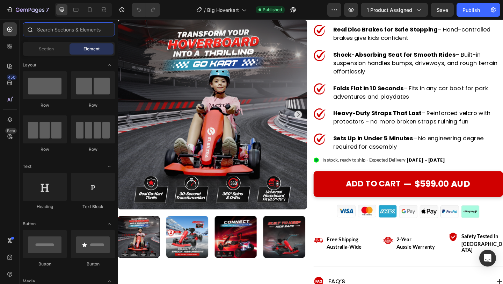
click at [53, 29] on input "text" at bounding box center [69, 29] width 92 height 14
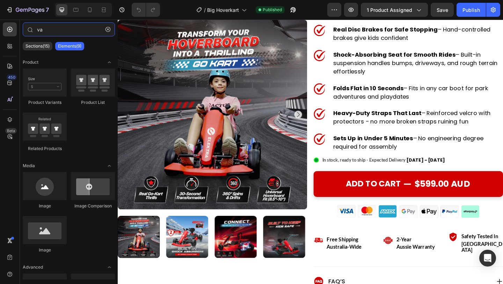
type input "v"
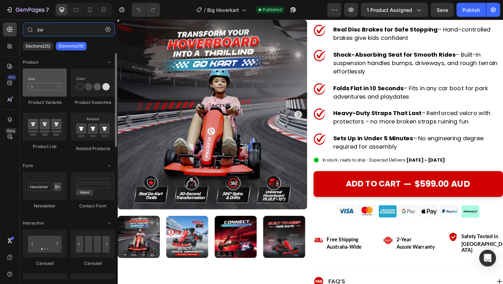
type input "sw"
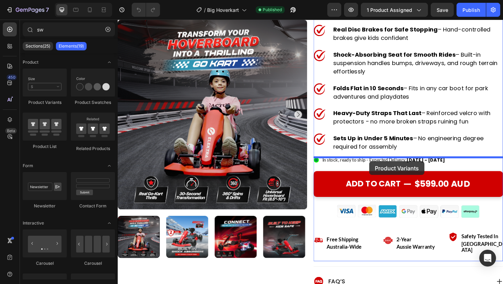
drag, startPoint x: 164, startPoint y: 105, endPoint x: 393, endPoint y: 171, distance: 238.4
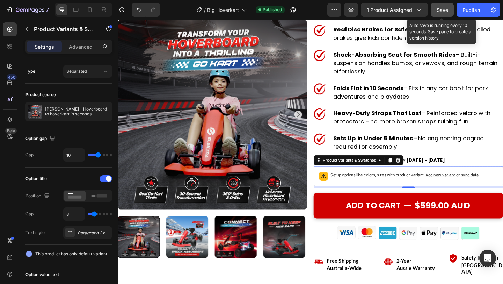
click at [439, 6] on div "Save" at bounding box center [443, 9] width 12 height 7
click at [443, 10] on span "Save" at bounding box center [443, 10] width 12 height 6
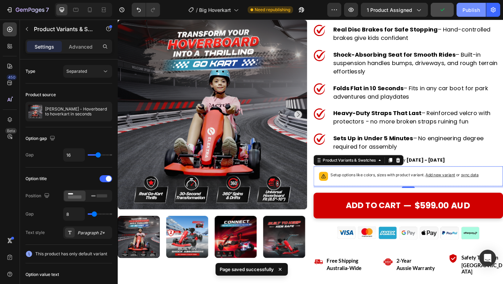
click at [474, 9] on div "Publish" at bounding box center [471, 9] width 17 height 7
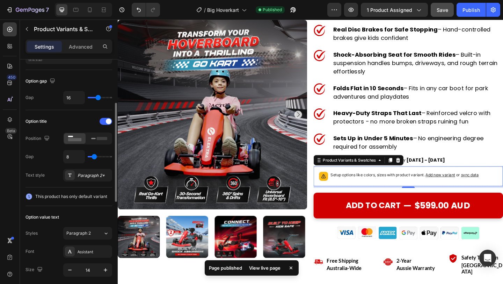
scroll to position [56, 0]
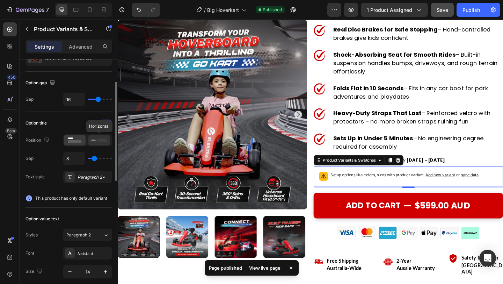
click at [93, 138] on icon at bounding box center [99, 140] width 16 height 8
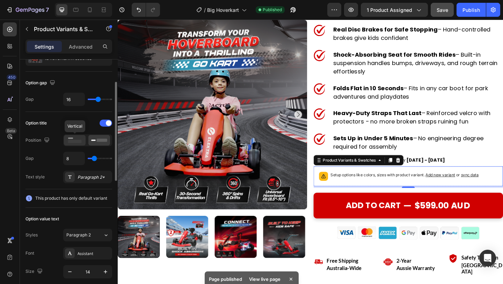
click at [70, 141] on rect at bounding box center [75, 141] width 14 height 3
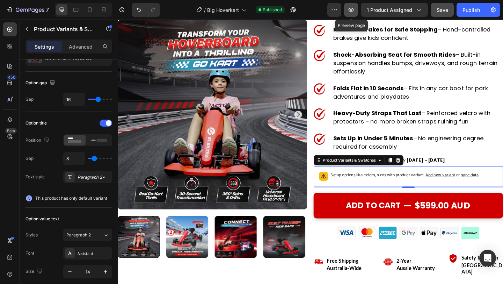
click at [349, 7] on icon "button" at bounding box center [351, 9] width 7 height 7
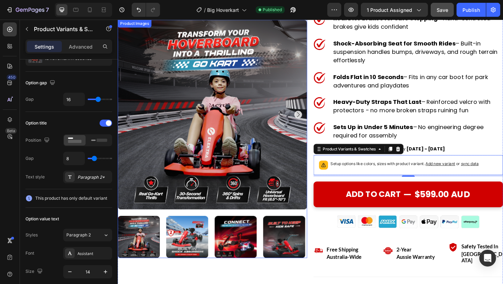
scroll to position [189, 0]
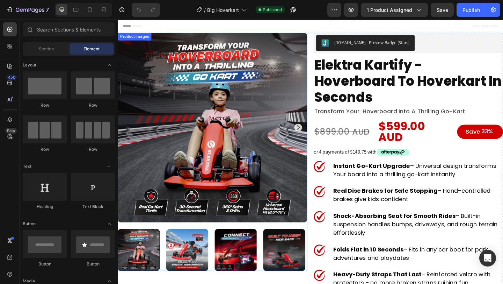
click at [250, 135] on img at bounding box center [221, 137] width 206 height 206
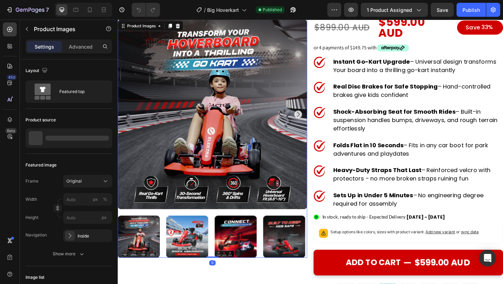
scroll to position [139, 0]
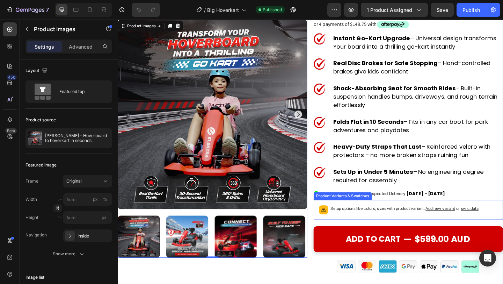
click at [384, 222] on p "Setup options like colors, sizes with product variant. Add new variant or sync …" at bounding box center [430, 225] width 161 height 7
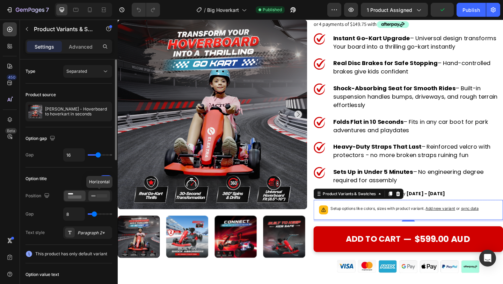
click at [94, 192] on icon at bounding box center [99, 196] width 16 height 8
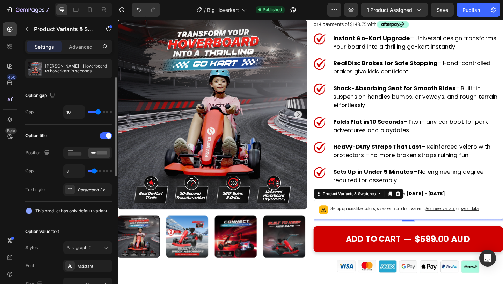
scroll to position [69, 0]
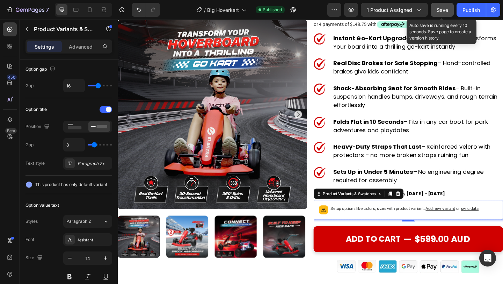
click at [440, 11] on span "Save" at bounding box center [443, 10] width 12 height 6
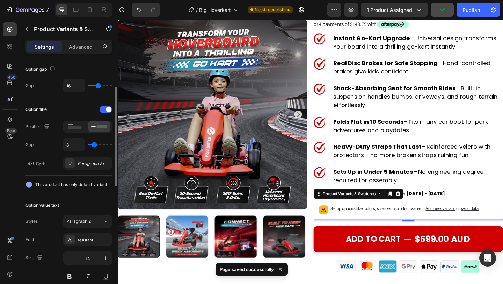
scroll to position [0, 0]
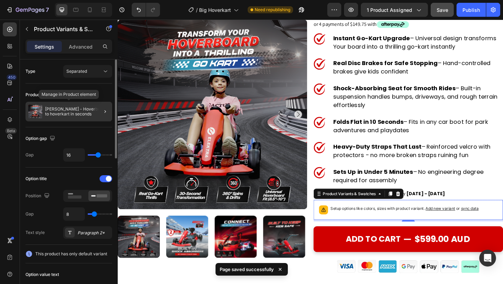
click at [80, 110] on p "Elektra Kartify - Hoverboard to hoverkart in seconds" at bounding box center [77, 112] width 64 height 10
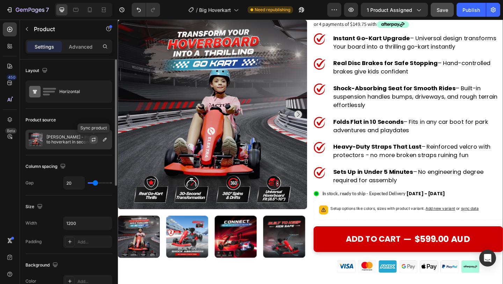
click at [94, 139] on icon "button" at bounding box center [94, 140] width 6 height 6
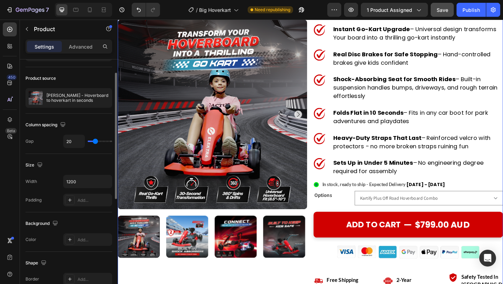
scroll to position [36, 0]
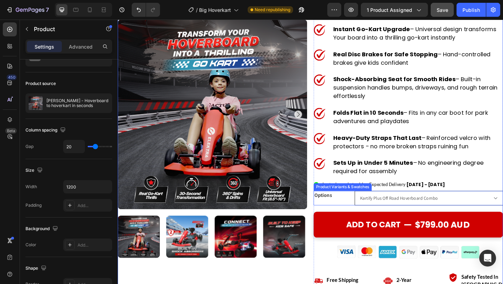
click at [377, 210] on select "Kartify Plus Off Road Hoverboard Combo Kartify Hoverkart" at bounding box center [456, 214] width 161 height 16
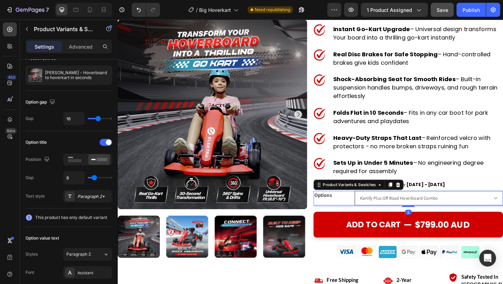
scroll to position [0, 0]
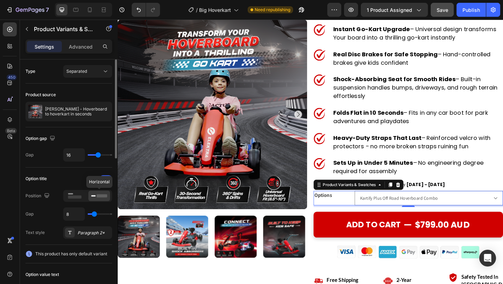
click at [94, 199] on icon at bounding box center [99, 196] width 16 height 8
click at [73, 200] on div at bounding box center [75, 196] width 22 height 10
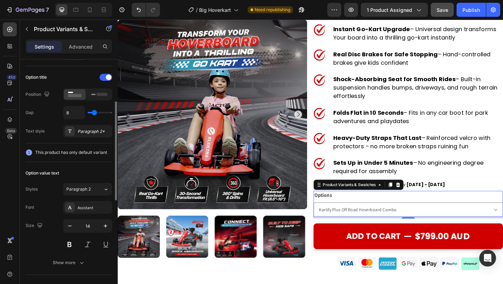
scroll to position [114, 0]
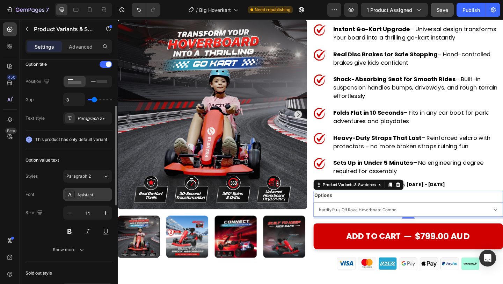
click at [87, 194] on div "Assistant" at bounding box center [94, 195] width 33 height 6
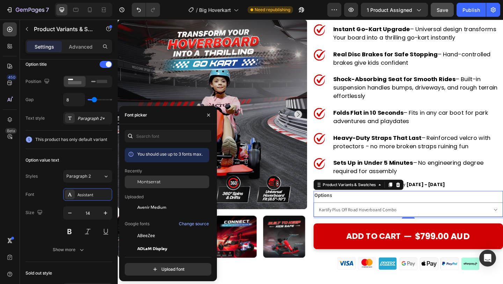
click at [156, 183] on span "Montserrat" at bounding box center [148, 182] width 23 height 6
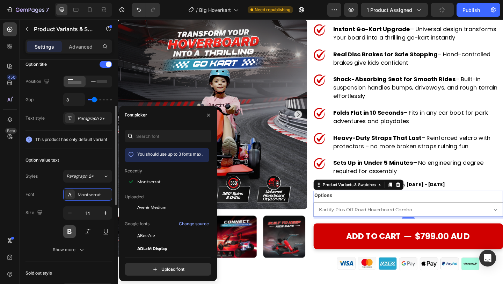
click at [69, 231] on button at bounding box center [69, 231] width 13 height 13
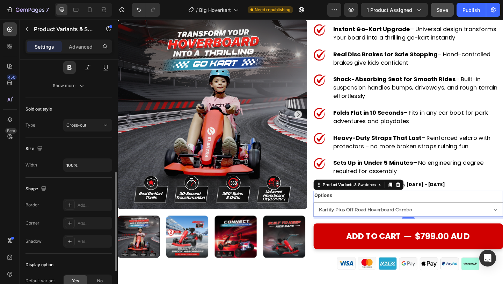
scroll to position [278, 0]
click at [104, 126] on icon at bounding box center [105, 125] width 7 height 7
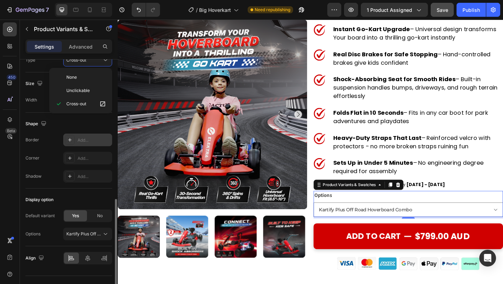
scroll to position [357, 0]
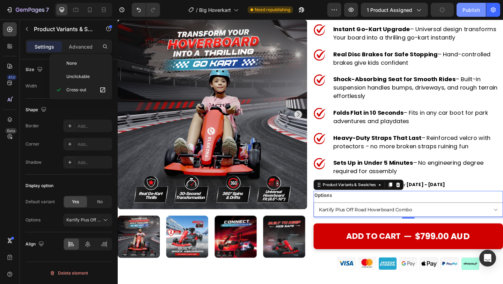
click at [462, 13] on button "Publish" at bounding box center [471, 10] width 29 height 14
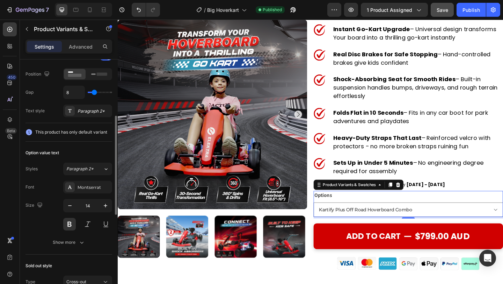
scroll to position [128, 0]
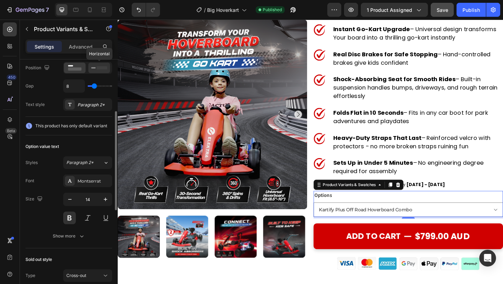
click at [101, 71] on icon at bounding box center [99, 68] width 16 height 8
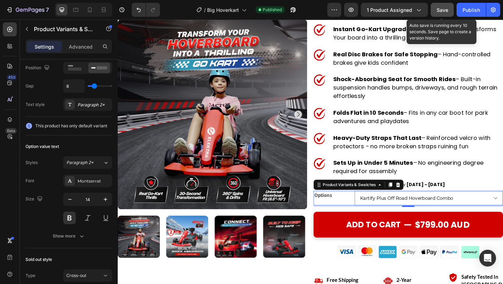
click at [442, 7] on span "Save" at bounding box center [443, 10] width 12 height 6
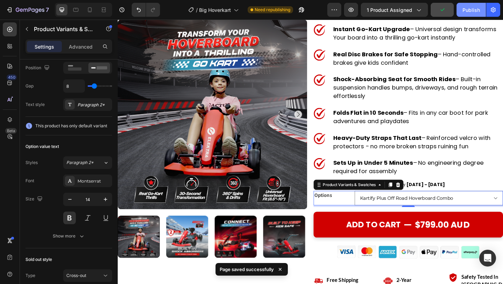
click at [464, 9] on div "Publish" at bounding box center [471, 9] width 17 height 7
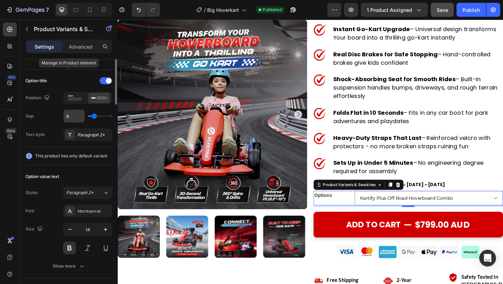
scroll to position [0, 0]
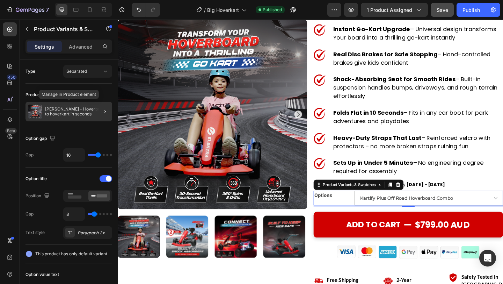
click at [86, 113] on p "Elektra Kartify - Hoverboard to hoverkart in seconds" at bounding box center [77, 112] width 64 height 10
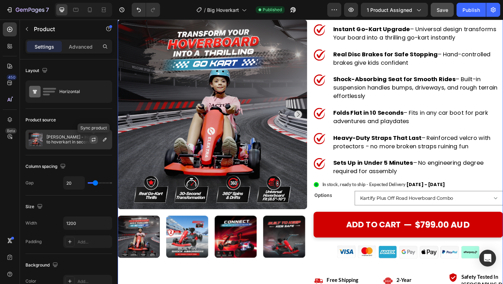
click at [97, 139] on button "button" at bounding box center [93, 139] width 8 height 8
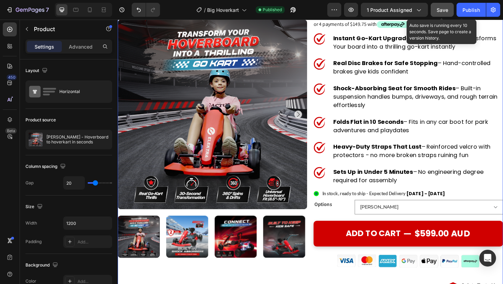
click at [448, 3] on button "Save" at bounding box center [442, 10] width 23 height 14
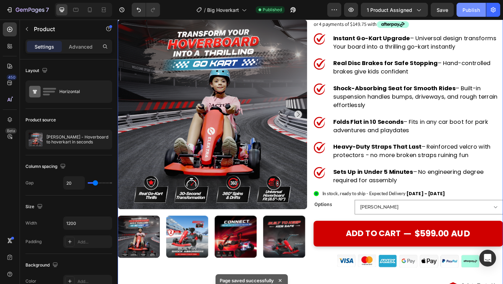
click at [471, 6] on div "Publish" at bounding box center [471, 9] width 17 height 7
click at [286, 283] on div "Product Images" at bounding box center [221, 167] width 206 height 545
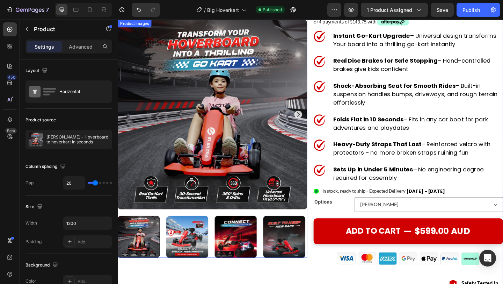
scroll to position [164, 0]
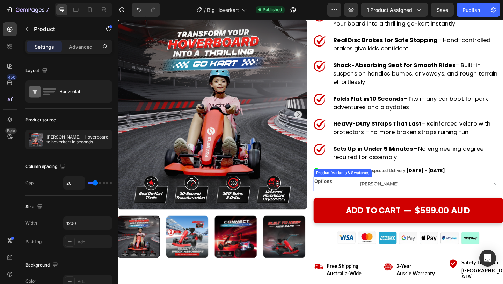
click at [367, 191] on legend "Options" at bounding box center [352, 196] width 42 height 10
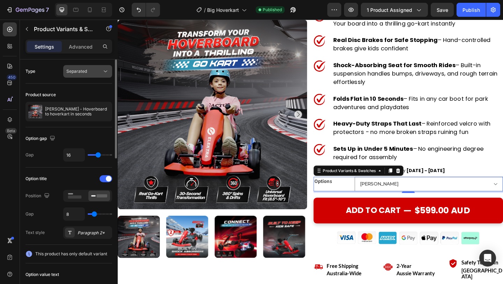
click at [88, 73] on div "Separated" at bounding box center [84, 71] width 36 height 6
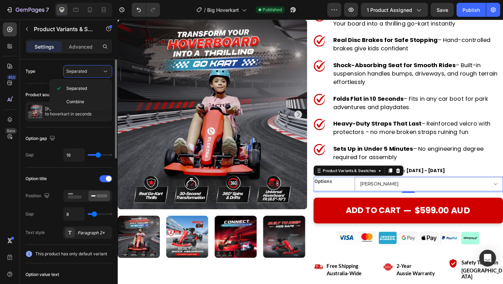
click at [52, 66] on div "Type Separated" at bounding box center [69, 71] width 87 height 13
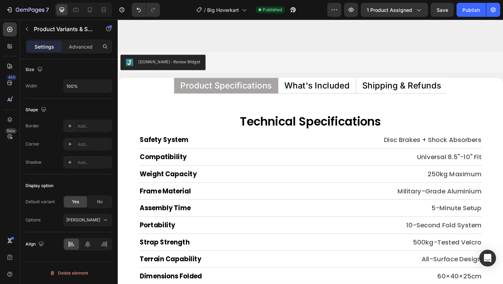
scroll to position [3232, 0]
click at [339, 91] on p "What's Included" at bounding box center [334, 91] width 71 height 9
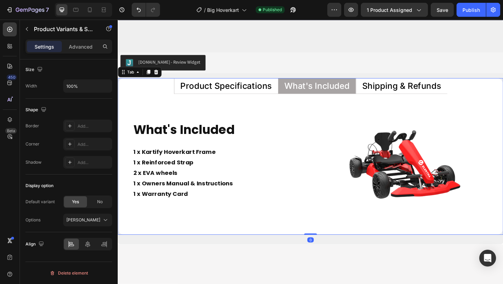
scroll to position [0, 0]
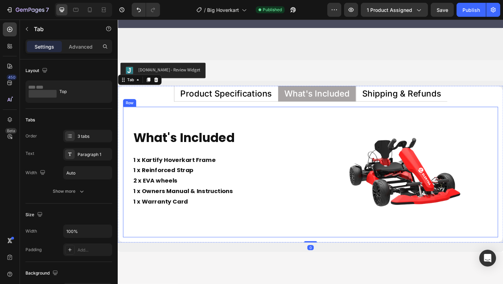
click at [265, 114] on div "What's Included Heading 1 x Kartify Hoverkart Frame 1 x Reinforced Strap 2 x EV…" at bounding box center [224, 185] width 203 height 142
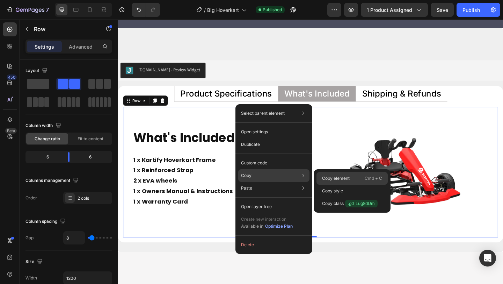
click at [329, 177] on p "Copy element" at bounding box center [336, 178] width 28 height 6
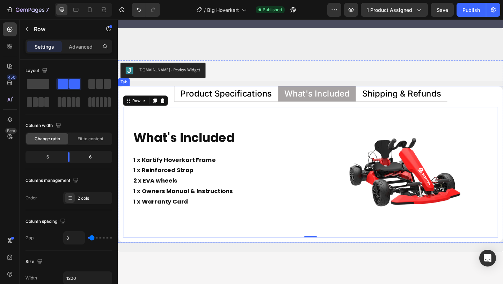
click at [338, 95] on p "What's Included" at bounding box center [334, 99] width 71 height 9
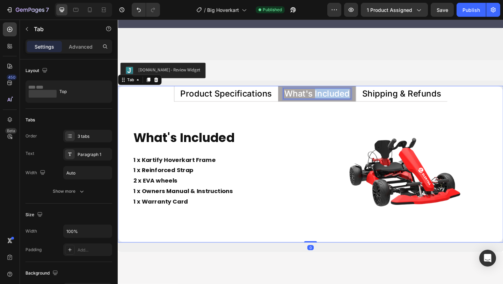
click at [338, 95] on p "What's Included" at bounding box center [334, 99] width 71 height 9
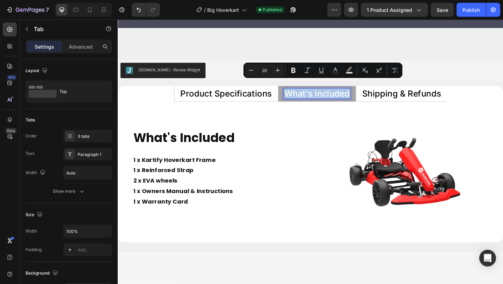
copy p "What's Included"
